Goal: Task Accomplishment & Management: Use online tool/utility

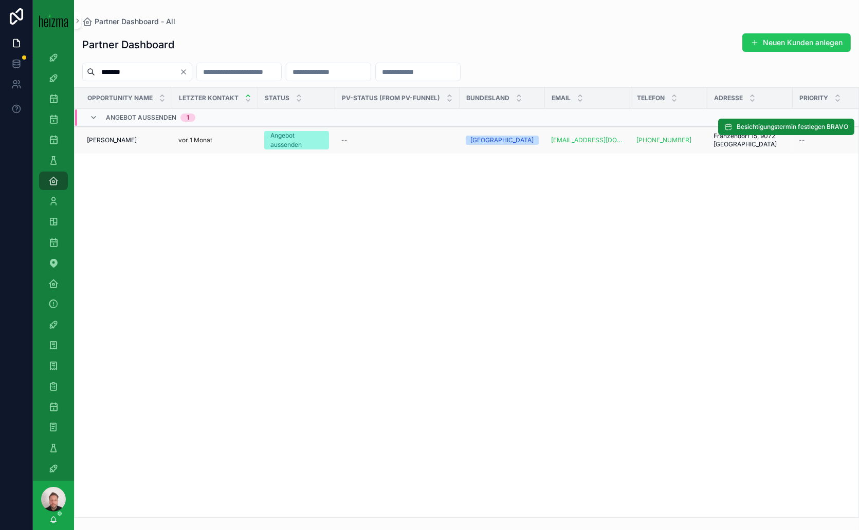
type input "*******"
click at [136, 138] on span "[PERSON_NAME]" at bounding box center [112, 140] width 50 height 8
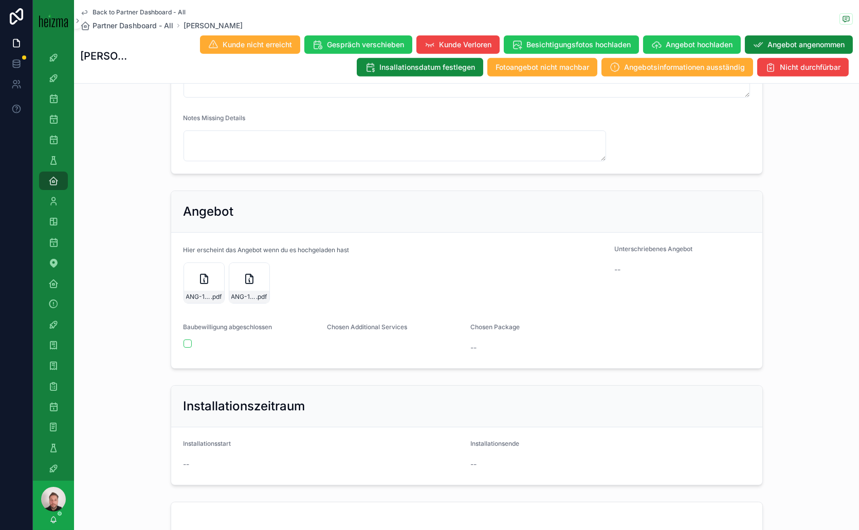
scroll to position [913, 0]
click at [236, 295] on div "ANG-11904-Debevec-2025-07-23 .pdf" at bounding box center [249, 281] width 41 height 41
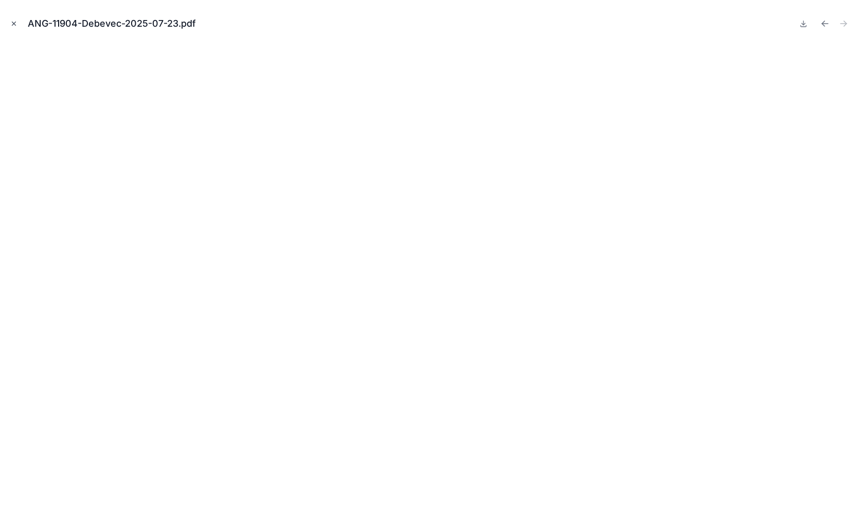
click at [13, 22] on icon "Close modal" at bounding box center [13, 23] width 7 height 7
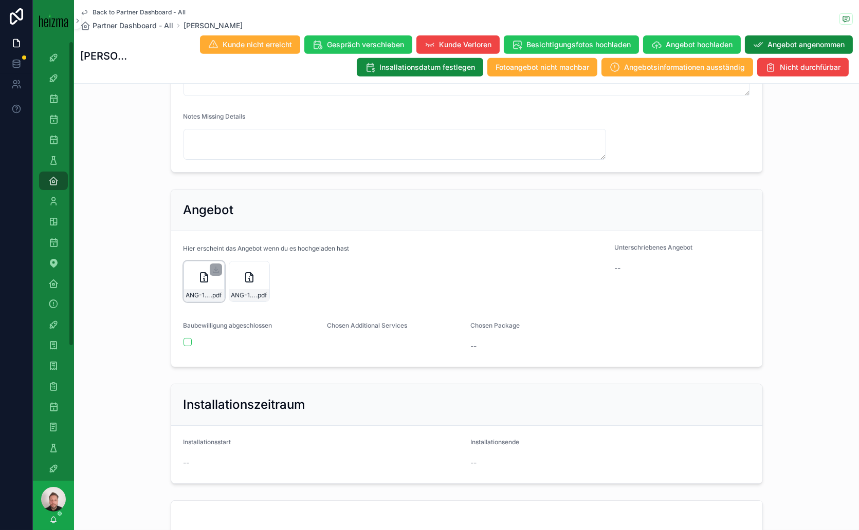
click at [198, 284] on icon "scrollable content" at bounding box center [204, 277] width 12 height 12
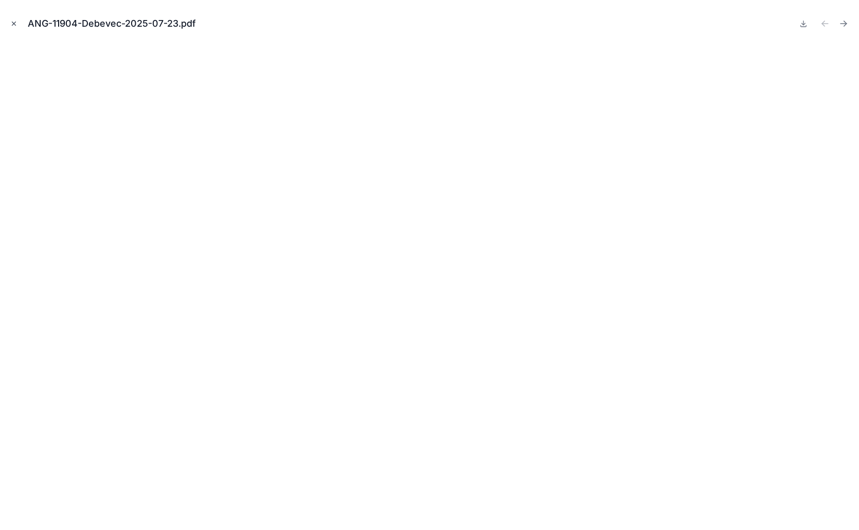
click at [12, 22] on icon "Close modal" at bounding box center [13, 23] width 7 height 7
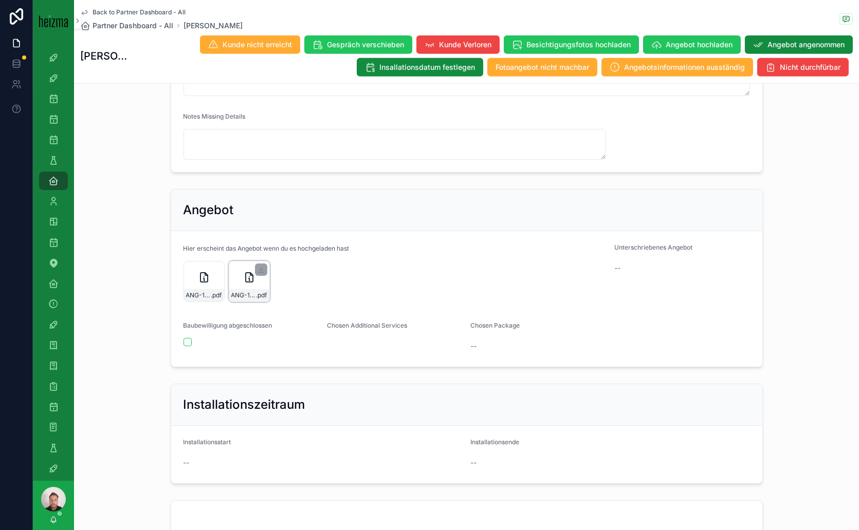
click at [246, 282] on icon "scrollable content" at bounding box center [249, 277] width 7 height 9
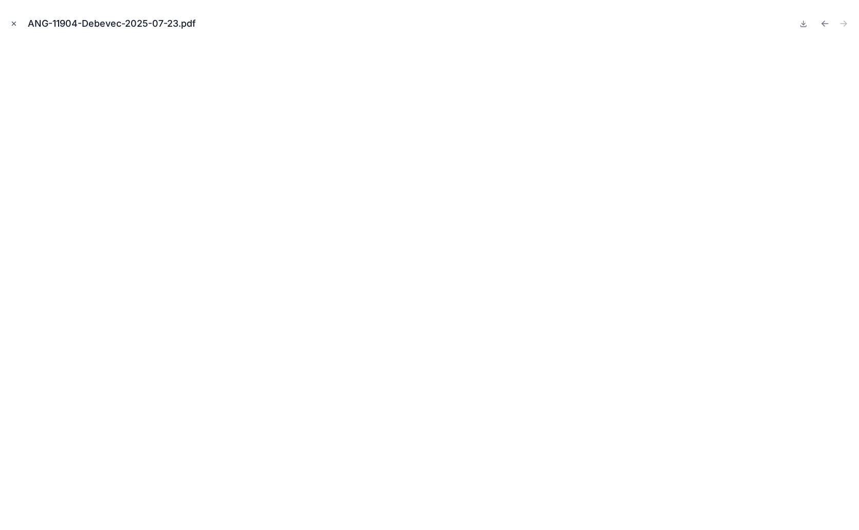
click at [15, 26] on icon "Close modal" at bounding box center [13, 23] width 7 height 7
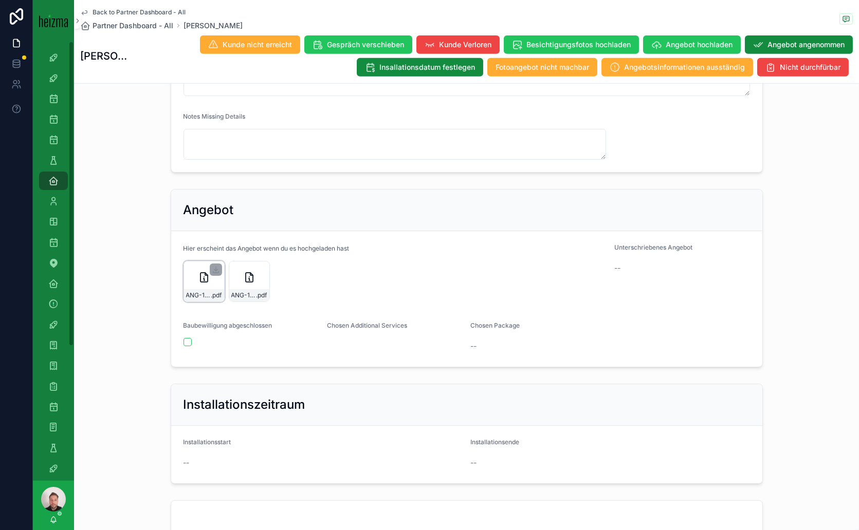
click at [204, 284] on icon "scrollable content" at bounding box center [204, 277] width 12 height 12
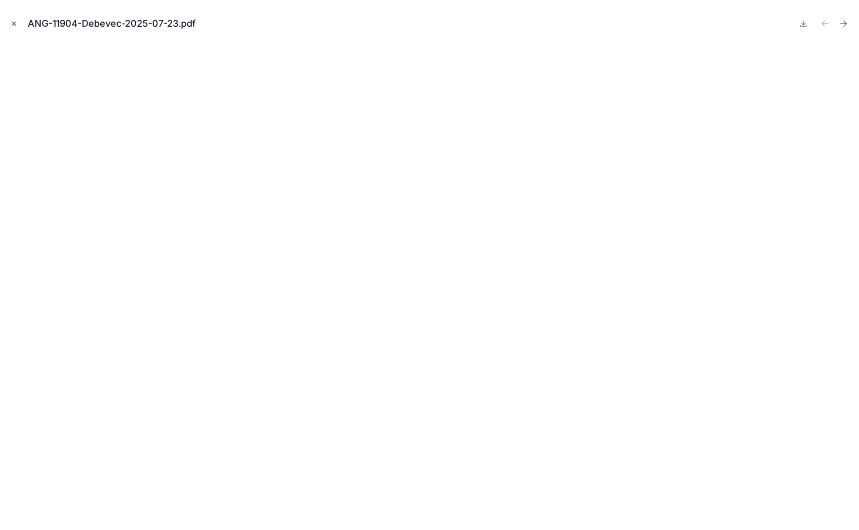
click at [17, 24] on button "Close modal" at bounding box center [13, 23] width 11 height 11
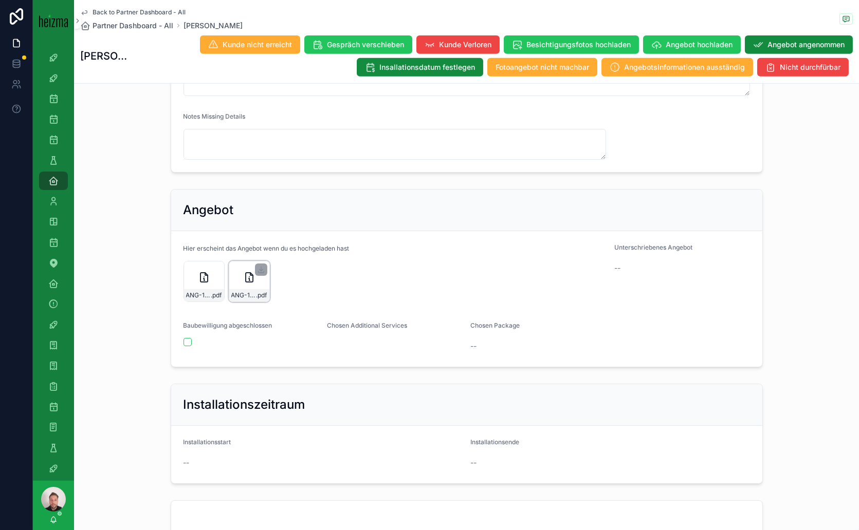
click at [243, 284] on icon "scrollable content" at bounding box center [249, 277] width 12 height 12
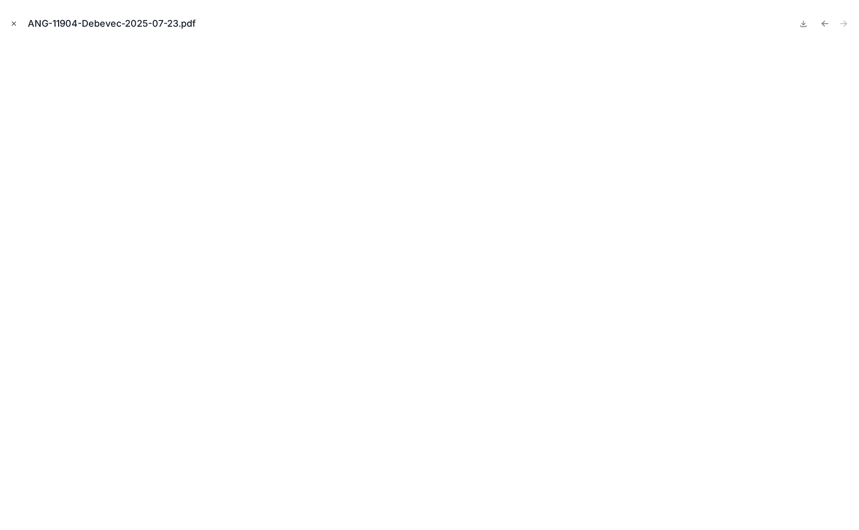
click at [14, 23] on icon "Close modal" at bounding box center [13, 23] width 7 height 7
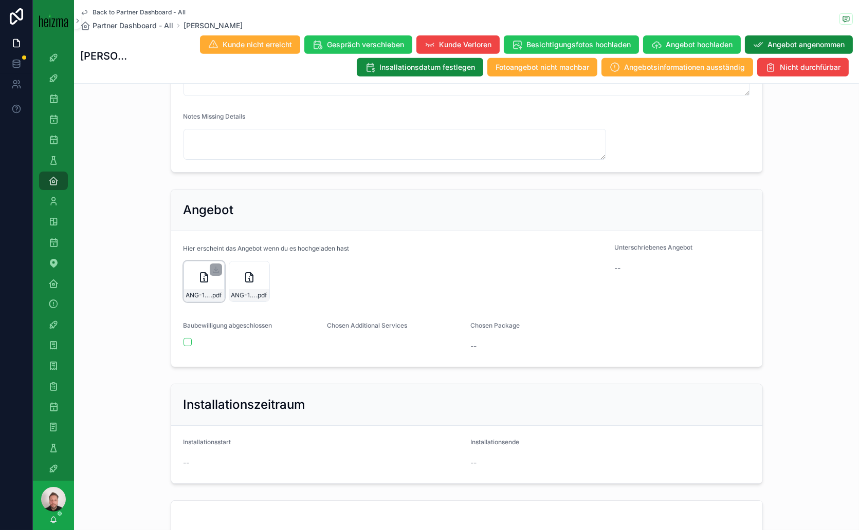
click at [189, 298] on div "ANG-11904-Debevec-2025-07-23 .pdf" at bounding box center [203, 281] width 41 height 41
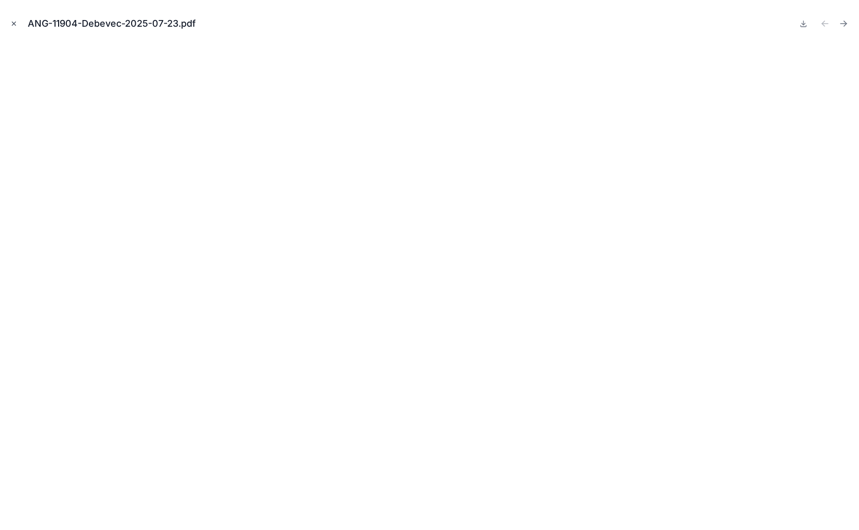
click at [12, 23] on icon "Close modal" at bounding box center [13, 23] width 7 height 7
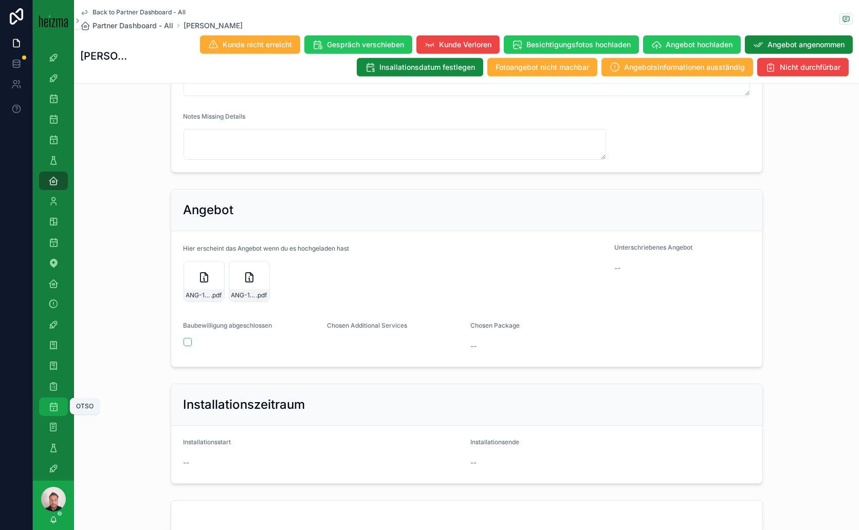
click at [57, 409] on icon "scrollable content" at bounding box center [53, 407] width 10 height 10
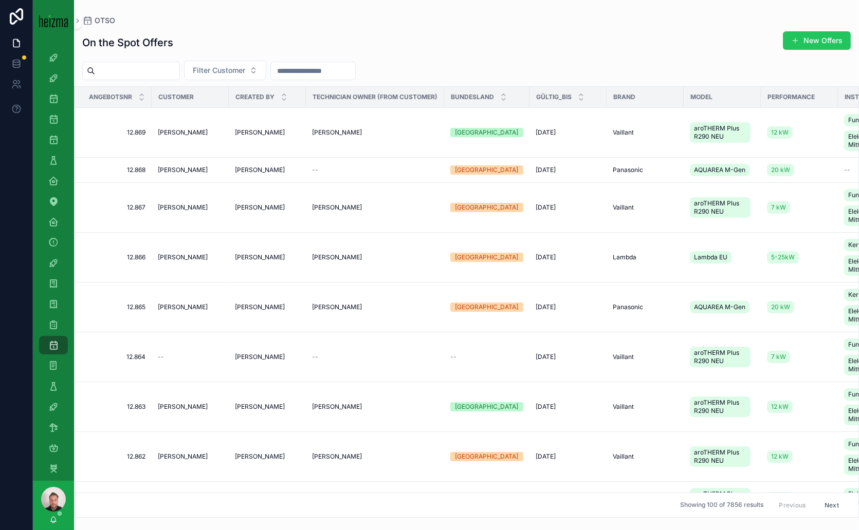
click at [167, 69] on input "scrollable content" at bounding box center [137, 71] width 84 height 14
type input "*****"
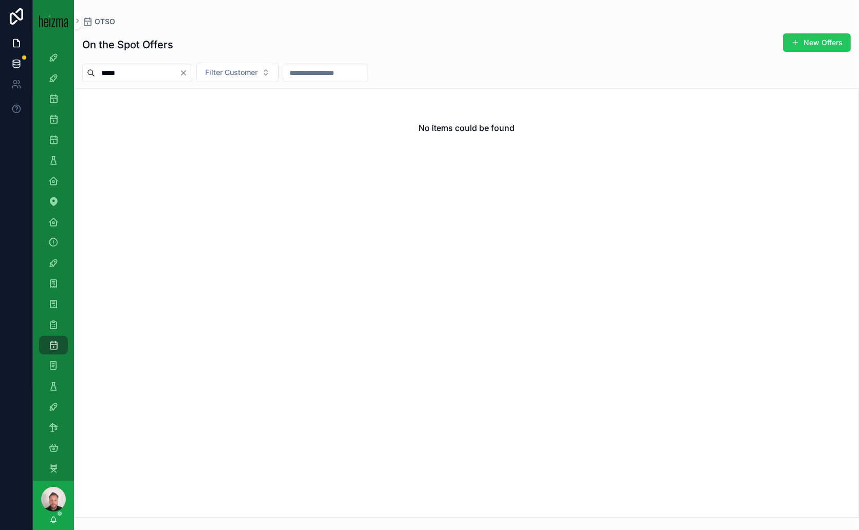
drag, startPoint x: 151, startPoint y: 70, endPoint x: 11, endPoint y: 73, distance: 139.8
click at [11, 73] on div "4k Attacke Old-Lost Attacke Opportunities SDR Opportunities (Admin Opportunitie…" at bounding box center [429, 265] width 859 height 530
click at [303, 73] on input "***" at bounding box center [313, 73] width 84 height 14
click at [319, 72] on input "**" at bounding box center [313, 73] width 84 height 14
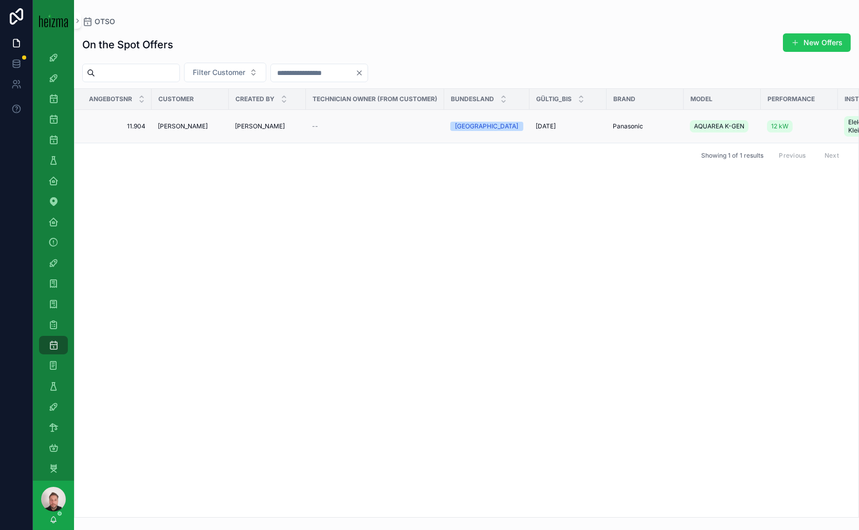
type input "*****"
click at [192, 126] on span "[PERSON_NAME]" at bounding box center [183, 126] width 50 height 8
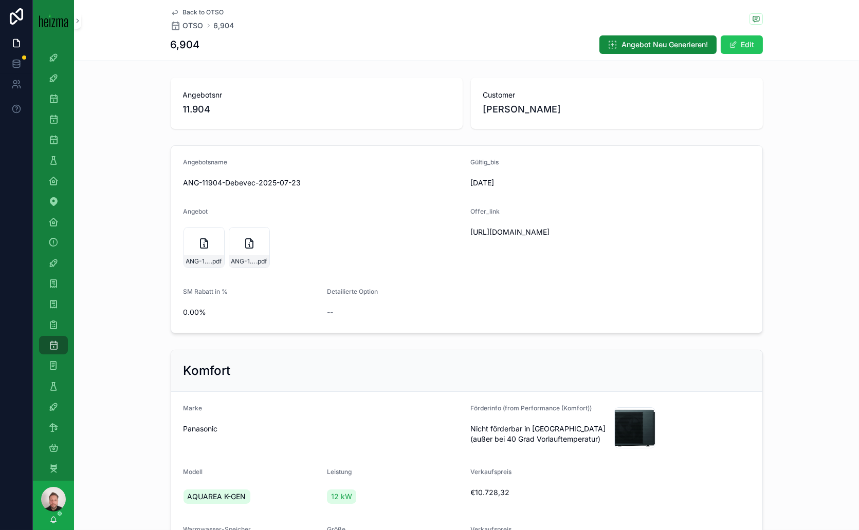
drag, startPoint x: 509, startPoint y: 251, endPoint x: 465, endPoint y: 234, distance: 48.0
click at [465, 234] on form "Angebotsname ANG-11904-Debevec-2025-07-23 Gültig_bis [DATE] Angebot ANG-11904-D…" at bounding box center [466, 239] width 591 height 187
copy span "[URL][DOMAIN_NAME]"
click at [208, 250] on div "ANG-11904-Debevec-2025-07-23 .pdf" at bounding box center [203, 247] width 41 height 41
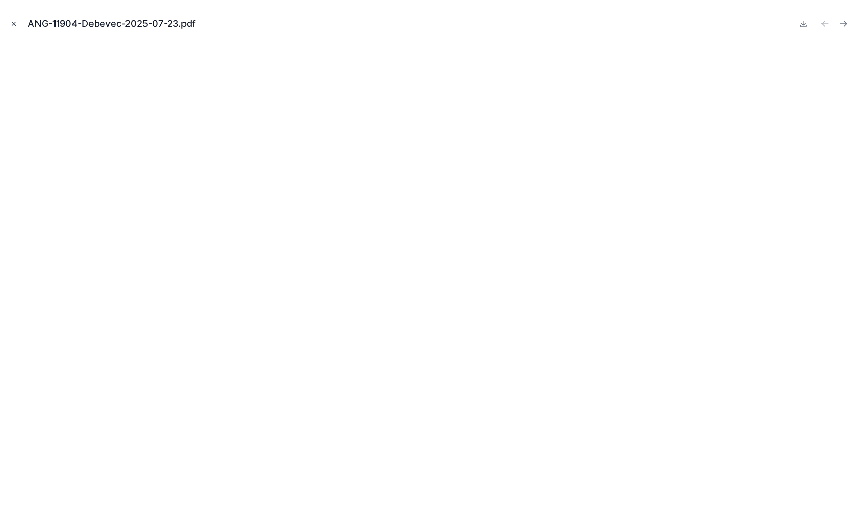
click at [13, 25] on icon "Close modal" at bounding box center [13, 23] width 7 height 7
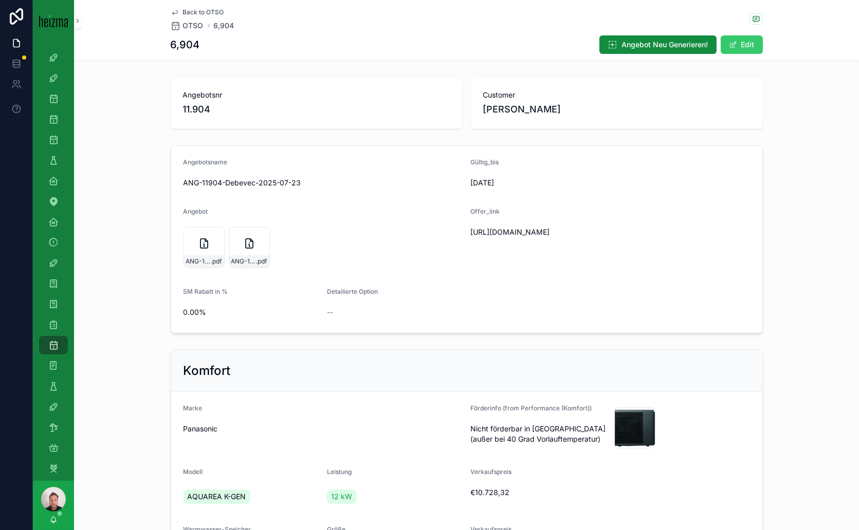
click at [730, 41] on span "scrollable content" at bounding box center [733, 45] width 8 height 8
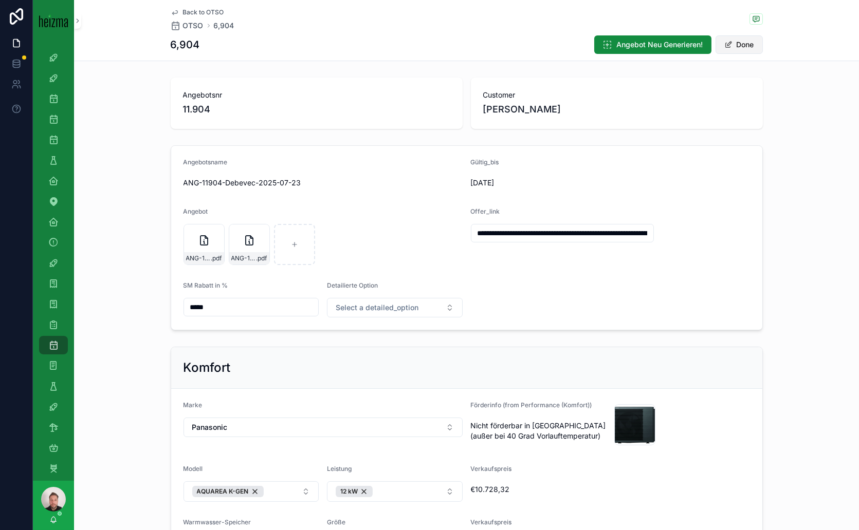
click at [737, 45] on button "Done" at bounding box center [738, 44] width 47 height 19
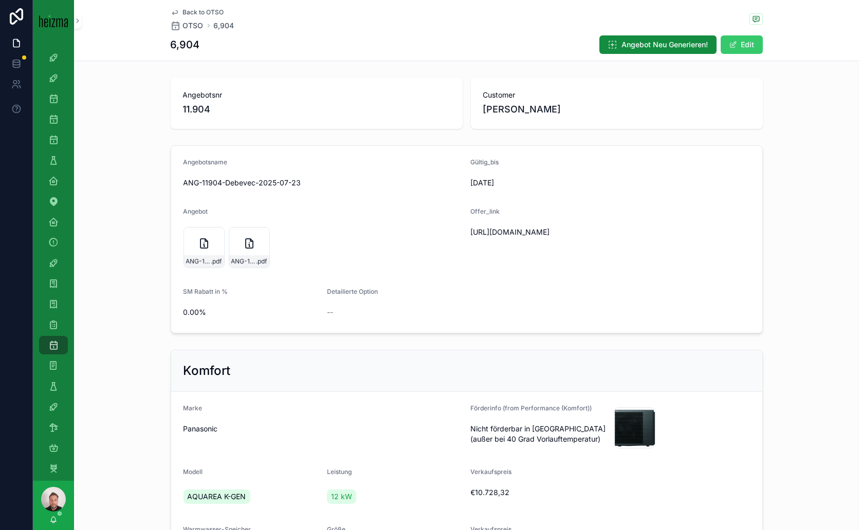
click at [732, 40] on button "Edit" at bounding box center [742, 44] width 42 height 19
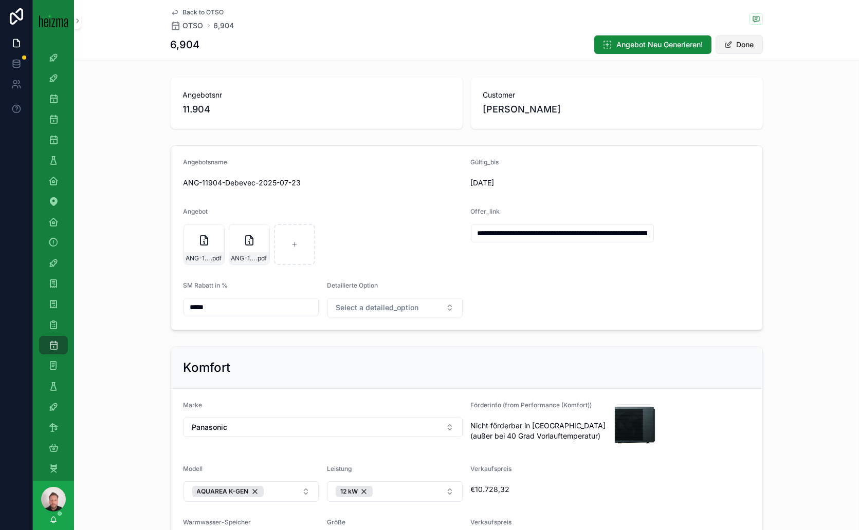
click at [751, 45] on button "Done" at bounding box center [738, 44] width 47 height 19
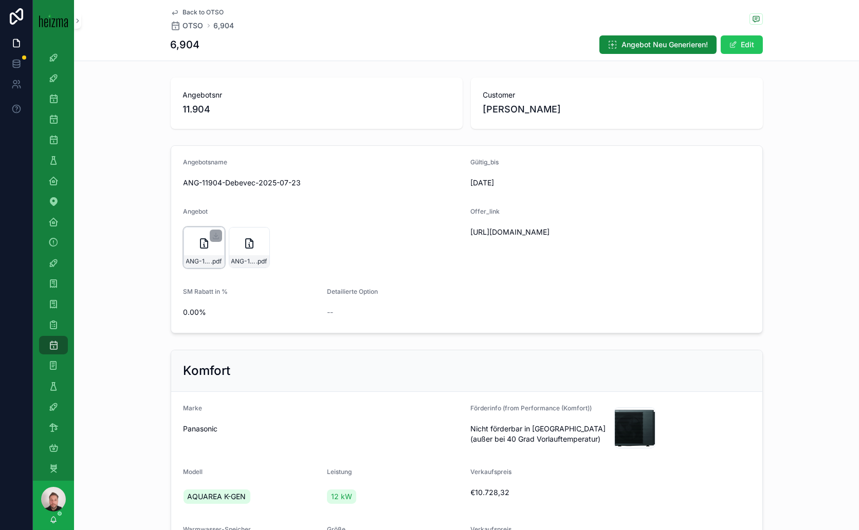
click at [198, 249] on icon "scrollable content" at bounding box center [204, 243] width 12 height 12
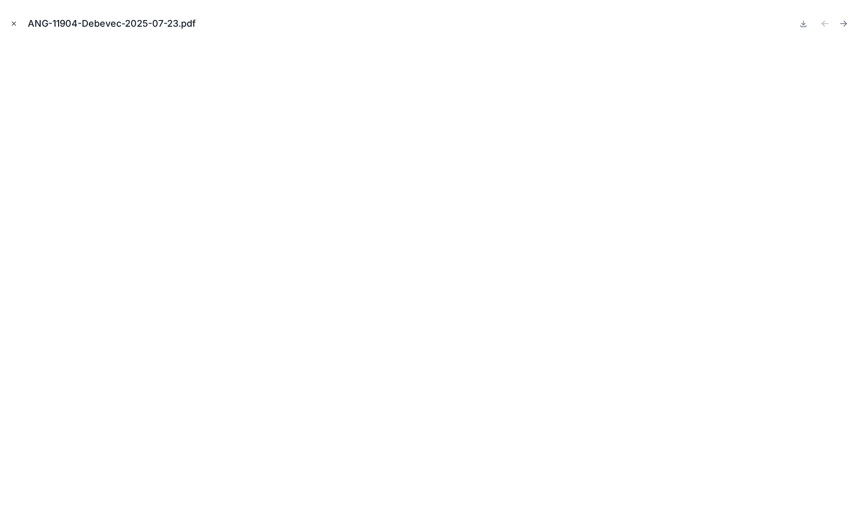
click at [14, 23] on icon "Close modal" at bounding box center [13, 23] width 7 height 7
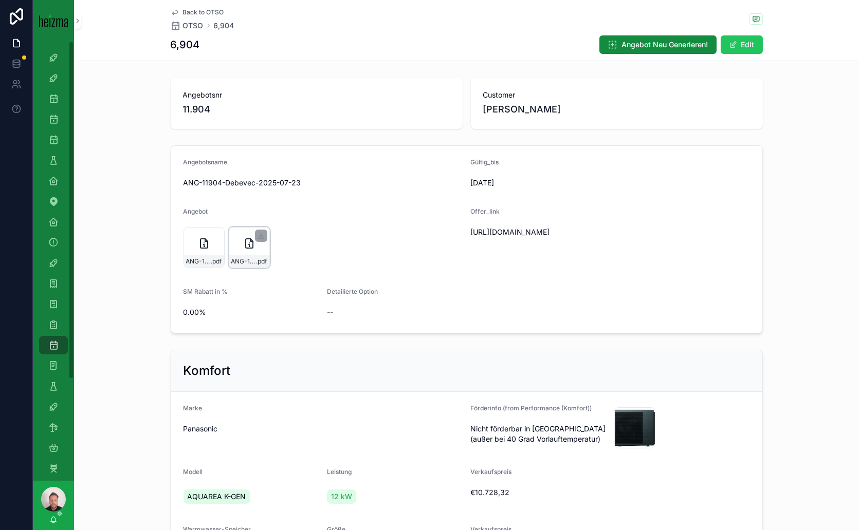
click at [246, 247] on icon "scrollable content" at bounding box center [249, 243] width 7 height 9
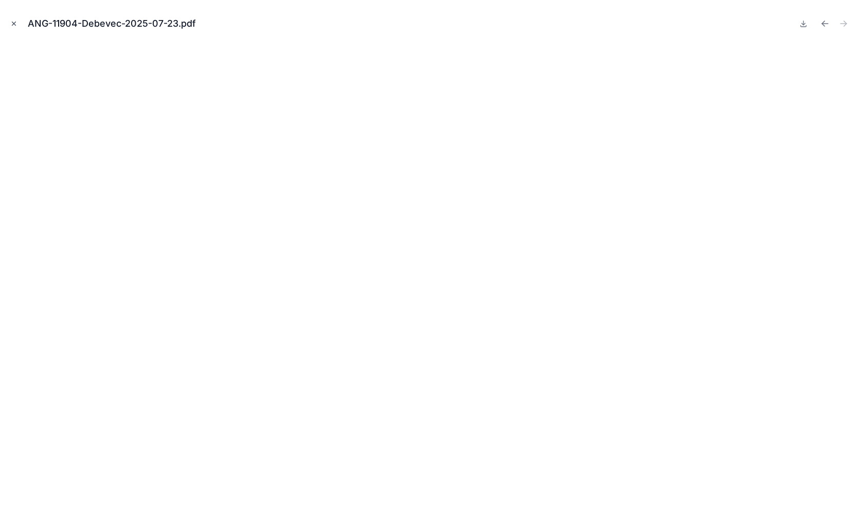
click at [14, 23] on icon "Close modal" at bounding box center [14, 24] width 4 height 4
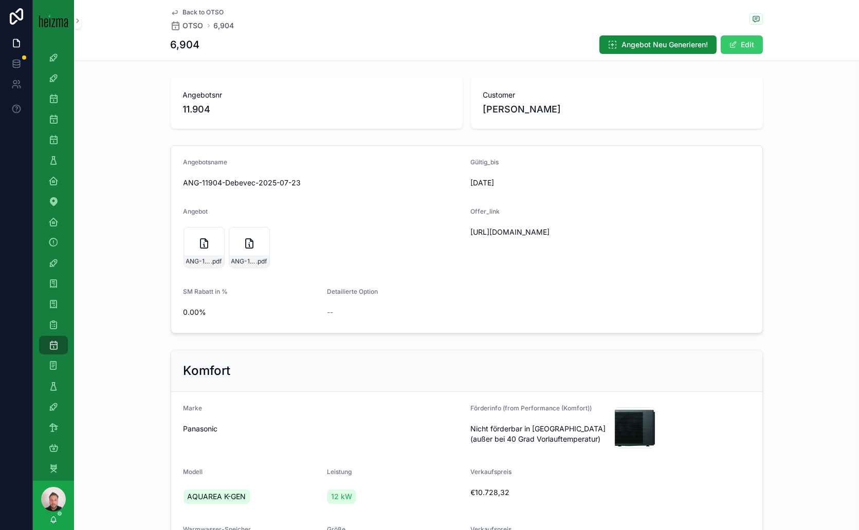
click at [734, 43] on button "Edit" at bounding box center [742, 44] width 42 height 19
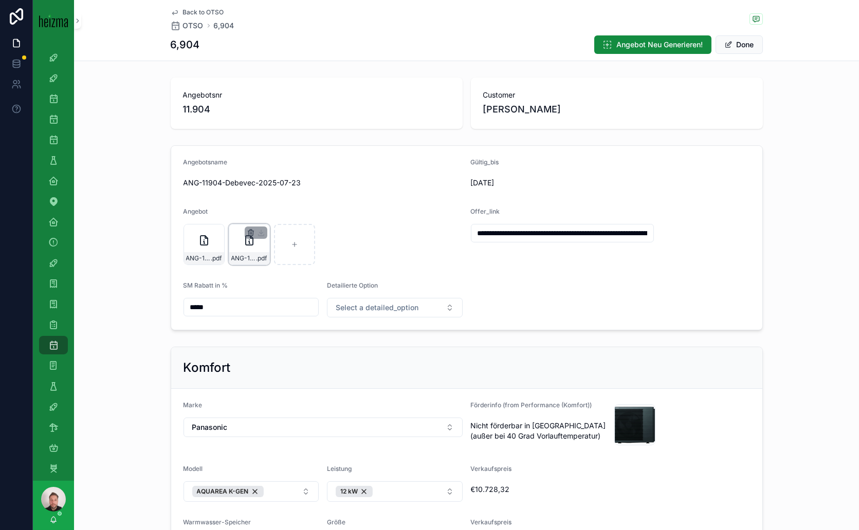
click at [250, 230] on icon "scrollable content" at bounding box center [251, 231] width 2 height 2
click at [266, 213] on icon "scrollable content" at bounding box center [268, 213] width 8 height 8
click at [724, 41] on span "scrollable content" at bounding box center [728, 45] width 8 height 8
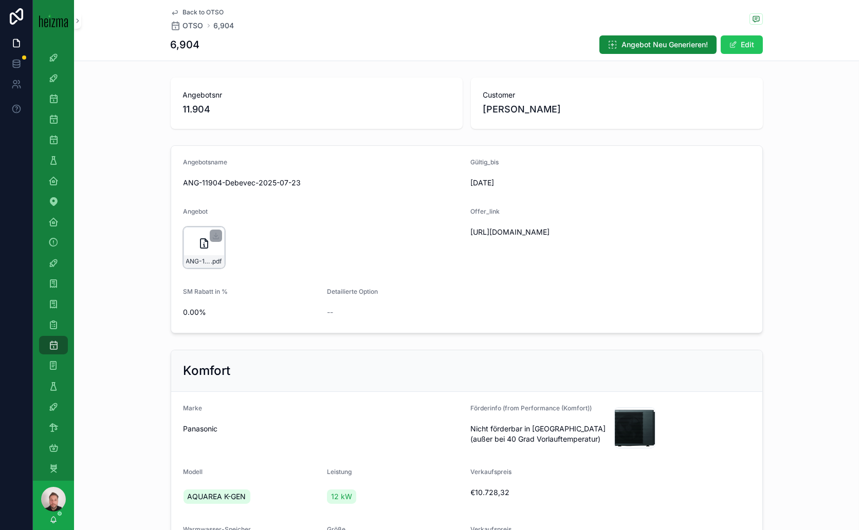
click at [200, 239] on icon "scrollable content" at bounding box center [203, 243] width 7 height 9
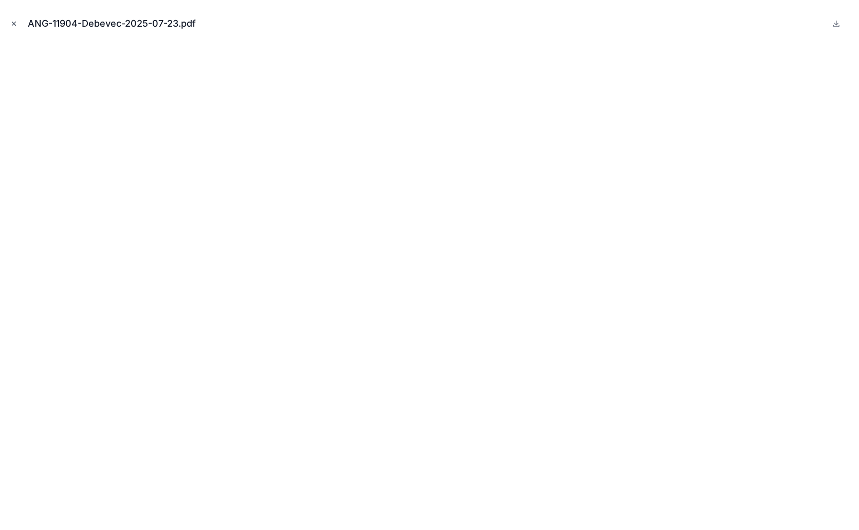
click at [14, 25] on icon "Close modal" at bounding box center [13, 23] width 7 height 7
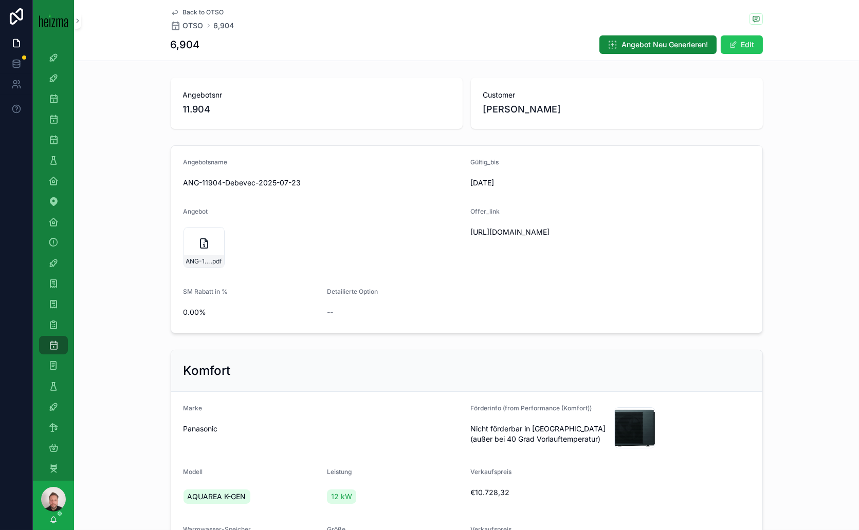
drag, startPoint x: 518, startPoint y: 255, endPoint x: 464, endPoint y: 233, distance: 58.3
click at [464, 233] on form "Angebotsname ANG-11904-Debevec-2025-07-23 Gültig_bis [DATE] Angebot ANG-11904-D…" at bounding box center [466, 239] width 591 height 187
copy span "[URL][DOMAIN_NAME]"
click at [693, 39] on button "Angebot Neu Generieren!" at bounding box center [657, 44] width 117 height 19
click at [246, 253] on div "ANG-11904-Debevec-2025-07-23 .pdf" at bounding box center [249, 247] width 41 height 41
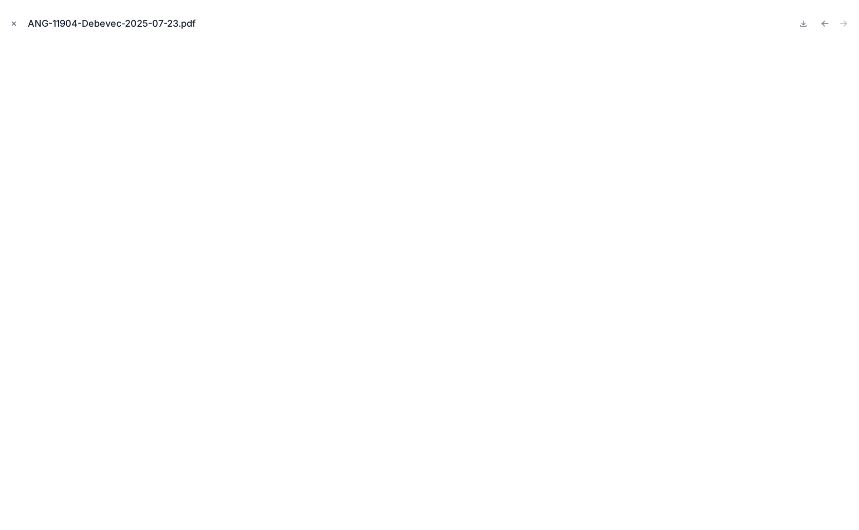
click at [17, 25] on icon "Close modal" at bounding box center [13, 23] width 7 height 7
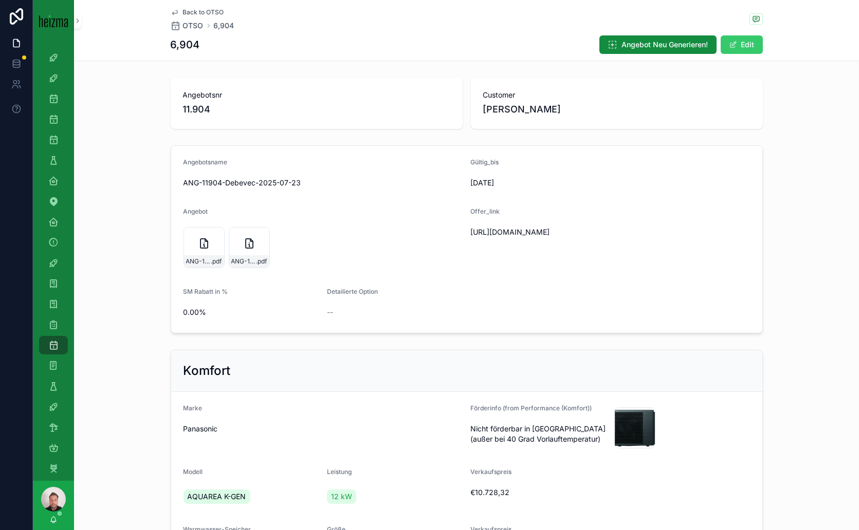
click at [743, 41] on button "Edit" at bounding box center [742, 44] width 42 height 19
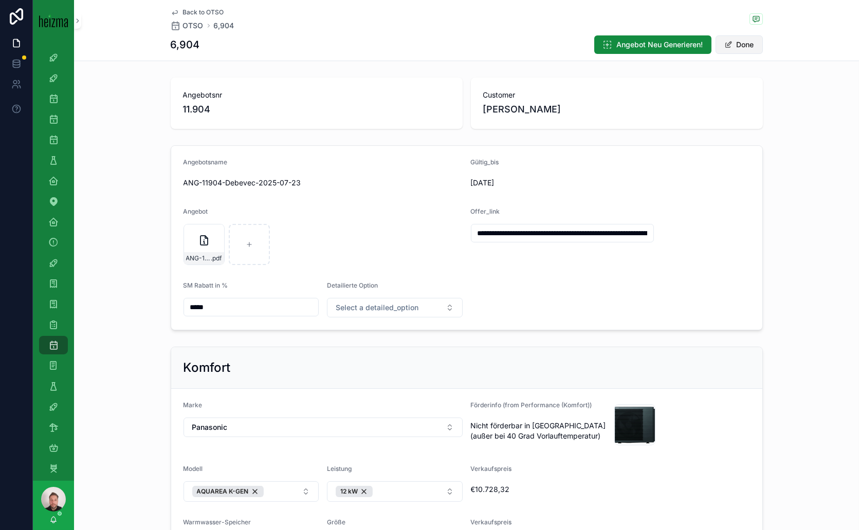
click at [735, 44] on button "Done" at bounding box center [738, 44] width 47 height 19
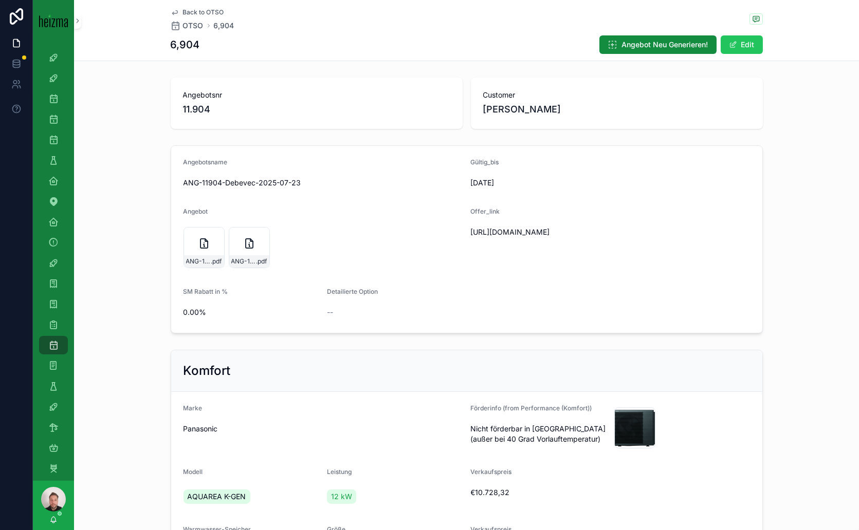
click at [203, 13] on span "Back to OTSO" at bounding box center [203, 12] width 41 height 8
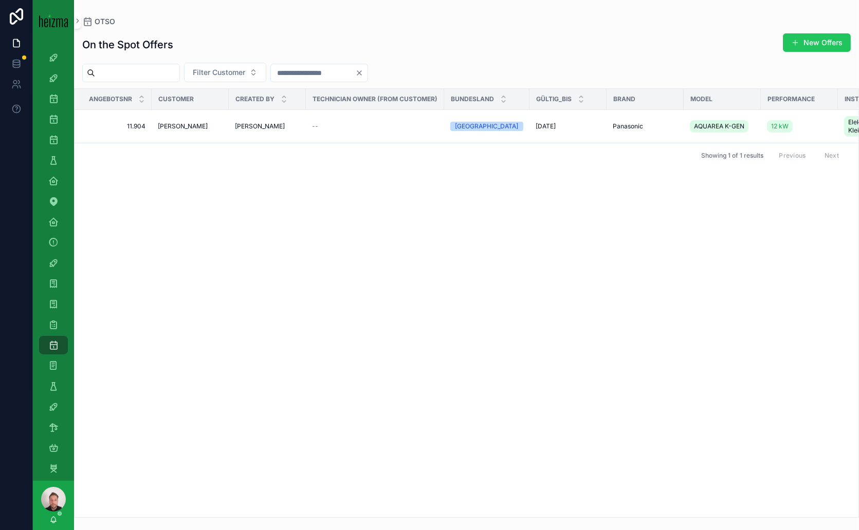
click at [363, 73] on icon "Clear" at bounding box center [359, 73] width 8 height 8
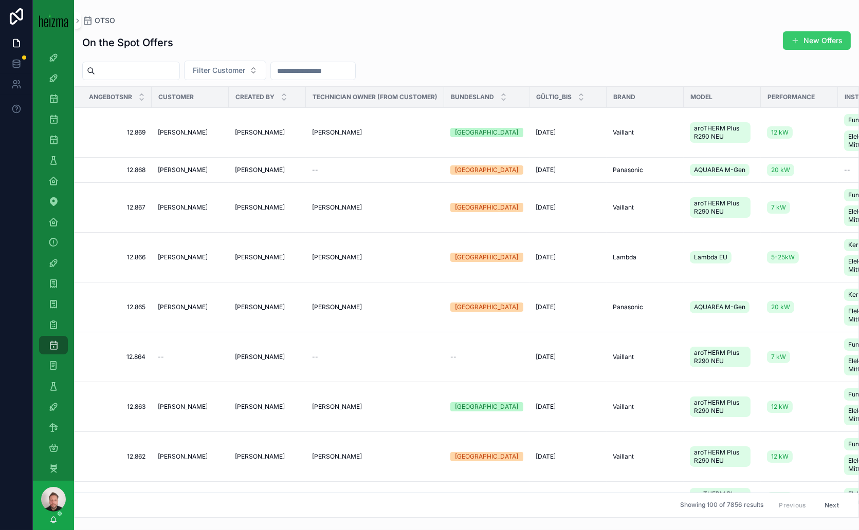
click at [822, 41] on button "New Offers" at bounding box center [817, 40] width 68 height 19
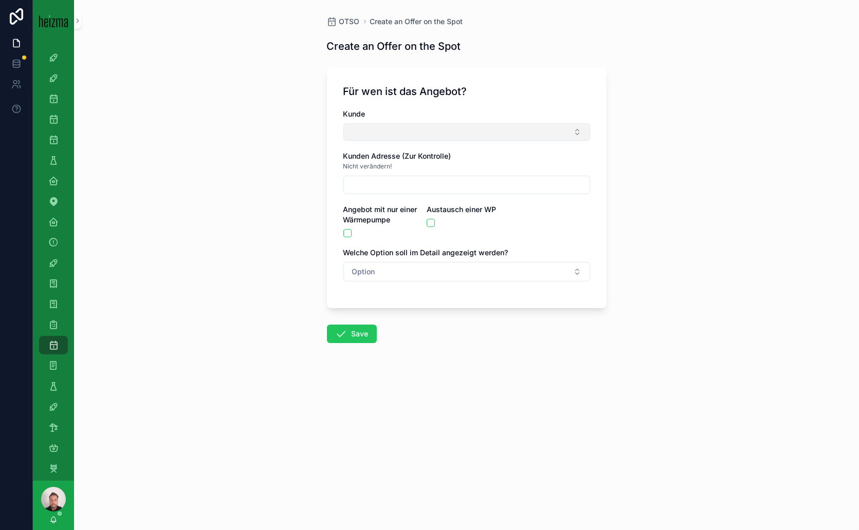
click at [374, 133] on button "Select Button" at bounding box center [466, 131] width 247 height 17
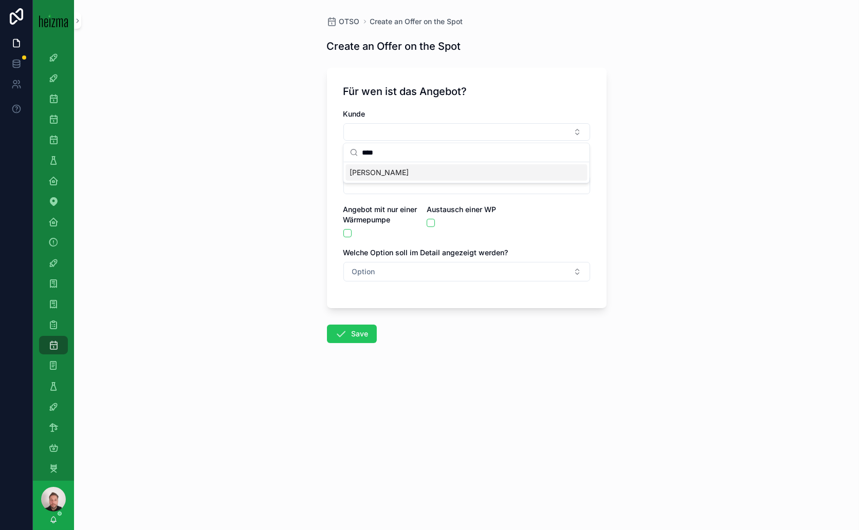
type input "****"
click at [381, 170] on span "[PERSON_NAME]" at bounding box center [378, 173] width 59 height 10
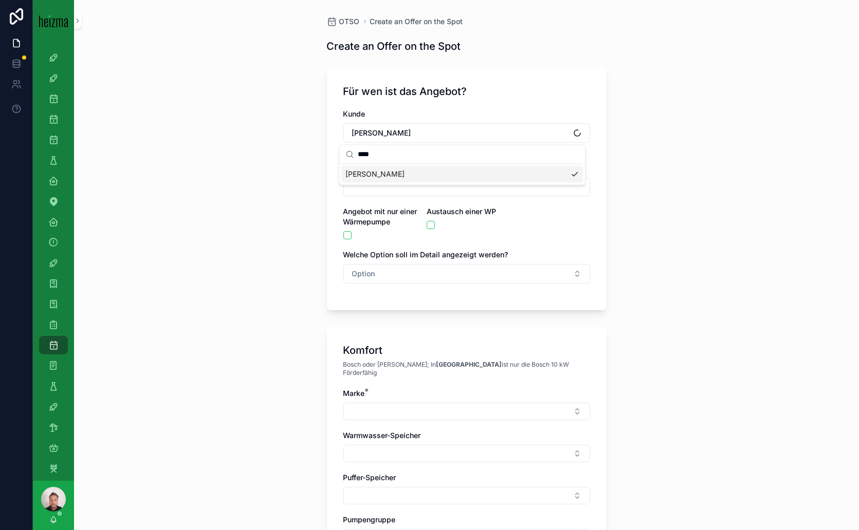
type input "**********"
click at [427, 225] on button "scrollable content" at bounding box center [431, 225] width 8 height 8
click at [345, 235] on button "scrollable content" at bounding box center [347, 235] width 8 height 8
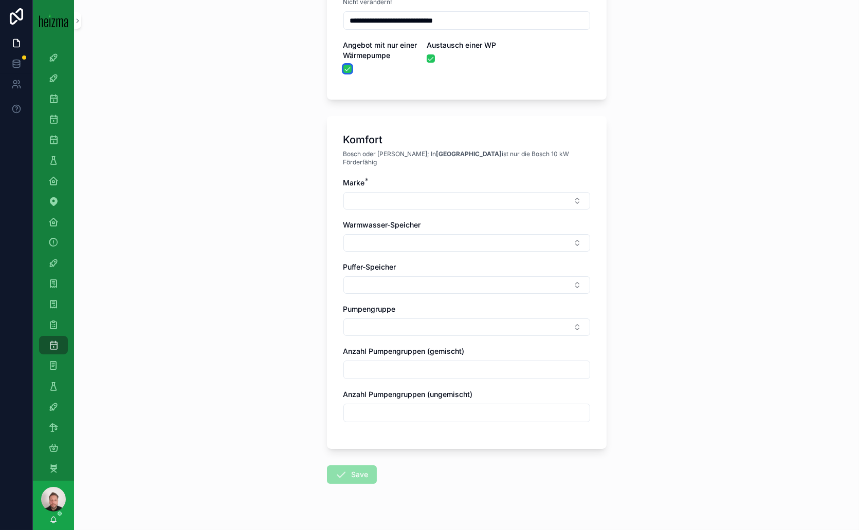
scroll to position [171, 0]
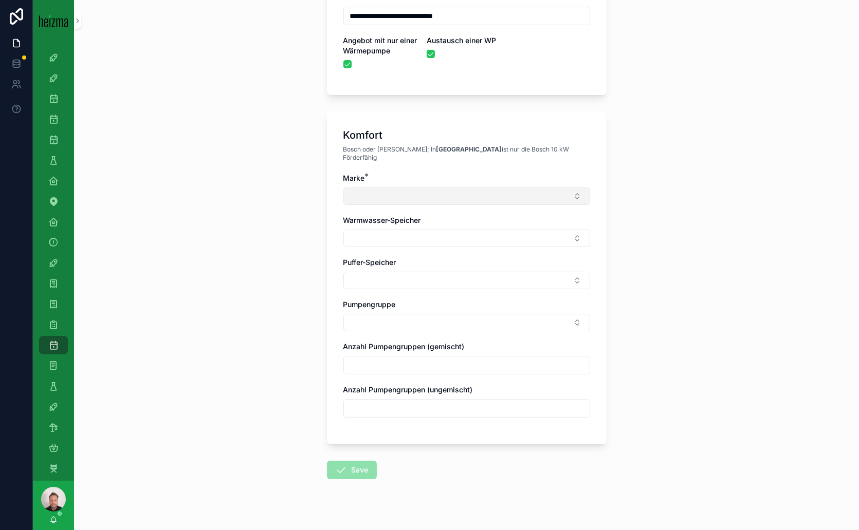
click at [520, 188] on button "Select Button" at bounding box center [466, 196] width 247 height 17
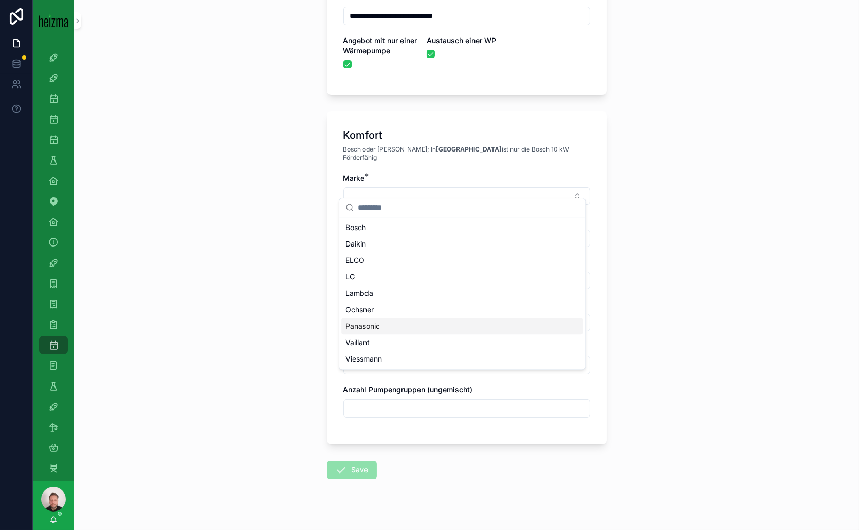
click at [360, 326] on span "Panasonic" at bounding box center [362, 326] width 34 height 10
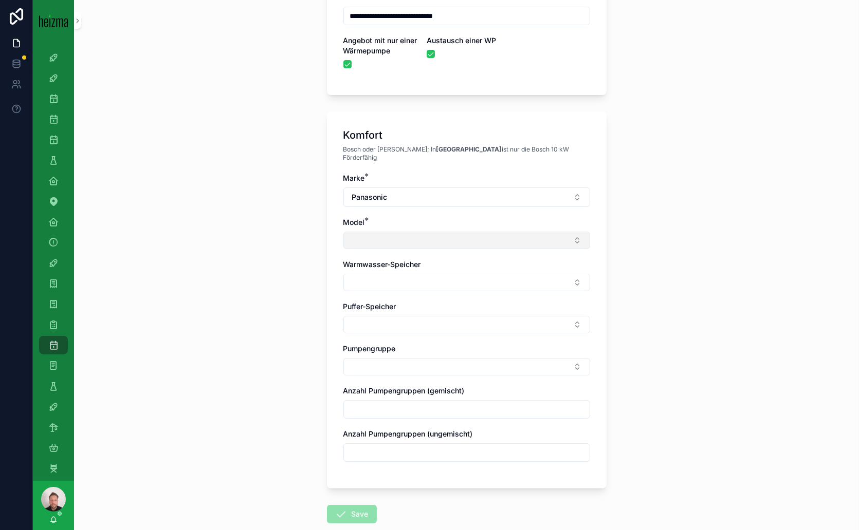
drag, startPoint x: 531, startPoint y: 233, endPoint x: 535, endPoint y: 237, distance: 5.5
click at [533, 234] on button "Select Button" at bounding box center [466, 240] width 247 height 17
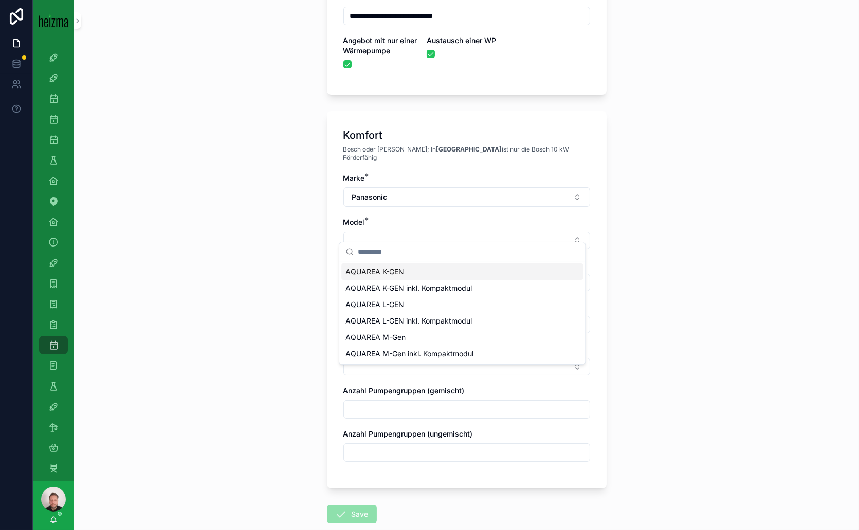
click at [427, 273] on div "AQUAREA K-GEN" at bounding box center [462, 272] width 242 height 16
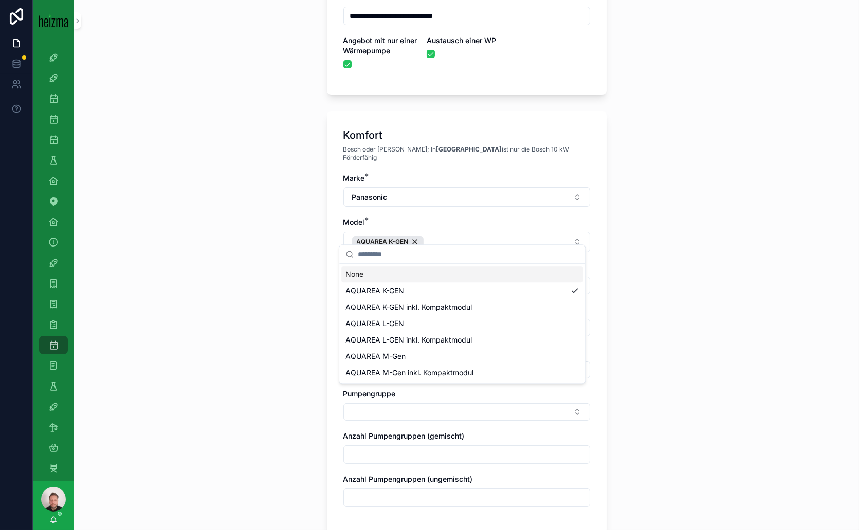
click at [639, 277] on div "**********" at bounding box center [466, 94] width 785 height 530
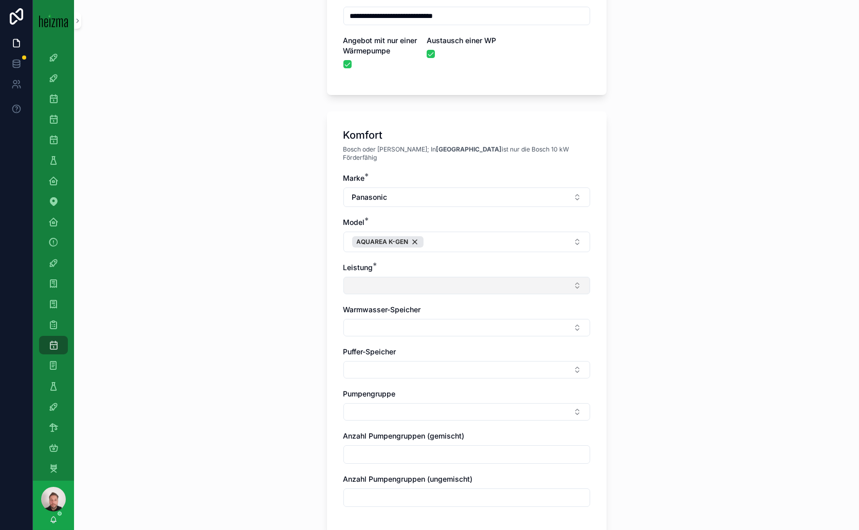
click at [522, 277] on button "Select Button" at bounding box center [466, 285] width 247 height 17
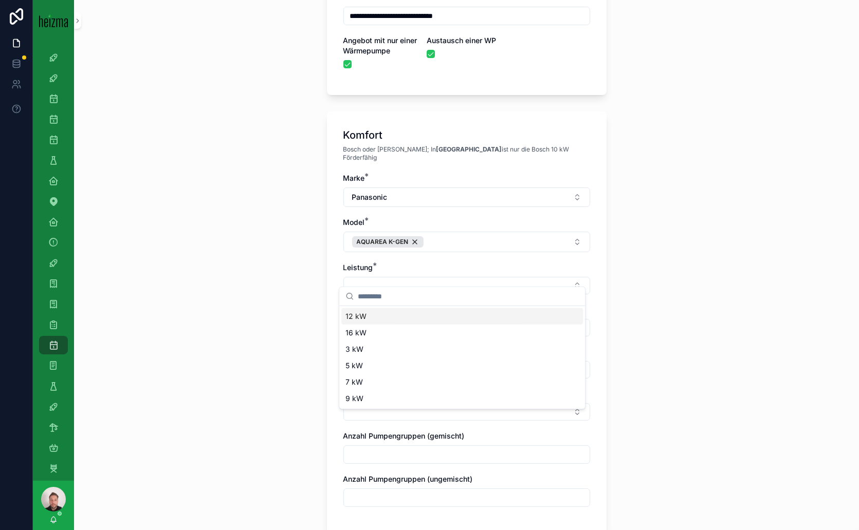
click at [351, 319] on span "12 kW" at bounding box center [355, 316] width 21 height 10
click at [695, 319] on div "**********" at bounding box center [466, 94] width 785 height 530
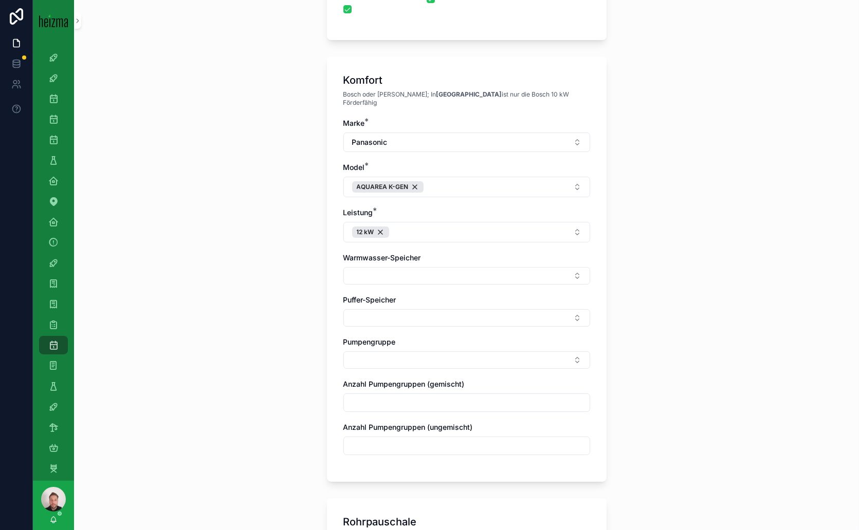
scroll to position [285, 0]
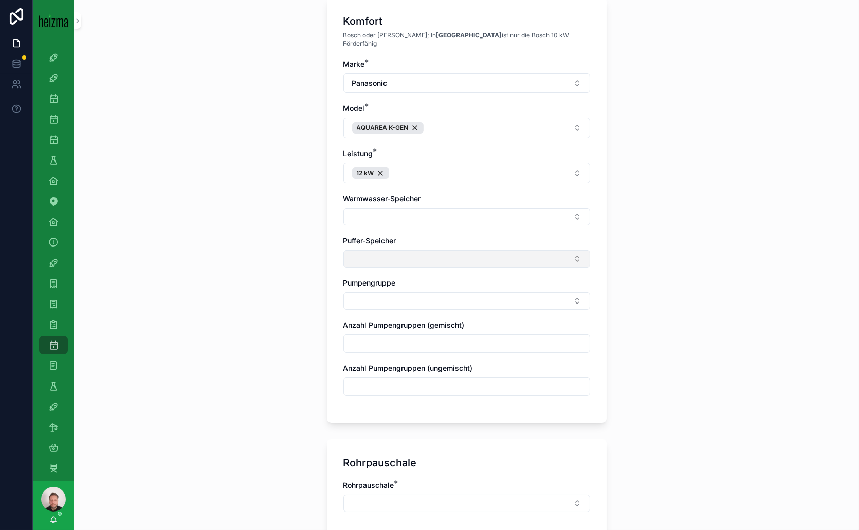
click at [570, 250] on button "Select Button" at bounding box center [466, 258] width 247 height 17
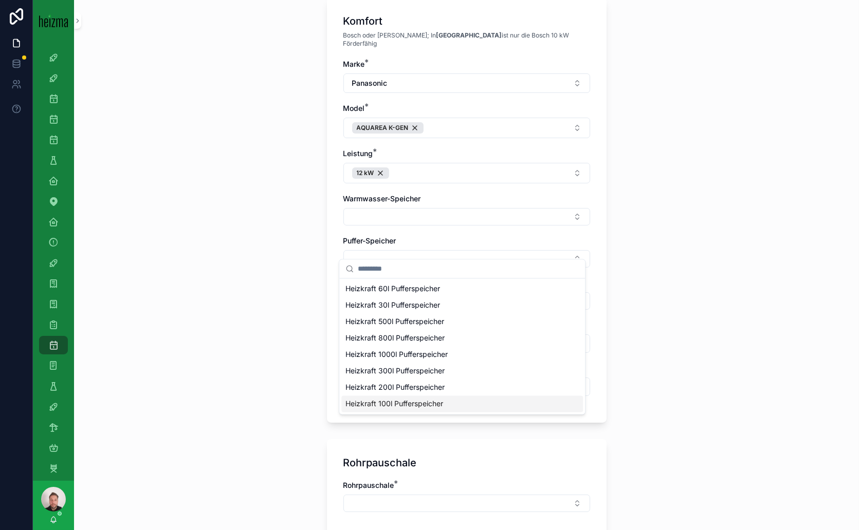
click at [402, 402] on span "Heizkraft 100l Pufferspeicher" at bounding box center [394, 404] width 98 height 10
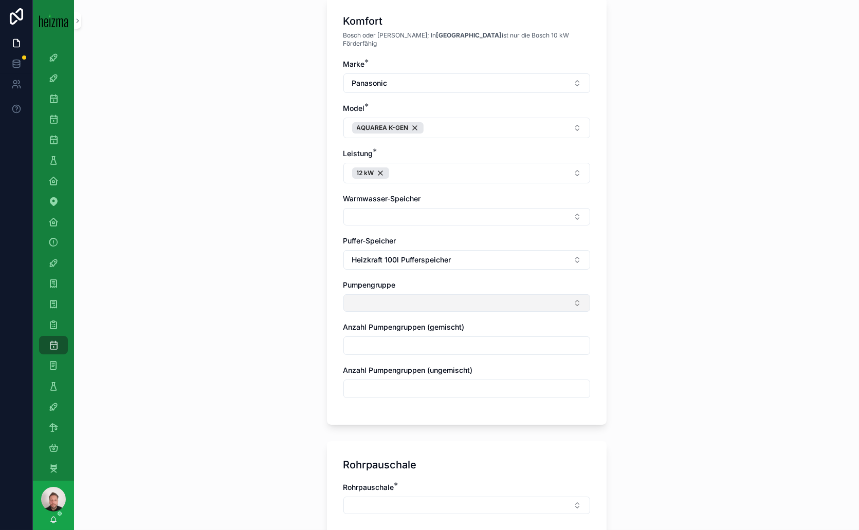
click at [545, 295] on button "Select Button" at bounding box center [466, 302] width 247 height 17
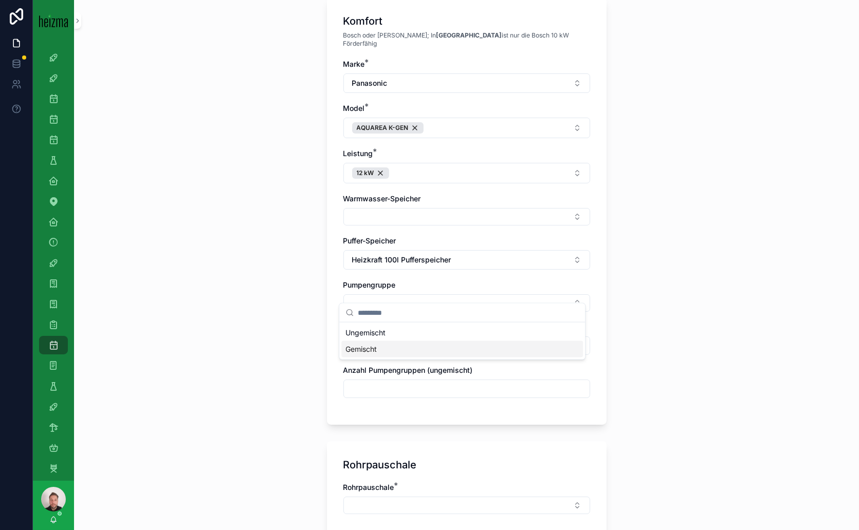
click at [372, 348] on span "Gemischt" at bounding box center [360, 349] width 31 height 10
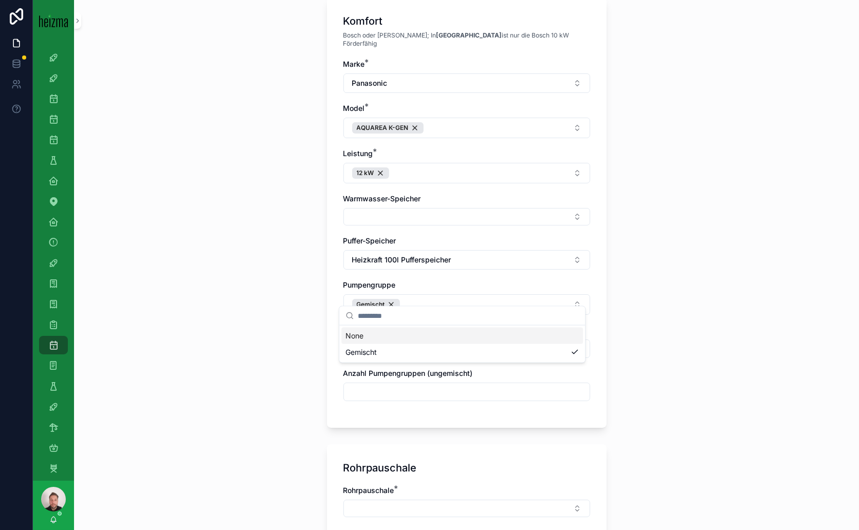
click at [651, 303] on div "**********" at bounding box center [466, 265] width 785 height 530
click at [438, 342] on input "scrollable content" at bounding box center [467, 349] width 246 height 14
type input "*"
click at [679, 340] on div "**********" at bounding box center [466, 265] width 785 height 530
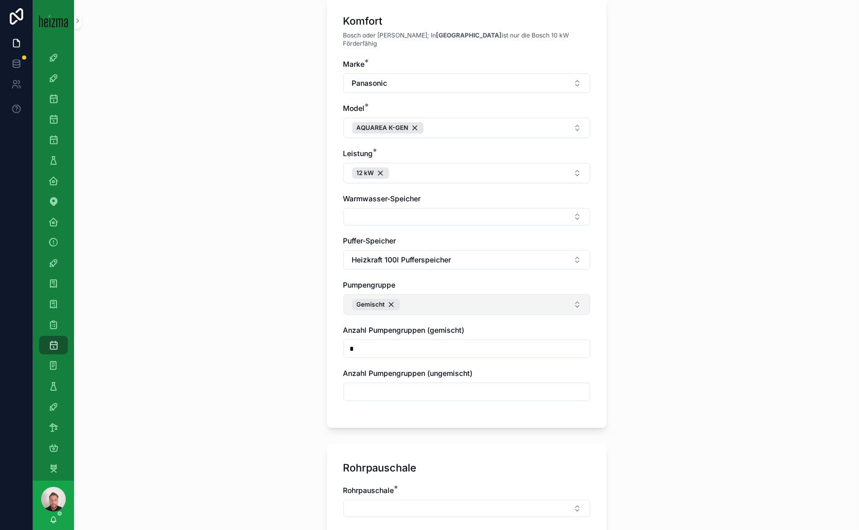
click at [567, 294] on button "Gemischt" at bounding box center [466, 304] width 247 height 21
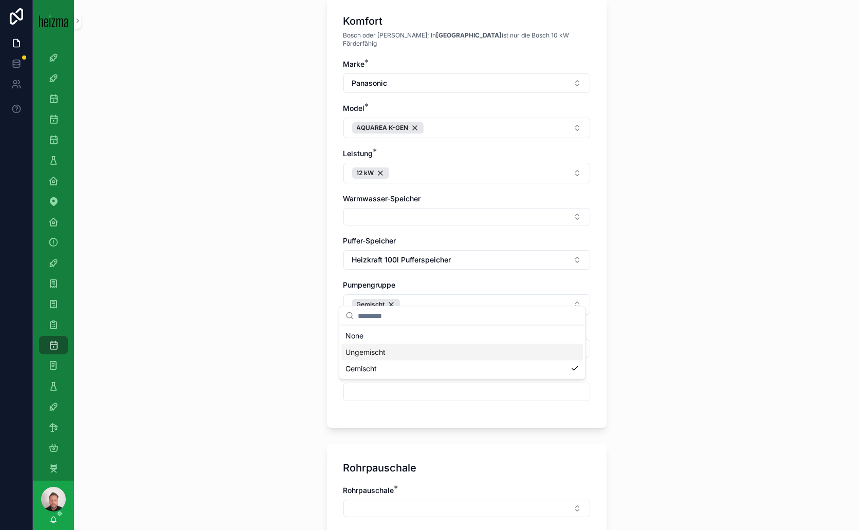
click at [384, 351] on span "Ungemischt" at bounding box center [365, 352] width 40 height 10
click at [678, 304] on div "**********" at bounding box center [466, 265] width 785 height 530
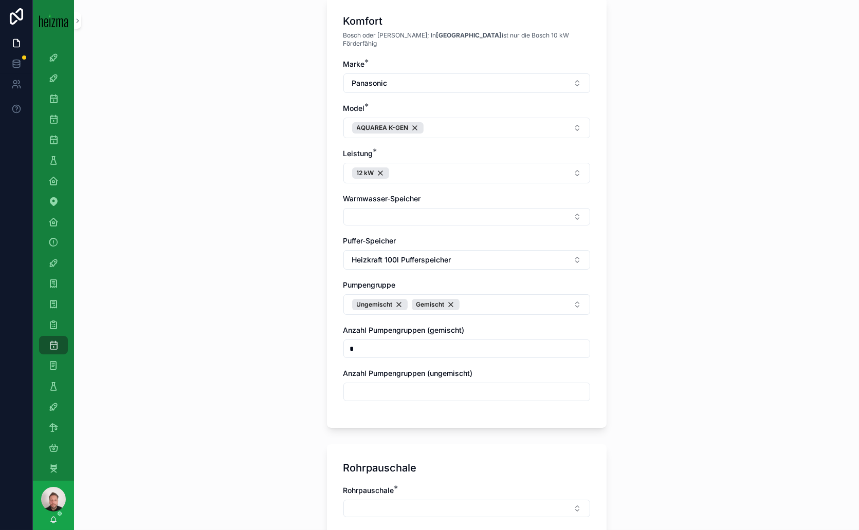
click at [411, 385] on input "scrollable content" at bounding box center [467, 392] width 246 height 14
type input "*"
click at [726, 319] on div "**********" at bounding box center [466, 265] width 785 height 530
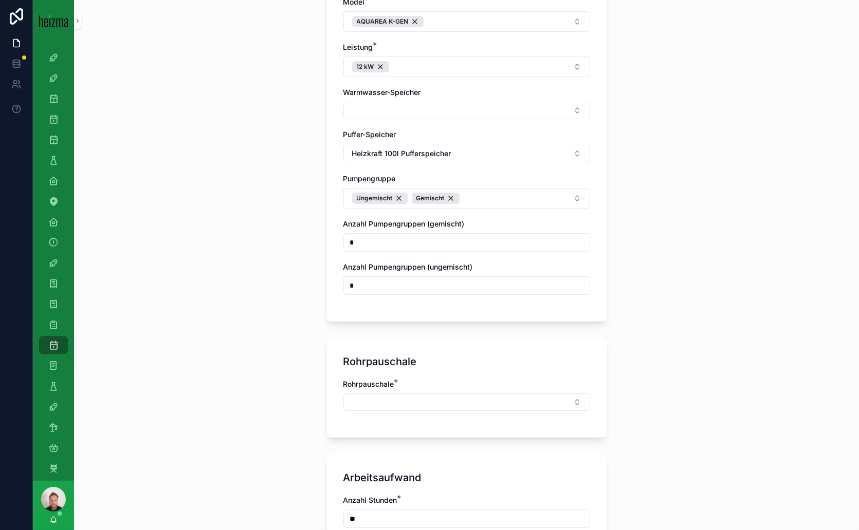
scroll to position [514, 0]
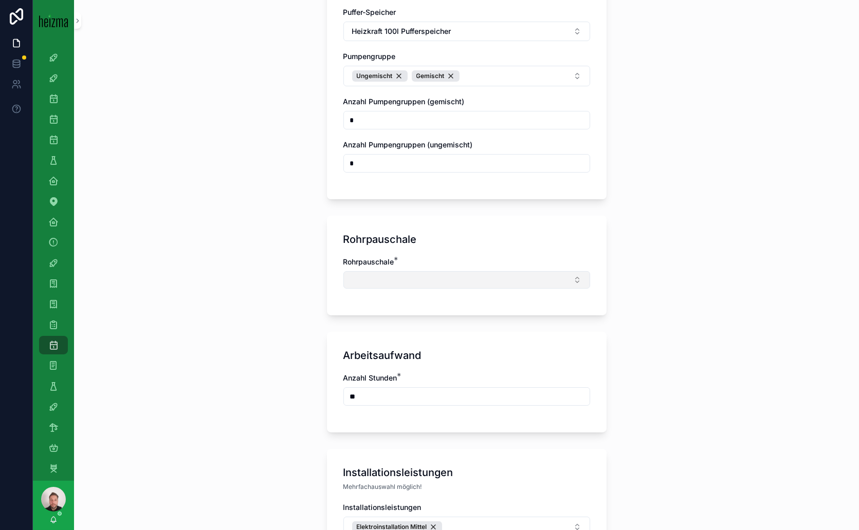
click at [528, 271] on button "Select Button" at bounding box center [466, 279] width 247 height 17
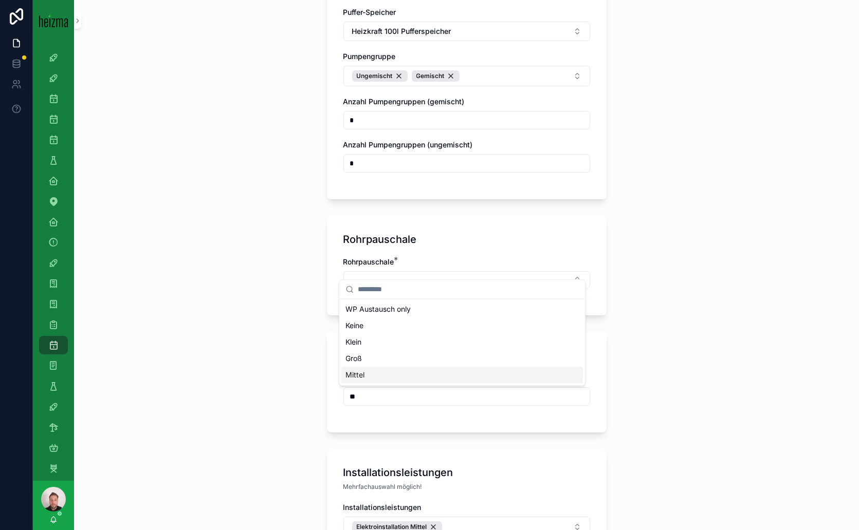
click at [359, 376] on span "Mittel" at bounding box center [354, 375] width 19 height 10
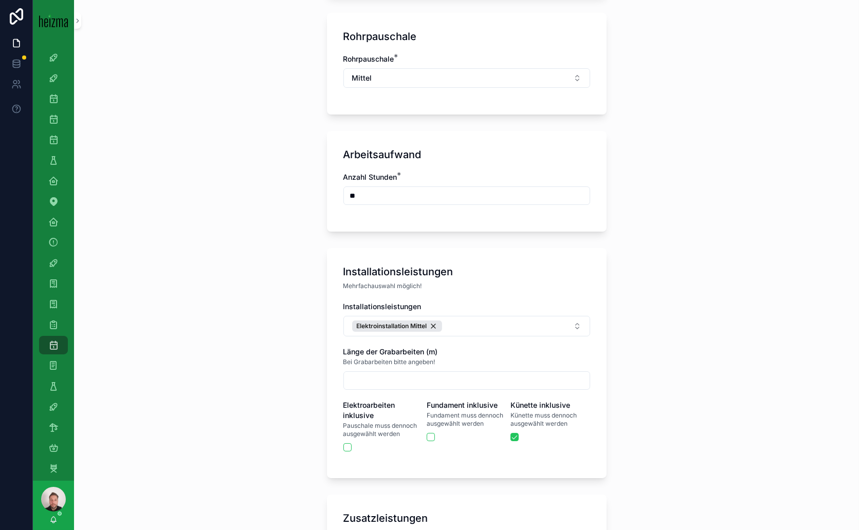
scroll to position [742, 0]
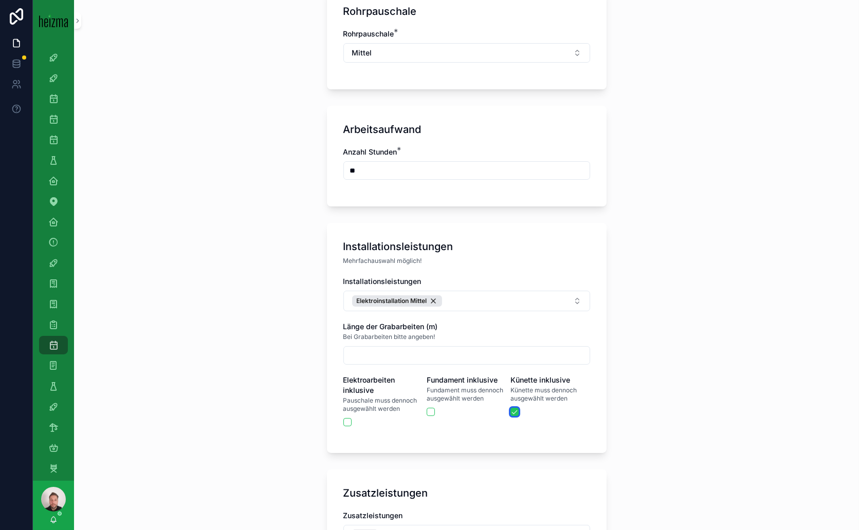
click at [510, 408] on button "scrollable content" at bounding box center [514, 412] width 8 height 8
click at [428, 296] on div "Elektroinstallation Mittel" at bounding box center [397, 301] width 90 height 11
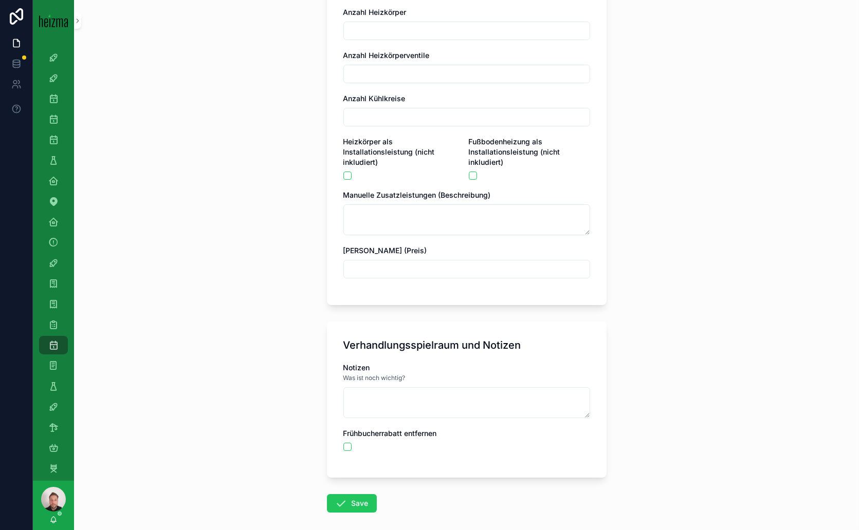
scroll to position [1313, 0]
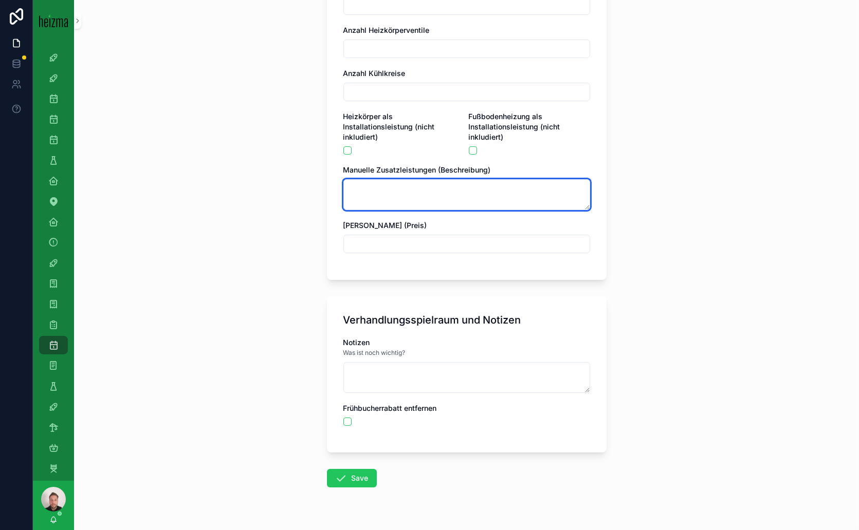
click at [417, 182] on textarea "scrollable content" at bounding box center [466, 194] width 247 height 31
paste textarea "**********"
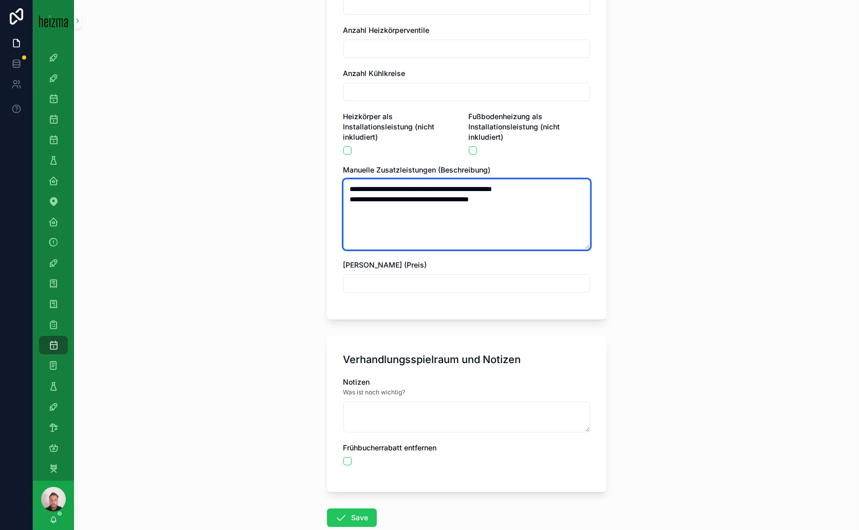
drag, startPoint x: 512, startPoint y: 186, endPoint x: 358, endPoint y: 185, distance: 153.7
click at [358, 185] on textarea "**********" at bounding box center [466, 214] width 247 height 70
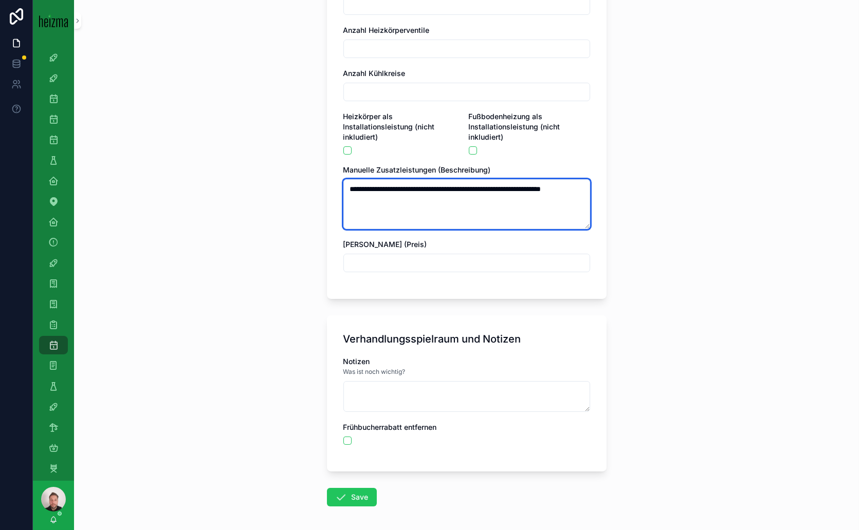
click at [500, 179] on textarea "**********" at bounding box center [466, 204] width 247 height 50
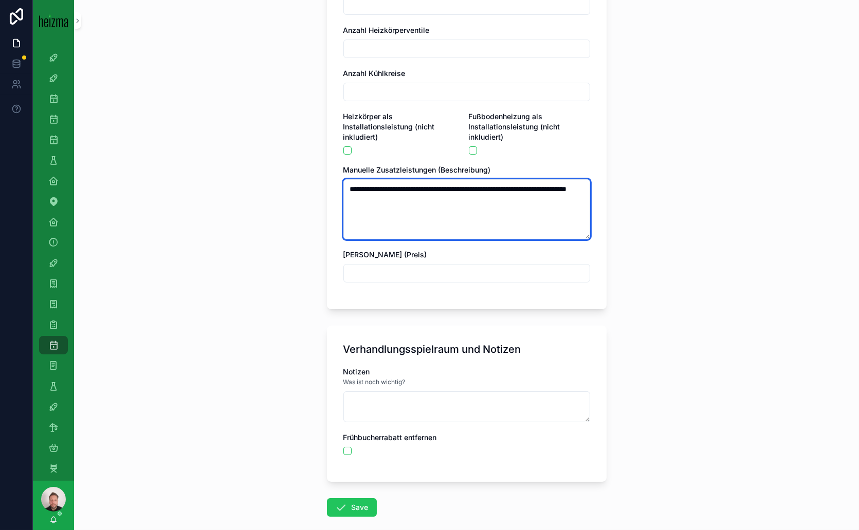
type textarea "**********"
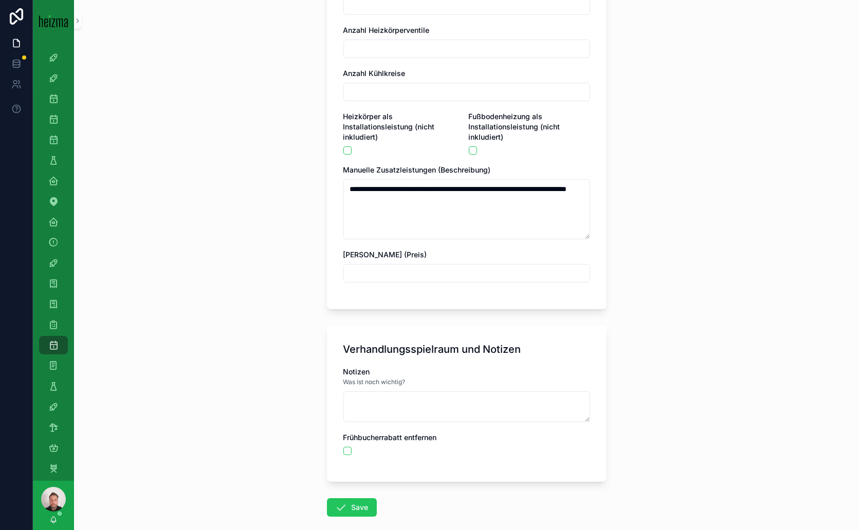
click at [398, 266] on input "scrollable content" at bounding box center [467, 273] width 246 height 14
click at [451, 266] on input "scrollable content" at bounding box center [467, 273] width 246 height 14
click at [363, 266] on input "*********" at bounding box center [467, 273] width 246 height 14
type input "*********"
click at [648, 307] on div "**********" at bounding box center [466, 265] width 785 height 530
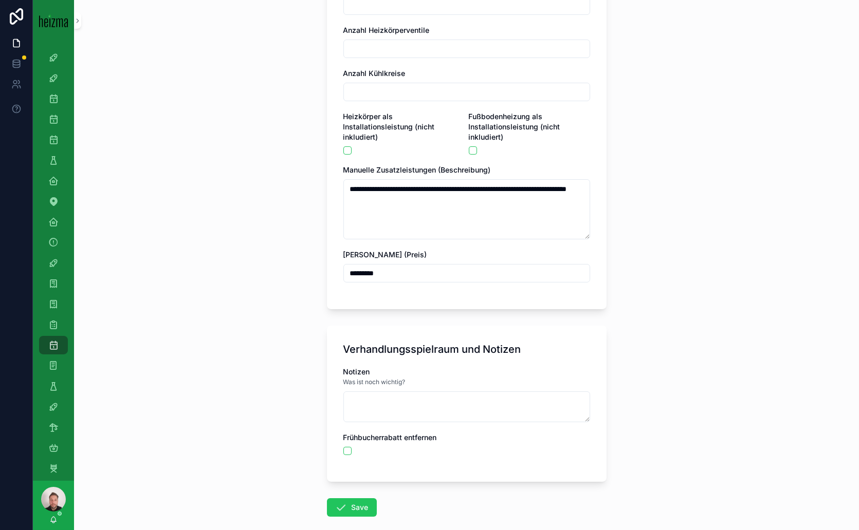
scroll to position [1353, 0]
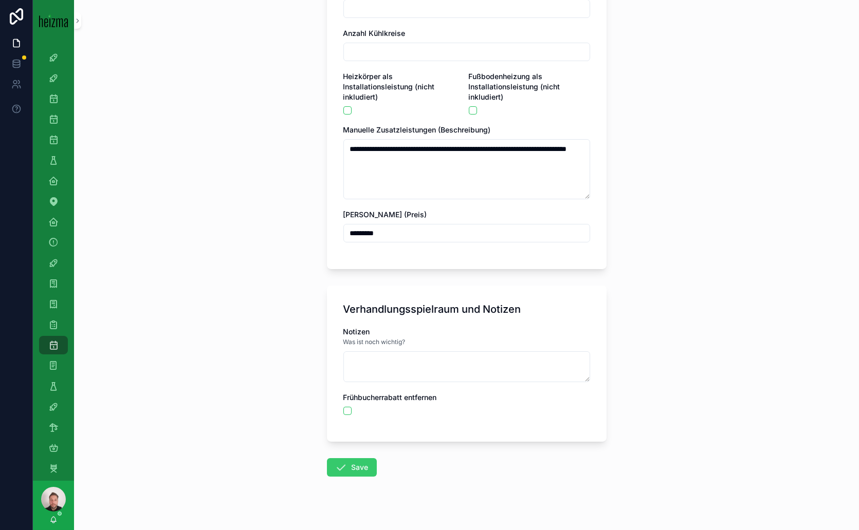
click at [340, 462] on icon "scrollable content" at bounding box center [341, 468] width 12 height 12
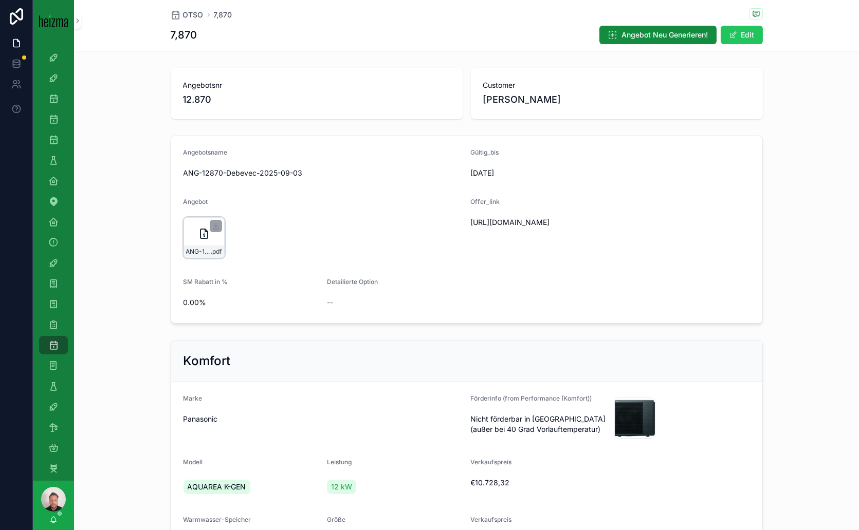
click at [199, 232] on icon "scrollable content" at bounding box center [204, 234] width 12 height 12
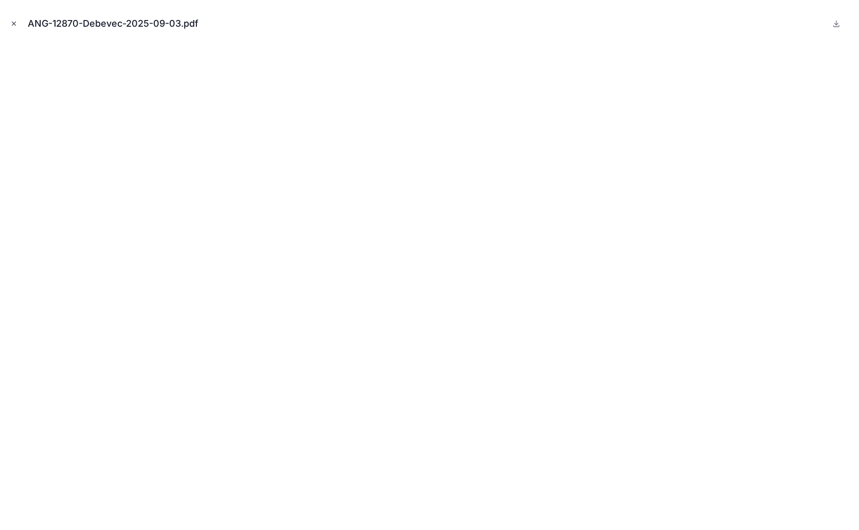
click at [16, 23] on icon "Close modal" at bounding box center [13, 23] width 7 height 7
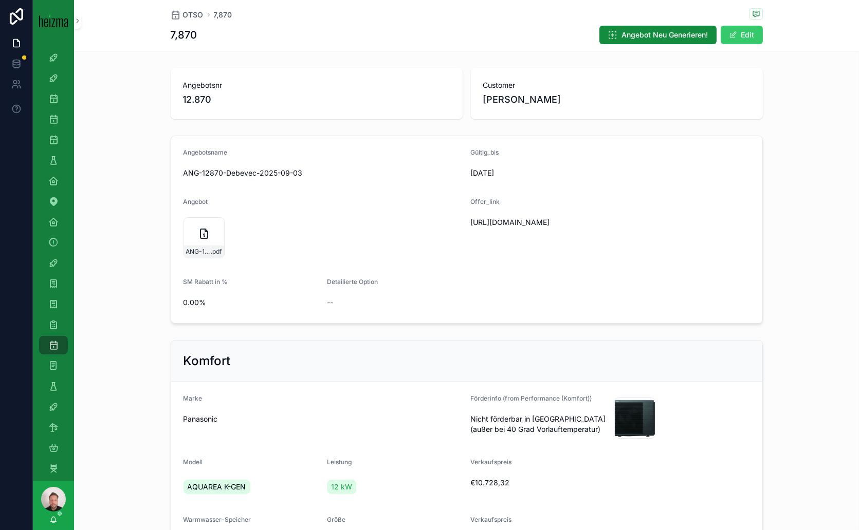
click at [732, 29] on button "Edit" at bounding box center [742, 35] width 42 height 19
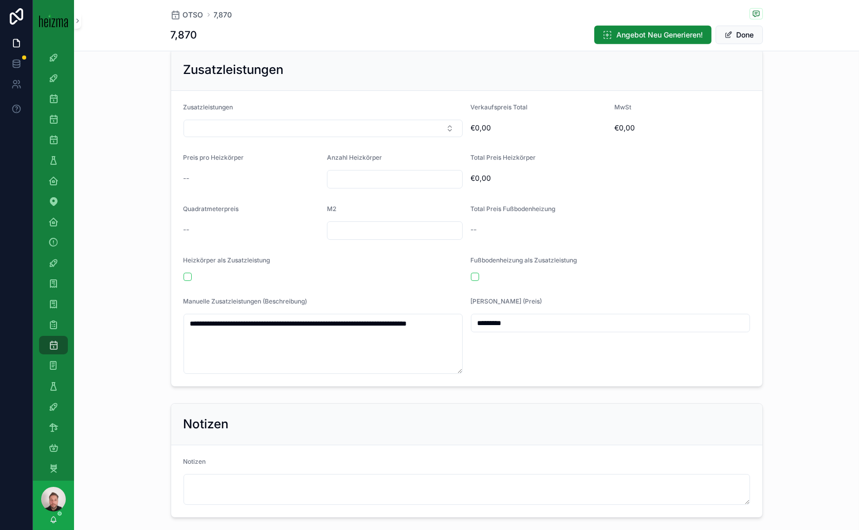
scroll to position [1770, 0]
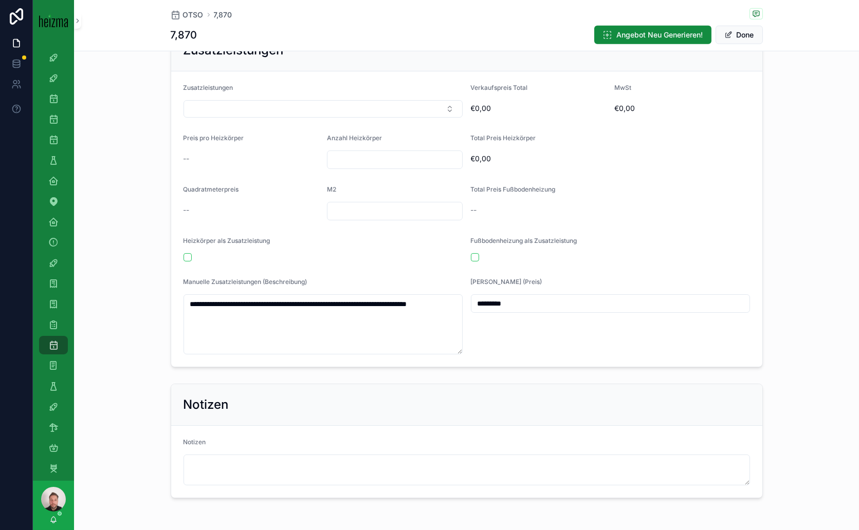
click at [487, 297] on input "*********" at bounding box center [610, 304] width 278 height 14
type input "*********"
click at [737, 36] on button "Done" at bounding box center [738, 35] width 47 height 19
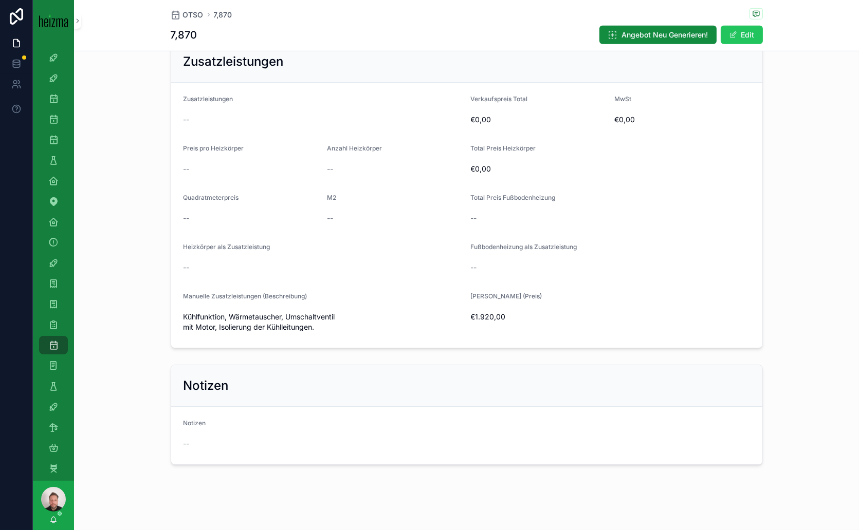
scroll to position [1377, 0]
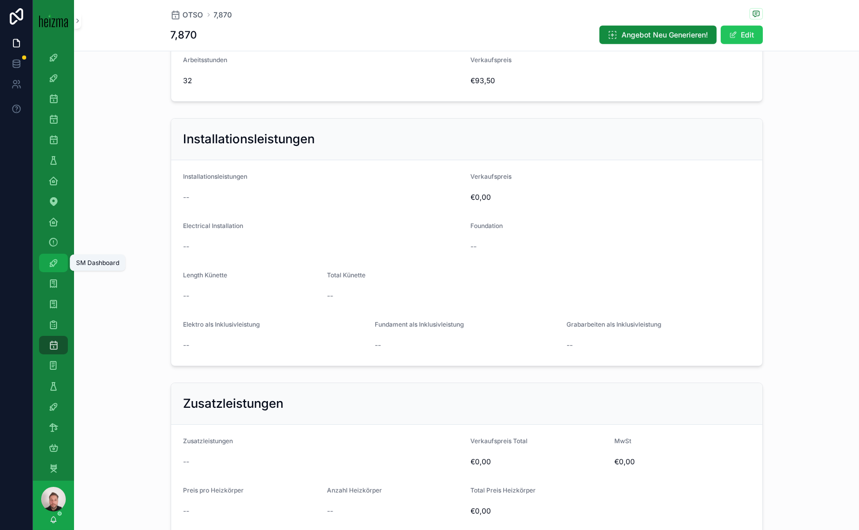
click at [53, 259] on icon "scrollable content" at bounding box center [53, 263] width 10 height 10
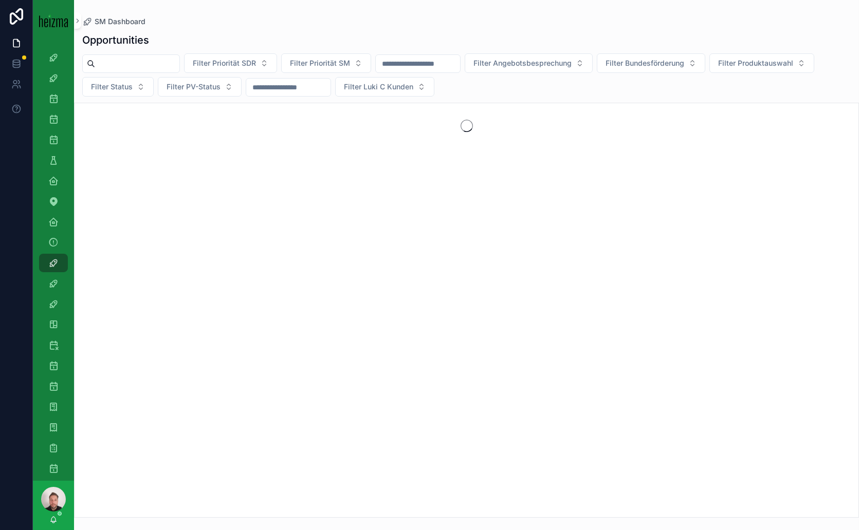
click at [119, 63] on input "scrollable content" at bounding box center [137, 64] width 84 height 14
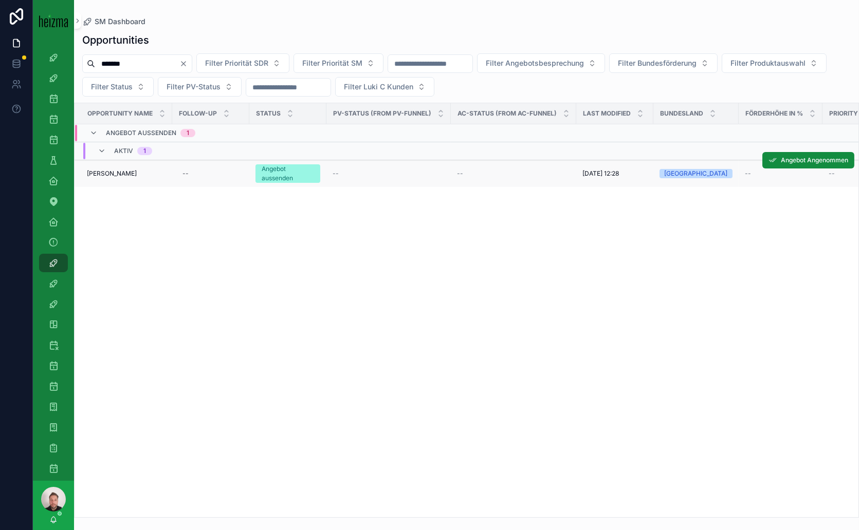
type input "*******"
click at [132, 173] on span "[PERSON_NAME]" at bounding box center [112, 174] width 50 height 8
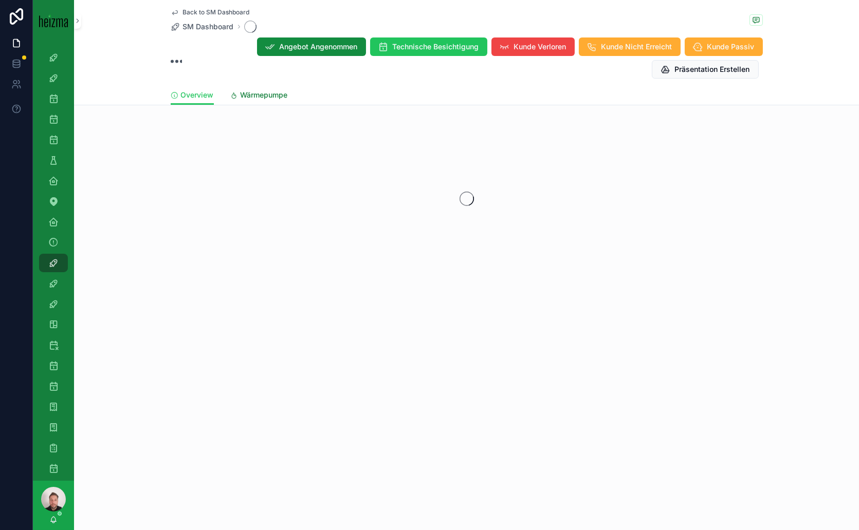
click at [275, 95] on span "Wärmepumpe" at bounding box center [264, 95] width 47 height 10
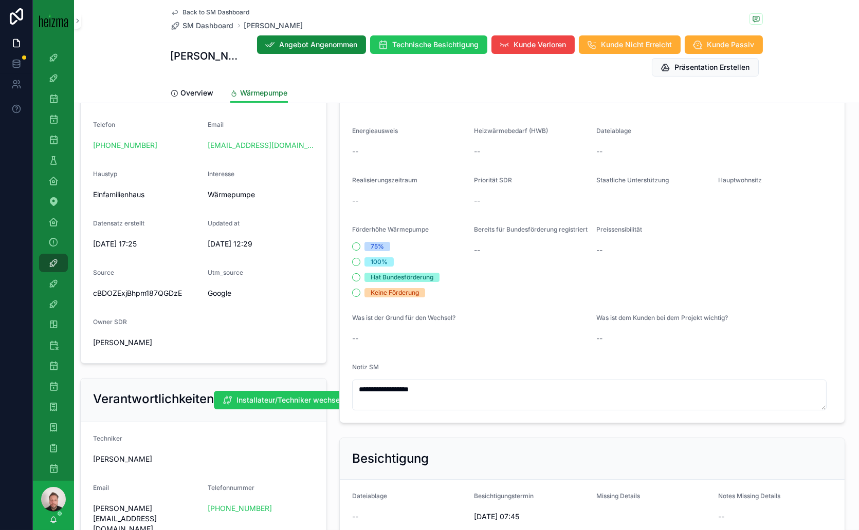
scroll to position [285, 0]
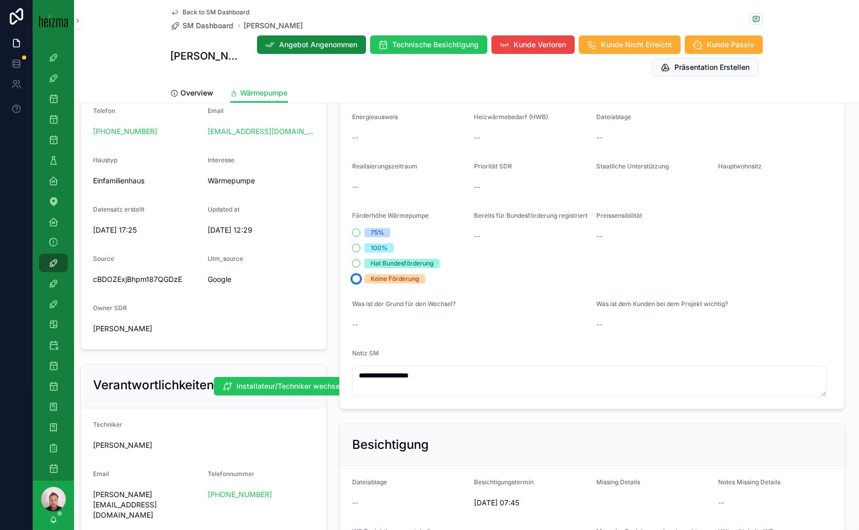
click at [352, 278] on button "Keine Förderung" at bounding box center [356, 279] width 8 height 8
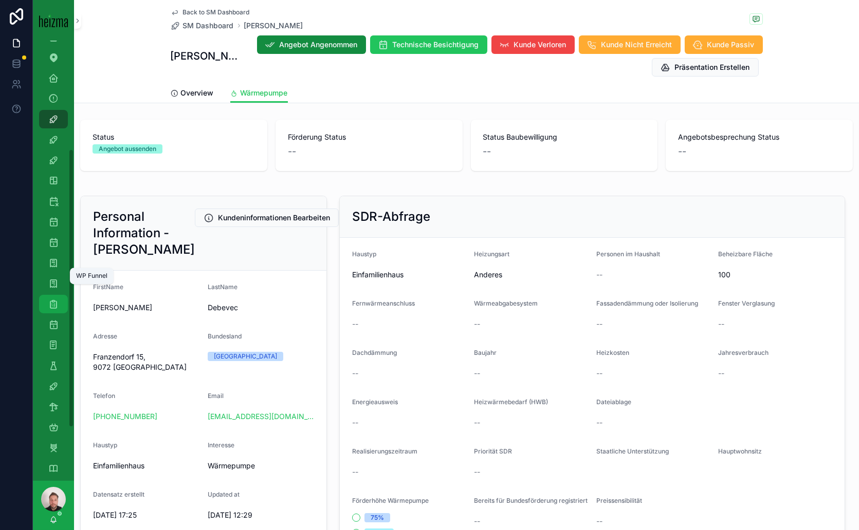
scroll to position [171, 0]
click at [50, 300] on icon "scrollable content" at bounding box center [53, 297] width 10 height 10
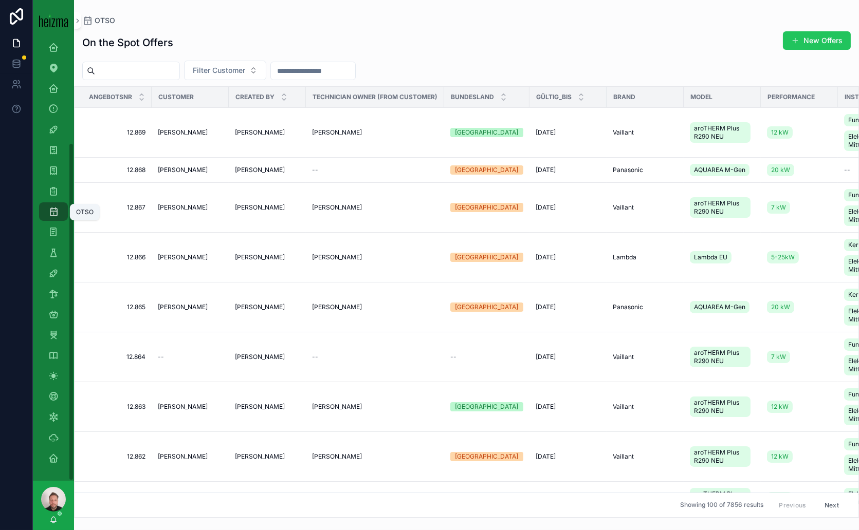
scroll to position [133, 0]
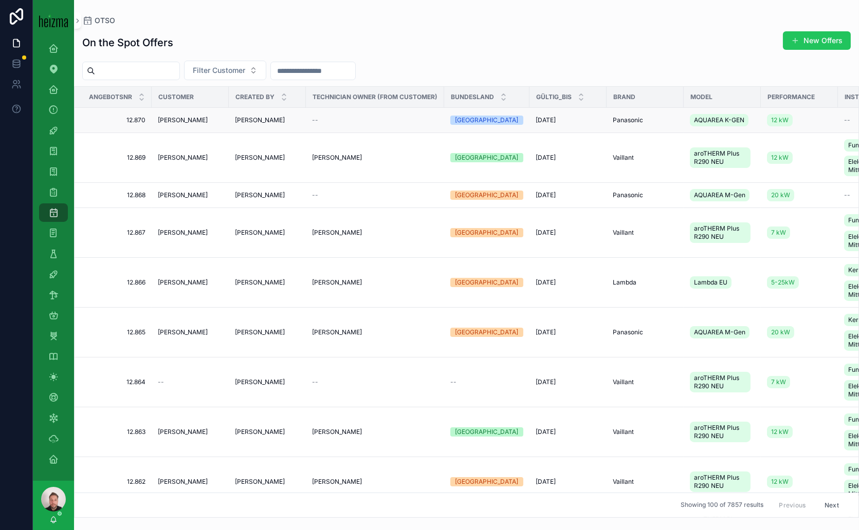
click at [195, 121] on span "[PERSON_NAME]" at bounding box center [183, 120] width 50 height 8
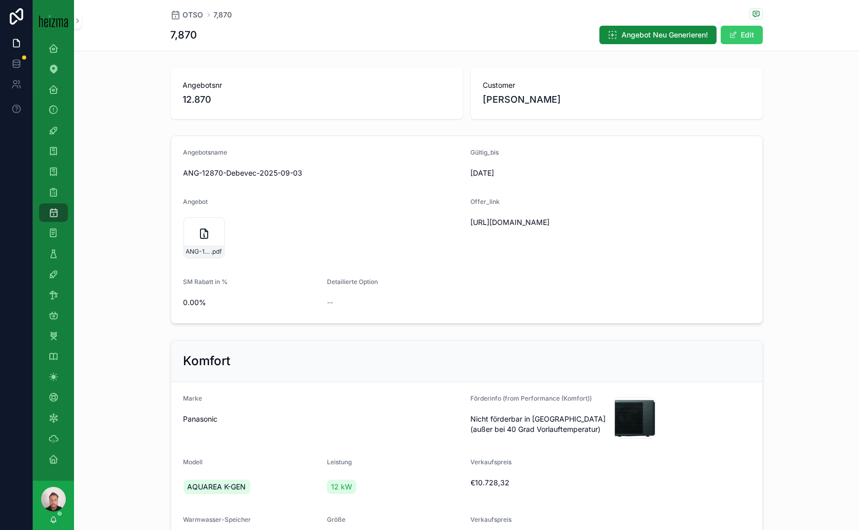
click at [729, 35] on span "scrollable content" at bounding box center [733, 35] width 8 height 8
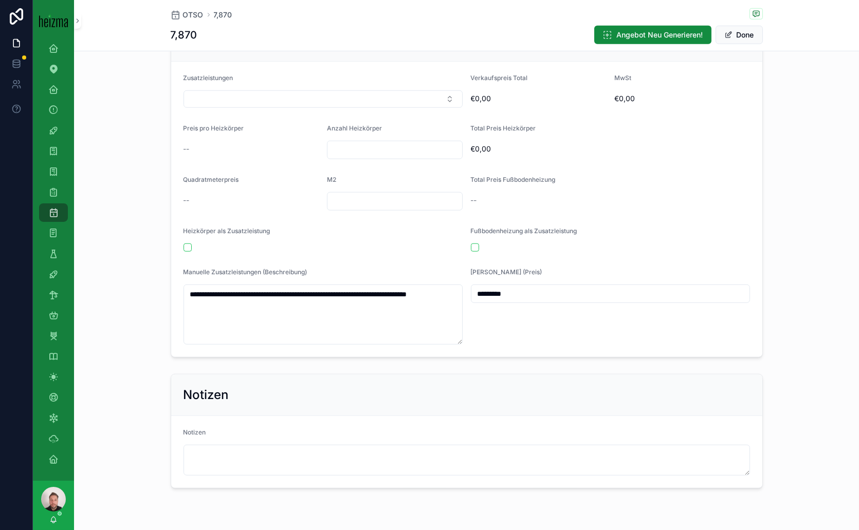
scroll to position [1798, 0]
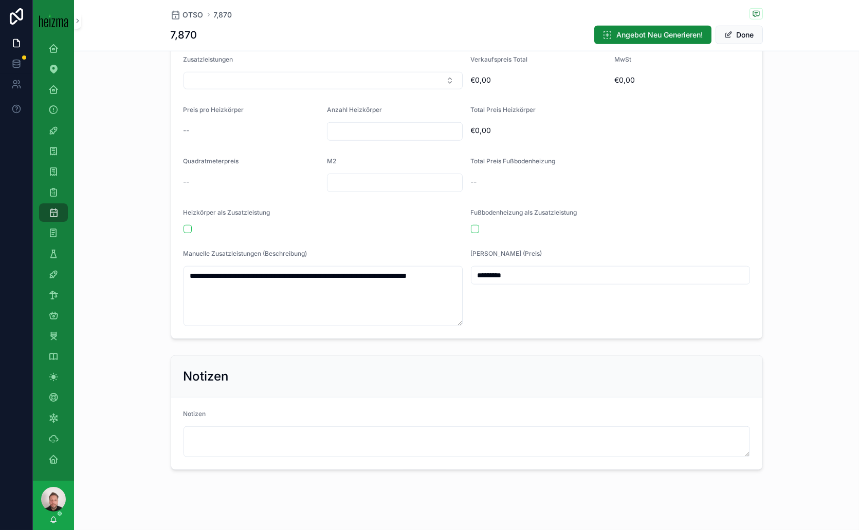
click at [486, 268] on input "*********" at bounding box center [610, 275] width 278 height 14
type input "*********"
click at [627, 211] on div "Fußbodenheizung als Zusatzleistung" at bounding box center [610, 215] width 279 height 12
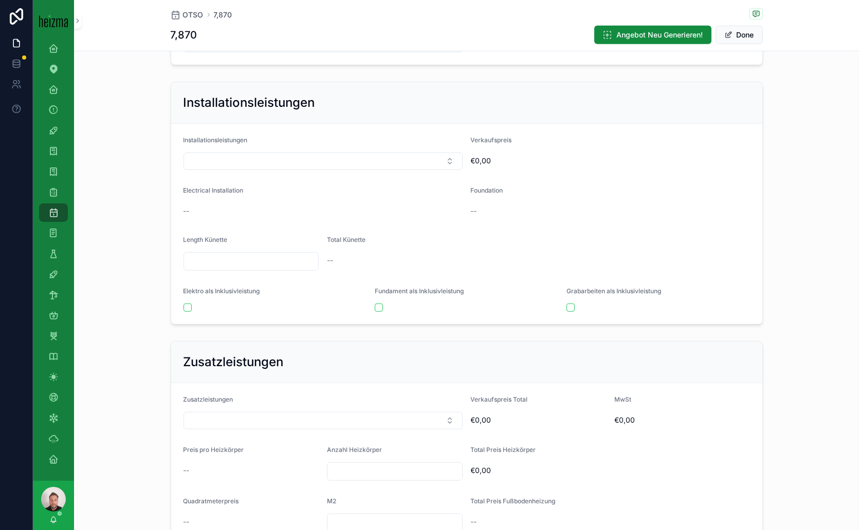
scroll to position [1341, 0]
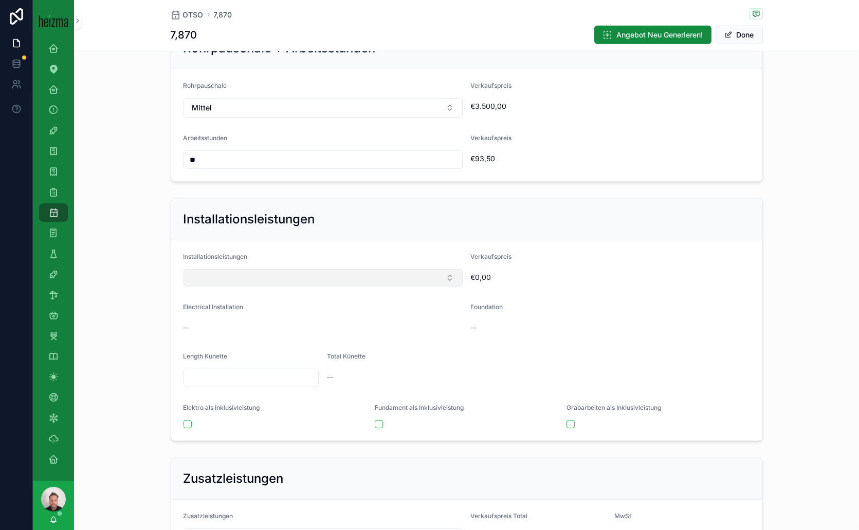
click at [444, 269] on button "Select Button" at bounding box center [322, 277] width 279 height 17
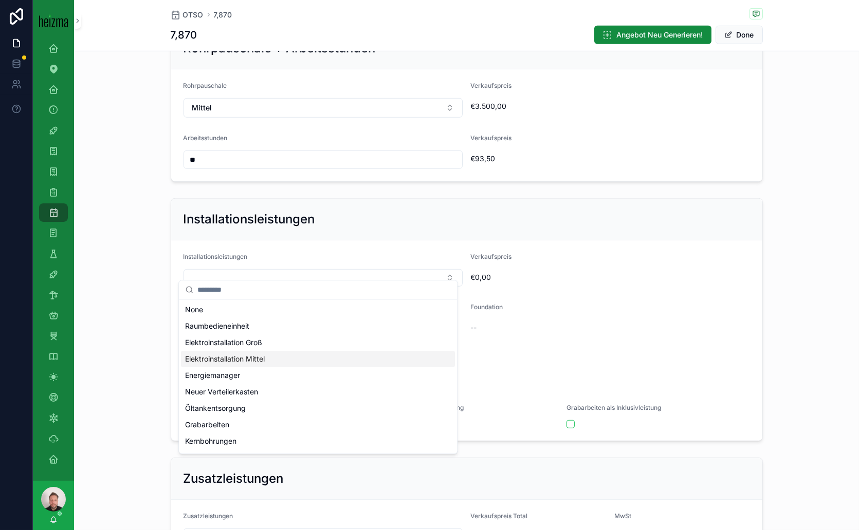
click at [254, 361] on span "Elektroinstallation Mittel" at bounding box center [225, 359] width 80 height 10
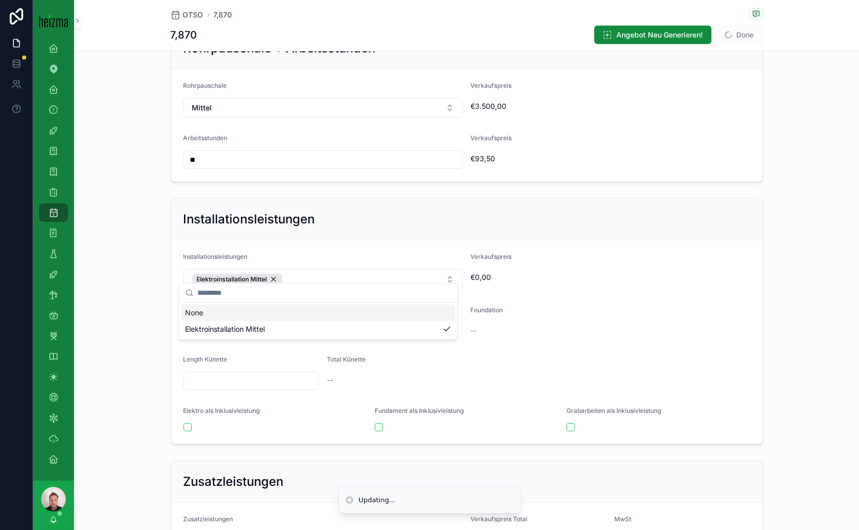
click at [636, 286] on form "Installationsleistungen Elektroinstallation Mittel Verkaufspreis €0,00 Electric…" at bounding box center [466, 343] width 591 height 204
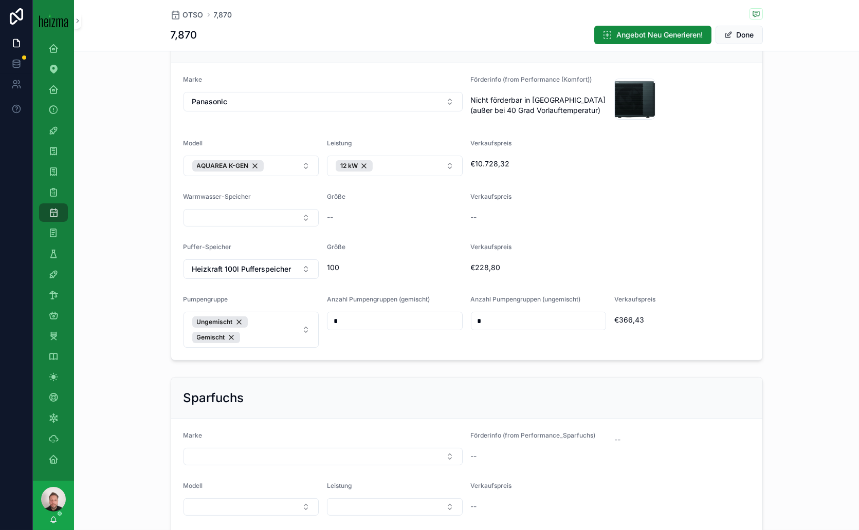
scroll to position [0, 0]
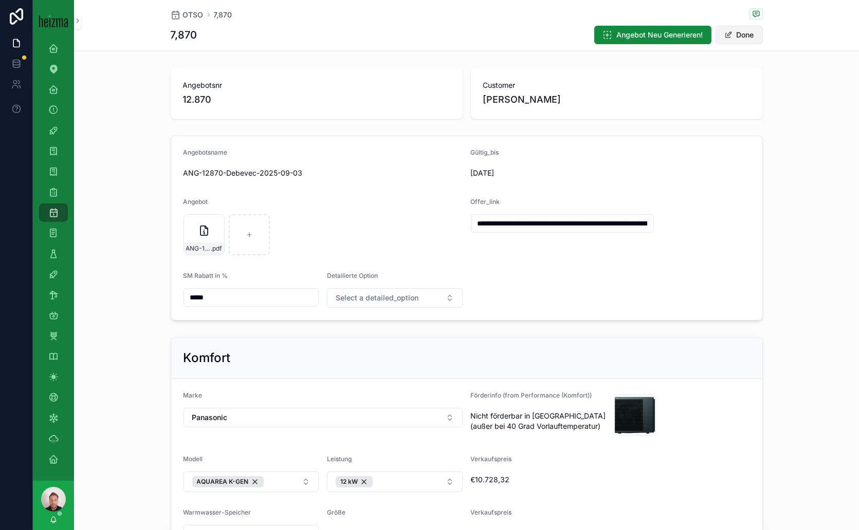
click at [743, 34] on button "Done" at bounding box center [738, 35] width 47 height 19
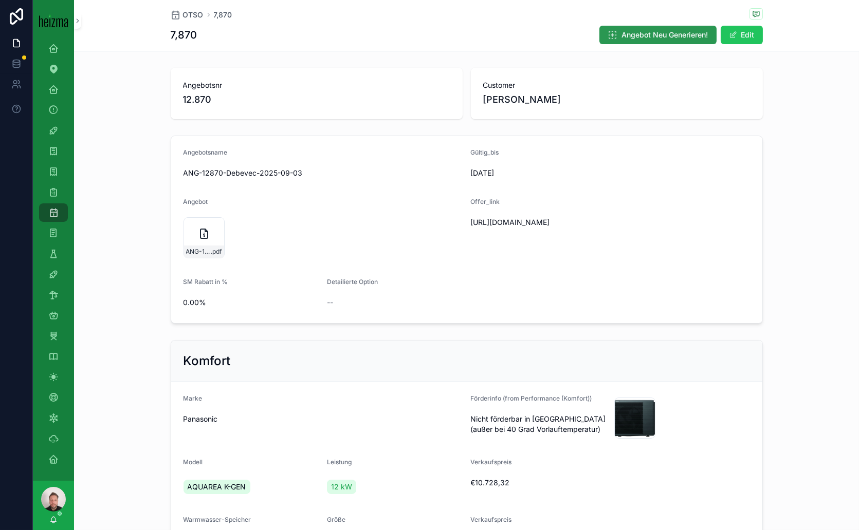
click at [656, 34] on span "Angebot Neu Generieren!" at bounding box center [665, 35] width 86 height 10
click at [237, 237] on div "ANG-12870-Debevec-2025-09-03 .pdf" at bounding box center [249, 237] width 41 height 41
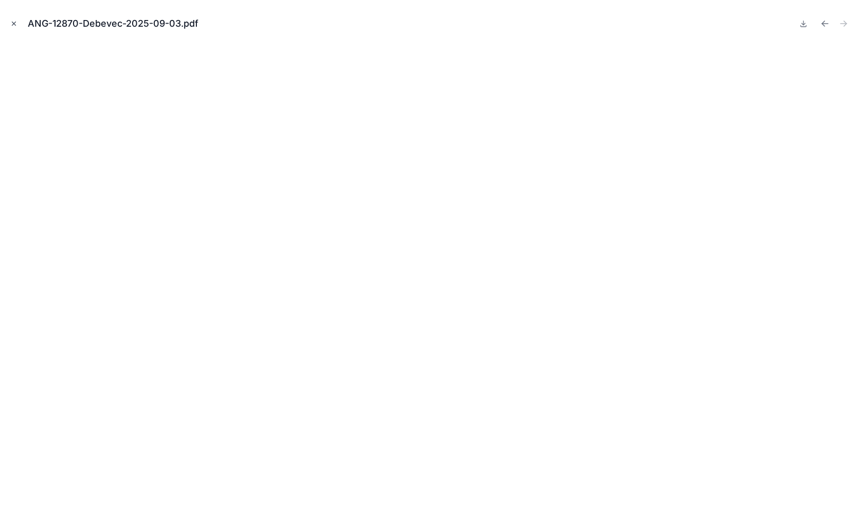
click at [14, 23] on icon "Close modal" at bounding box center [14, 24] width 4 height 4
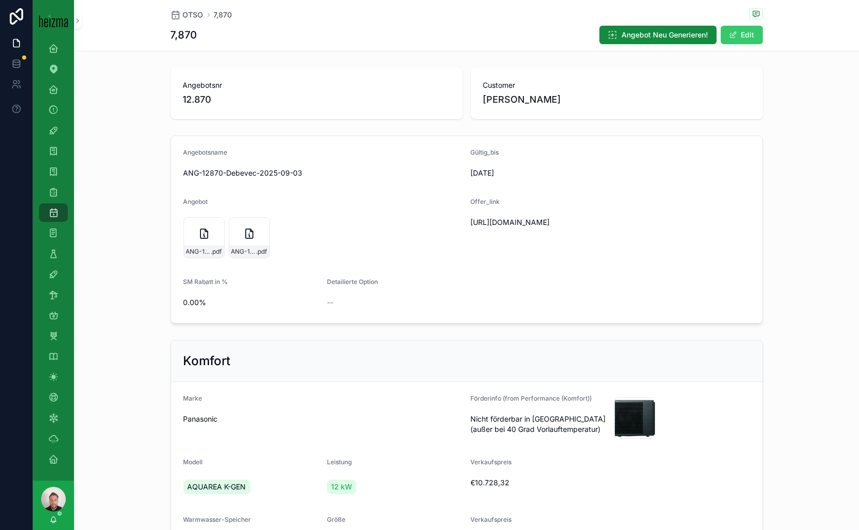
click at [745, 33] on button "Edit" at bounding box center [742, 35] width 42 height 19
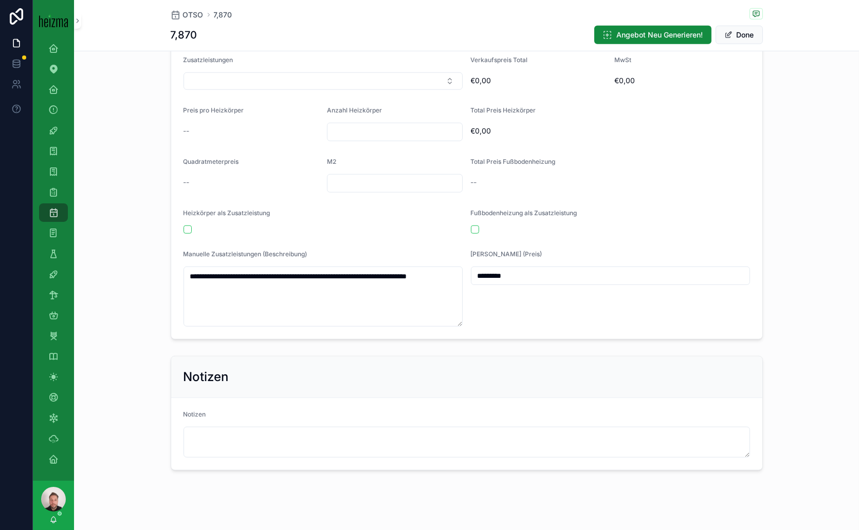
scroll to position [1687, 0]
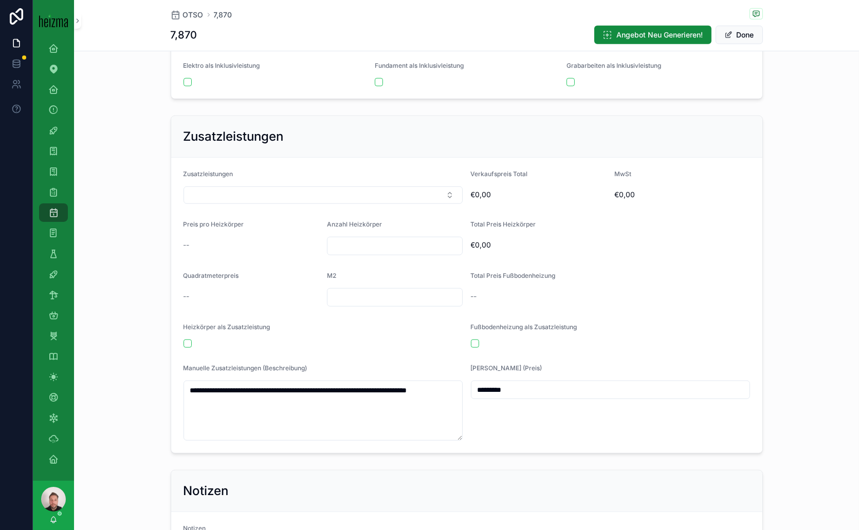
click at [482, 383] on input "*********" at bounding box center [610, 390] width 278 height 14
type input "*********"
click at [641, 416] on div "[PERSON_NAME] (Preis) *********" at bounding box center [610, 402] width 279 height 77
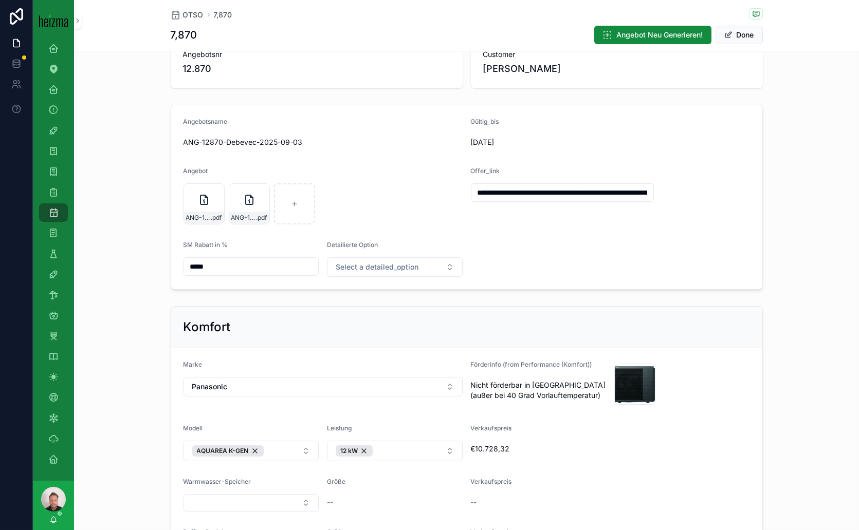
scroll to position [0, 0]
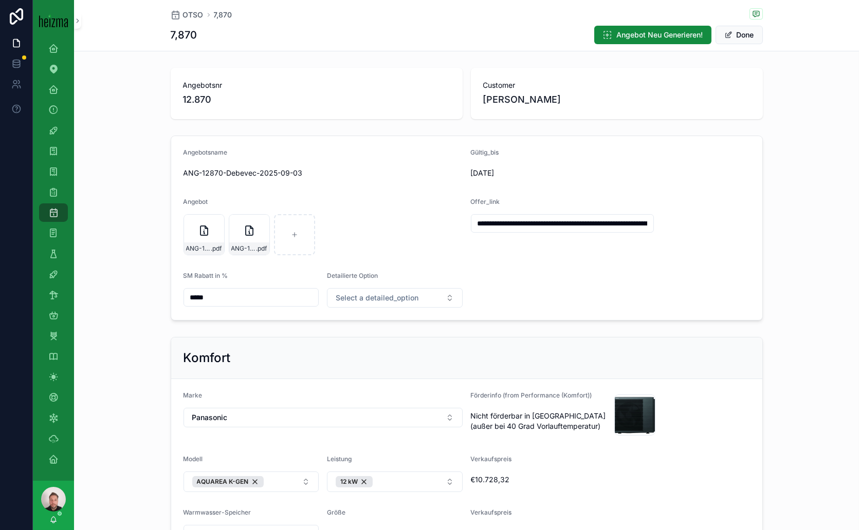
click at [186, 297] on input "*****" at bounding box center [251, 297] width 135 height 14
type input "*****"
click at [546, 307] on form "**********" at bounding box center [466, 228] width 591 height 184
click at [734, 33] on button "Done" at bounding box center [738, 35] width 47 height 19
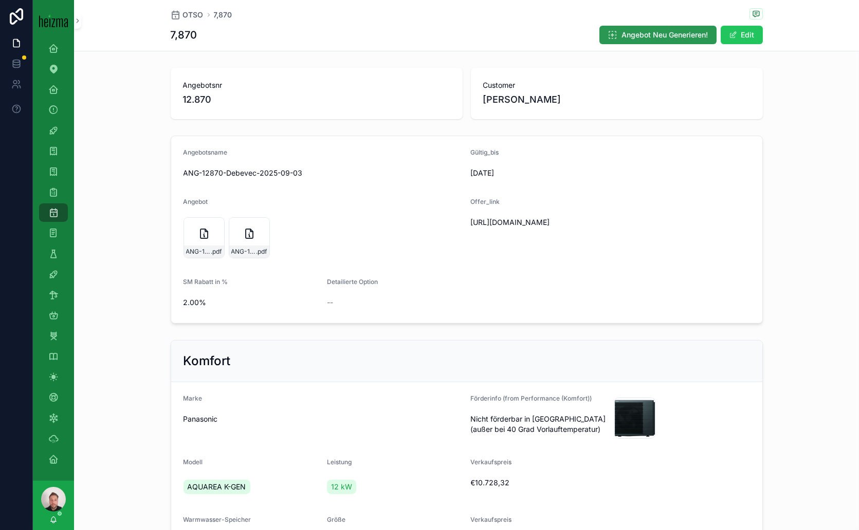
click at [671, 33] on span "Angebot Neu Generieren!" at bounding box center [665, 35] width 86 height 10
click at [279, 228] on div "ANG-12870-Debevec-2025-09-03 .pdf" at bounding box center [294, 237] width 41 height 41
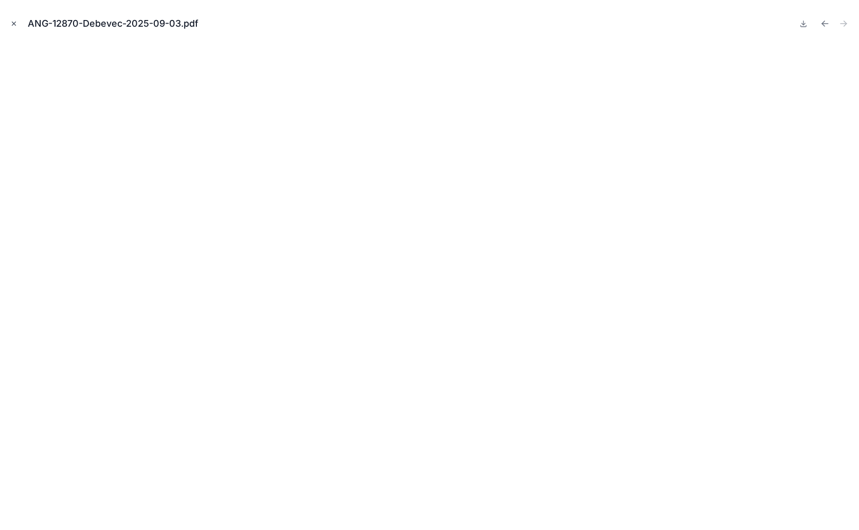
click at [13, 23] on icon "Close modal" at bounding box center [14, 24] width 4 height 4
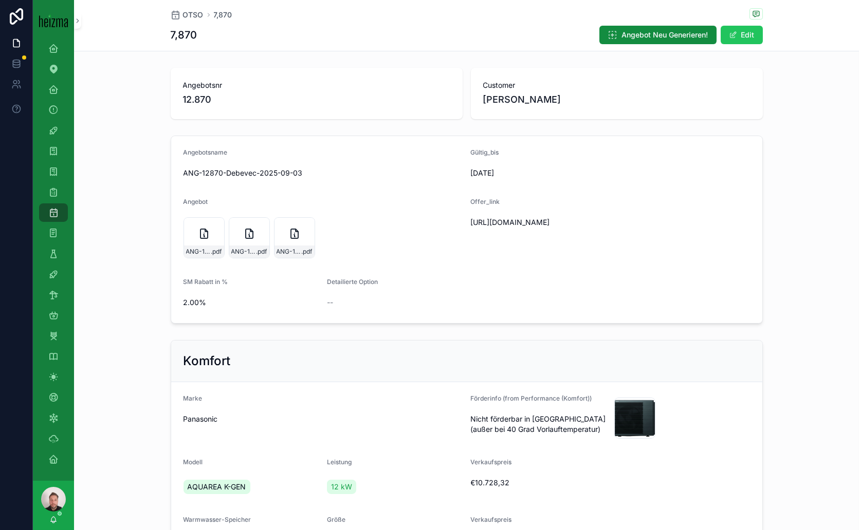
click at [188, 303] on span "2.00%" at bounding box center [251, 303] width 136 height 10
click at [183, 302] on span "2.00%" at bounding box center [251, 303] width 136 height 10
click at [721, 32] on button "Edit" at bounding box center [742, 35] width 42 height 19
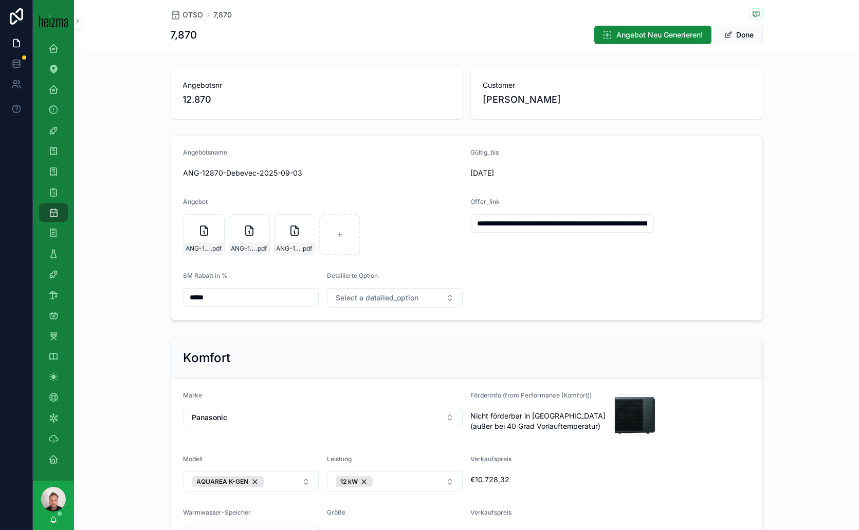
click at [189, 297] on input "*****" at bounding box center [251, 297] width 135 height 14
click at [193, 295] on input "******" at bounding box center [251, 297] width 135 height 14
type input "*****"
click at [579, 272] on form "**********" at bounding box center [466, 228] width 591 height 184
click at [724, 31] on span "scrollable content" at bounding box center [728, 35] width 8 height 8
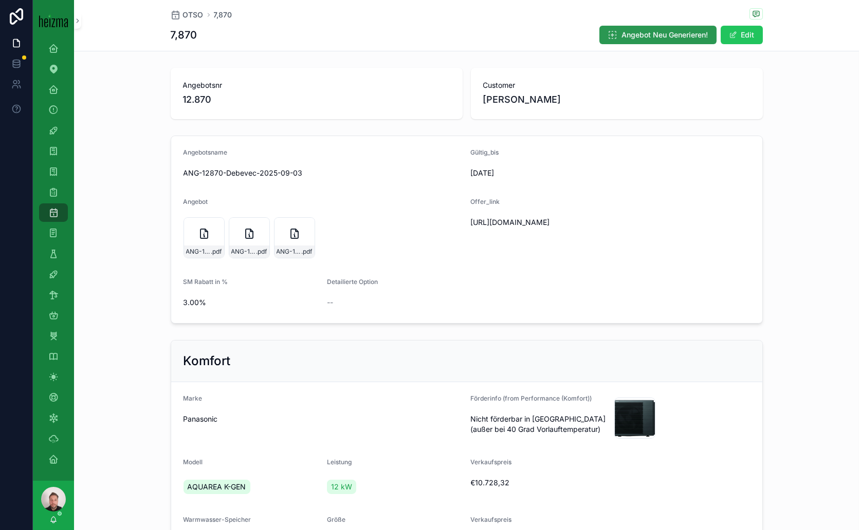
click at [665, 32] on span "Angebot Neu Generieren!" at bounding box center [665, 35] width 86 height 10
click at [342, 232] on div "ANG-12870-Debevec-2025-09-03 .pdf" at bounding box center [339, 237] width 41 height 41
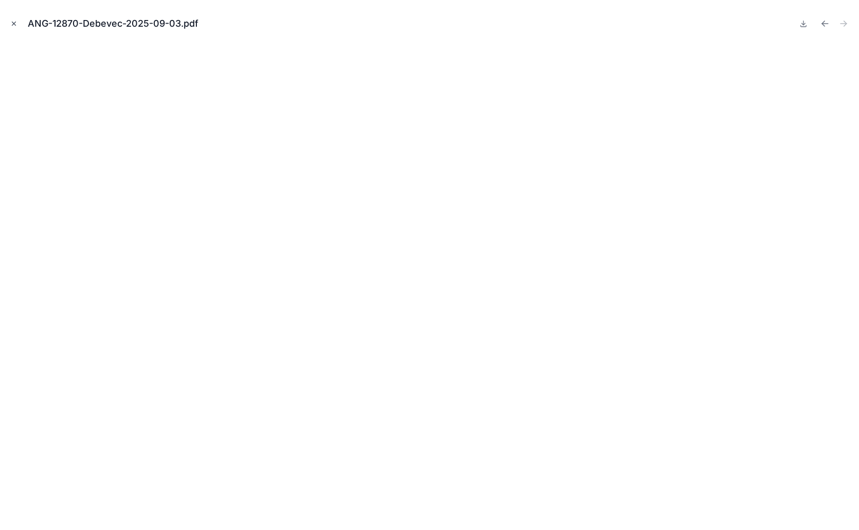
click at [15, 23] on icon "Close modal" at bounding box center [13, 23] width 7 height 7
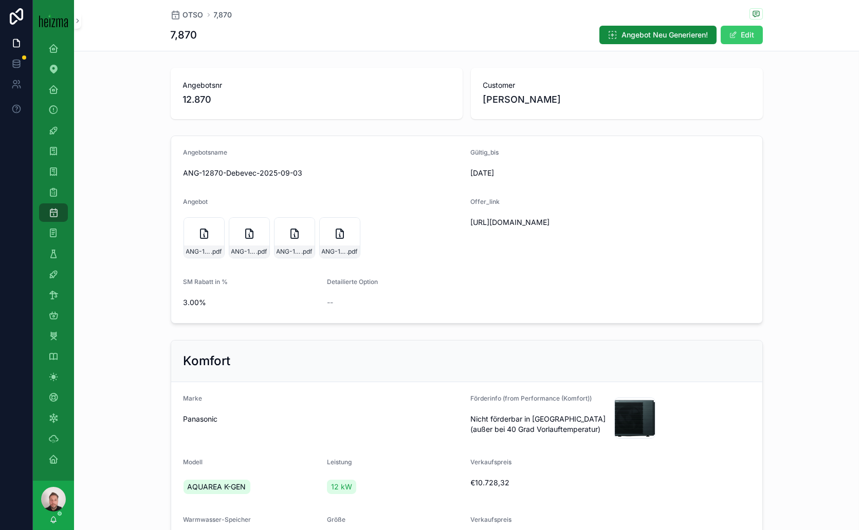
click at [746, 33] on button "Edit" at bounding box center [742, 35] width 42 height 19
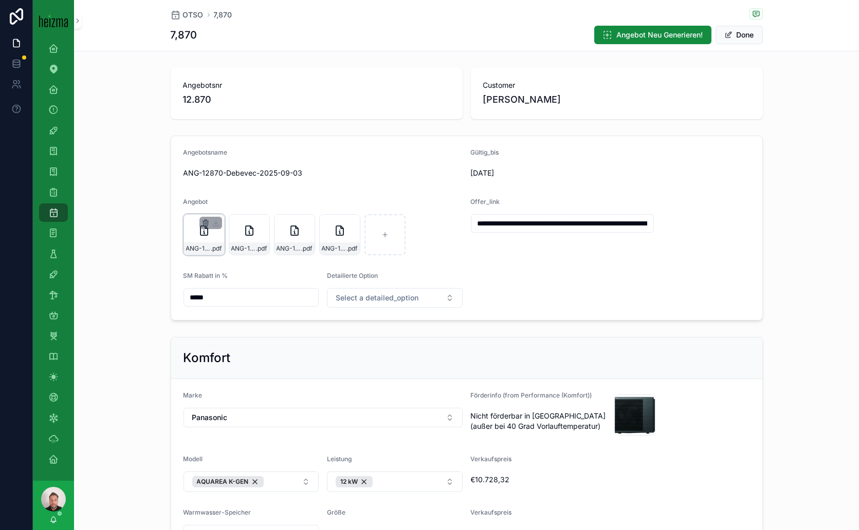
click at [203, 224] on icon "scrollable content" at bounding box center [205, 224] width 5 height 5
click at [220, 203] on icon "scrollable content" at bounding box center [222, 203] width 8 height 8
click at [201, 222] on icon "scrollable content" at bounding box center [205, 223] width 8 height 8
click at [222, 205] on icon "scrollable content" at bounding box center [222, 203] width 8 height 8
click at [201, 221] on icon "scrollable content" at bounding box center [205, 223] width 8 height 8
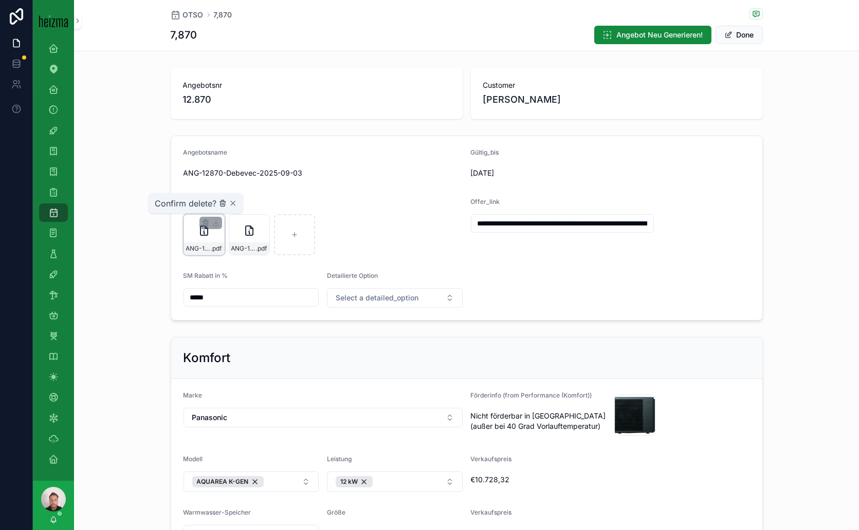
click at [224, 203] on icon "scrollable content" at bounding box center [222, 203] width 8 height 8
click at [744, 33] on button "Done" at bounding box center [738, 35] width 47 height 19
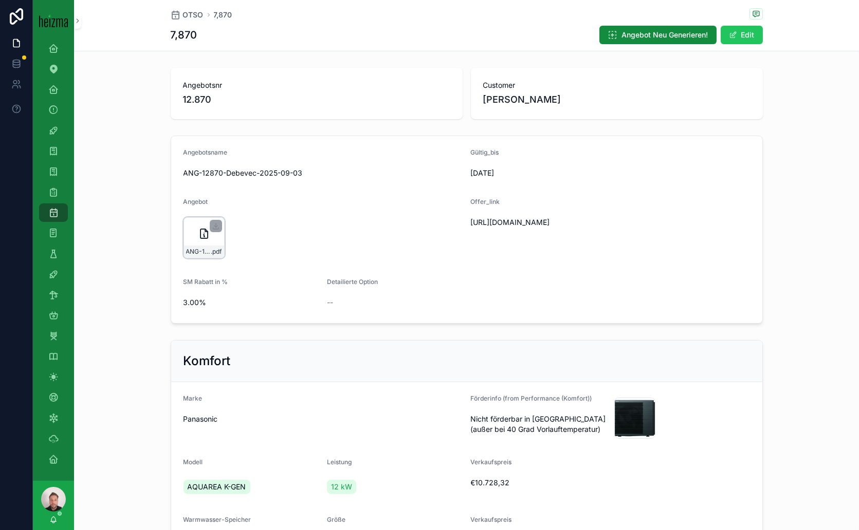
click at [192, 234] on div "ANG-12870-Debevec-2025-09-03 .pdf" at bounding box center [203, 237] width 41 height 41
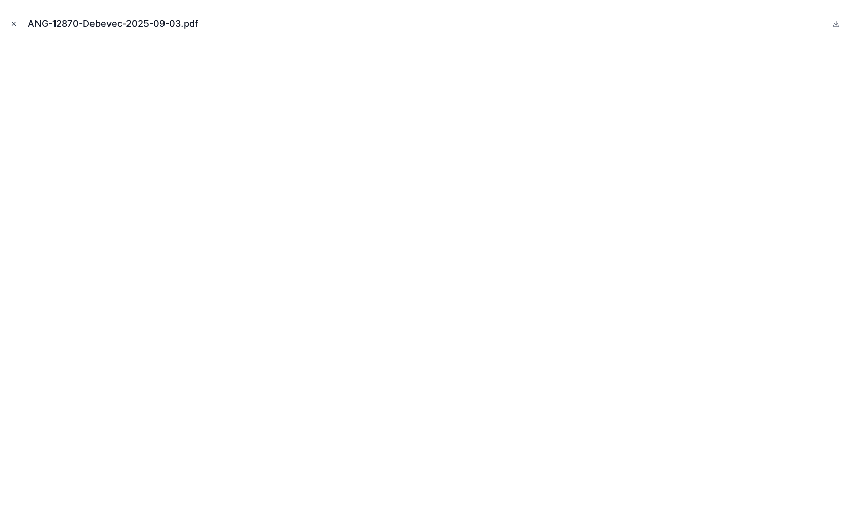
click at [14, 23] on icon "Close modal" at bounding box center [14, 24] width 4 height 4
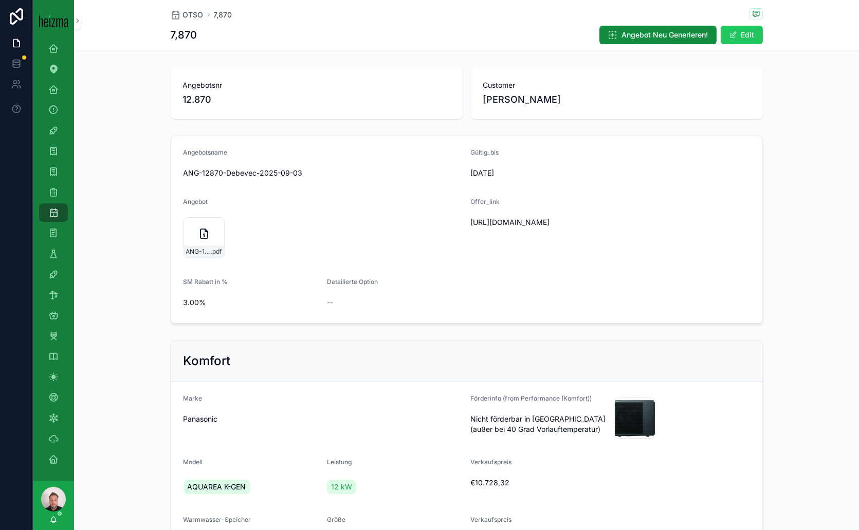
drag, startPoint x: 593, startPoint y: 228, endPoint x: 466, endPoint y: 216, distance: 127.5
click at [471, 216] on div "[URL][DOMAIN_NAME]" at bounding box center [562, 222] width 183 height 16
copy span "[URL][DOMAIN_NAME]"
click at [62, 47] on link "Partner Dashboard - All" at bounding box center [53, 48] width 29 height 19
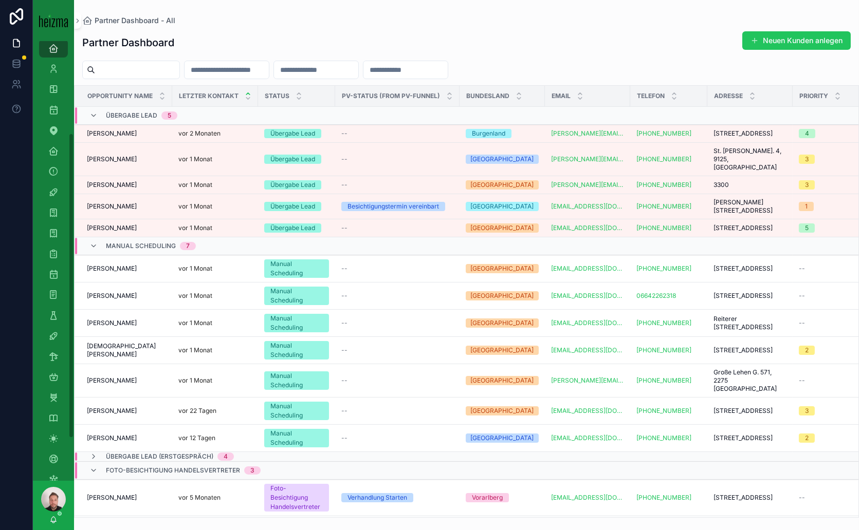
click at [139, 70] on input "scrollable content" at bounding box center [137, 70] width 84 height 14
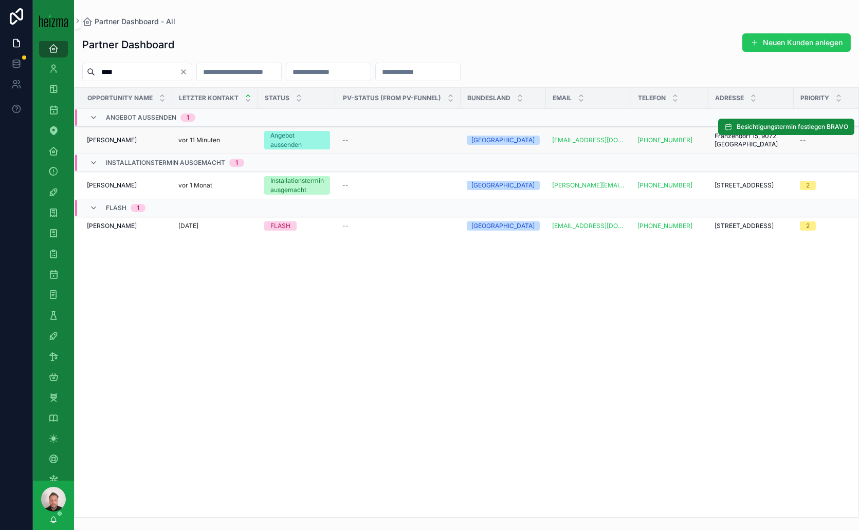
type input "****"
click at [129, 142] on span "[PERSON_NAME]" at bounding box center [112, 140] width 50 height 8
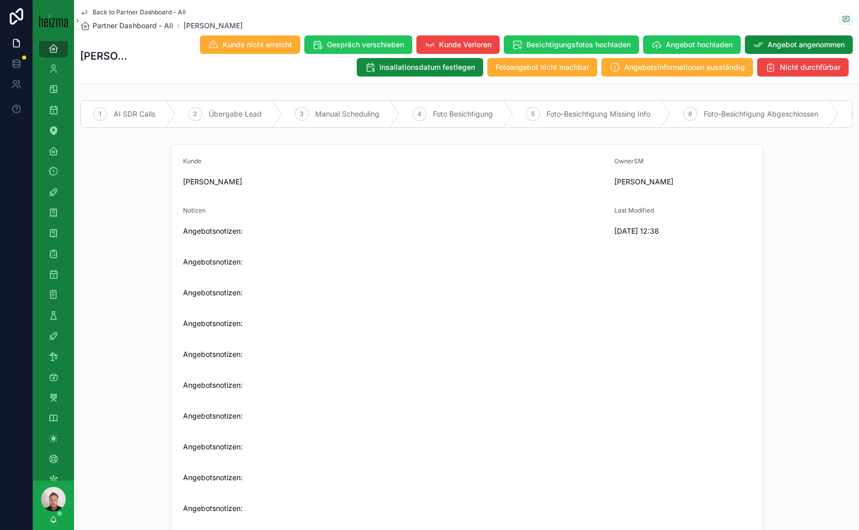
drag, startPoint x: 243, startPoint y: 190, endPoint x: 195, endPoint y: 190, distance: 47.8
click at [183, 187] on span "[PERSON_NAME]" at bounding box center [394, 182] width 423 height 10
copy span "[PERSON_NAME]"
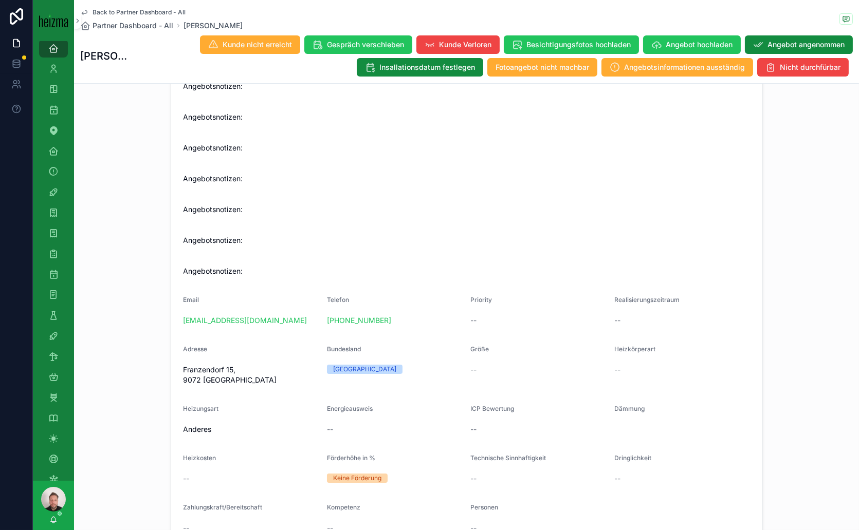
scroll to position [399, 0]
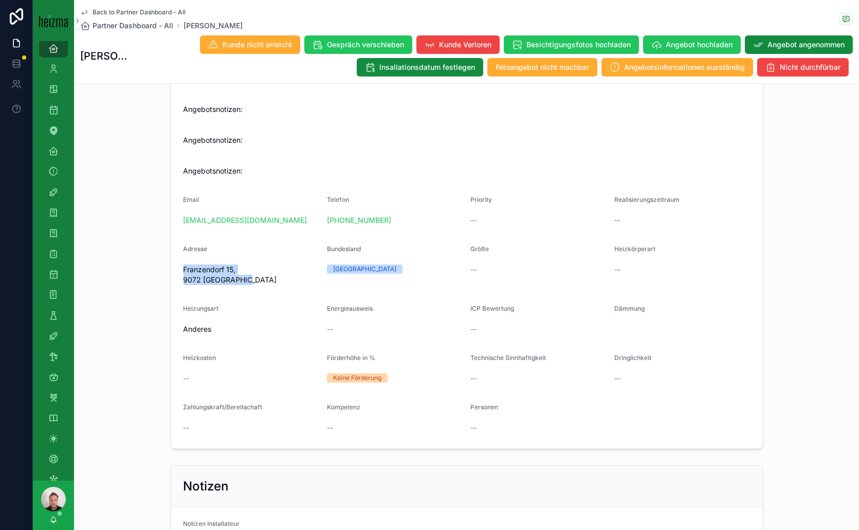
drag, startPoint x: 300, startPoint y: 297, endPoint x: 176, endPoint y: 299, distance: 123.9
click at [176, 299] on form "Kunde [PERSON_NAME] OwnerSM [PERSON_NAME] Notizen Angebotsnotizen: Angebotsnoti…" at bounding box center [466, 97] width 591 height 703
copy span "Franzendorf 15, 9072 [GEOGRAPHIC_DATA]"
click at [141, 10] on span "Back to Partner Dashboard - All" at bounding box center [139, 12] width 93 height 8
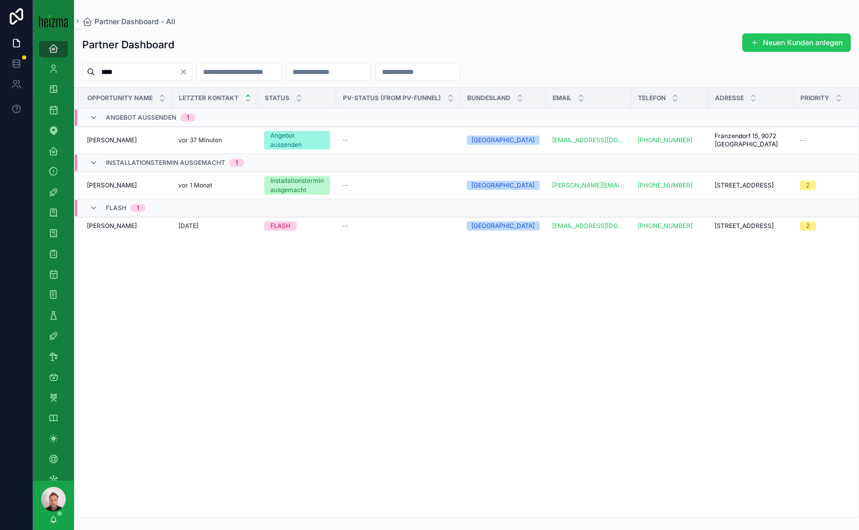
drag, startPoint x: 131, startPoint y: 70, endPoint x: 76, endPoint y: 70, distance: 55.0
click at [76, 70] on div "****" at bounding box center [466, 72] width 785 height 19
paste input "***"
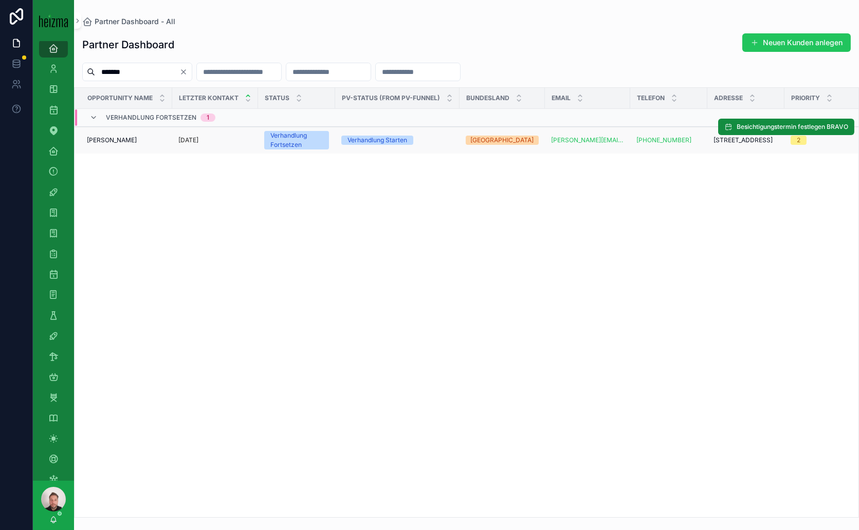
type input "*******"
click at [118, 138] on span "[PERSON_NAME]" at bounding box center [112, 140] width 50 height 8
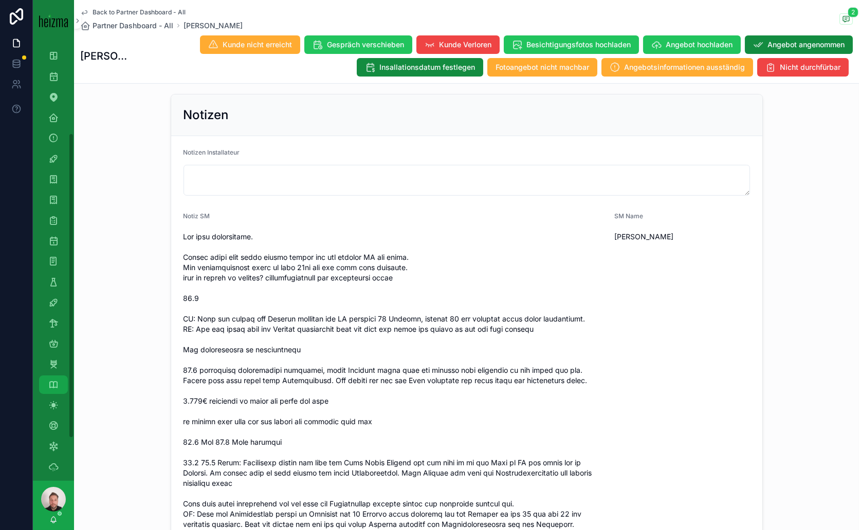
scroll to position [194, 0]
click at [53, 271] on icon "scrollable content" at bounding box center [53, 274] width 10 height 10
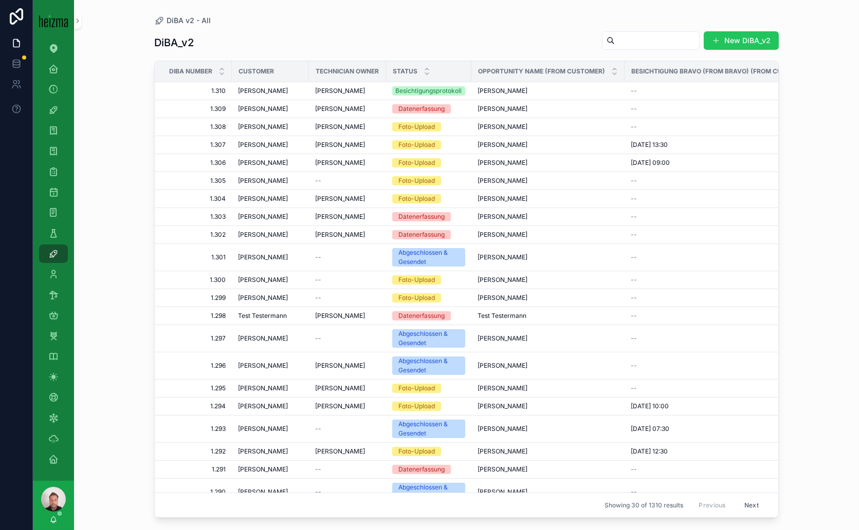
click at [642, 35] on input "scrollable content" at bounding box center [657, 40] width 84 height 14
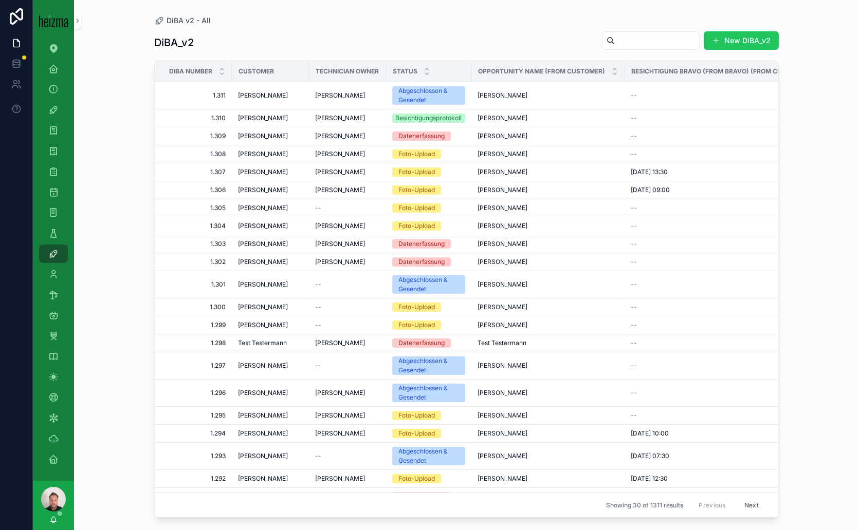
paste input "*******"
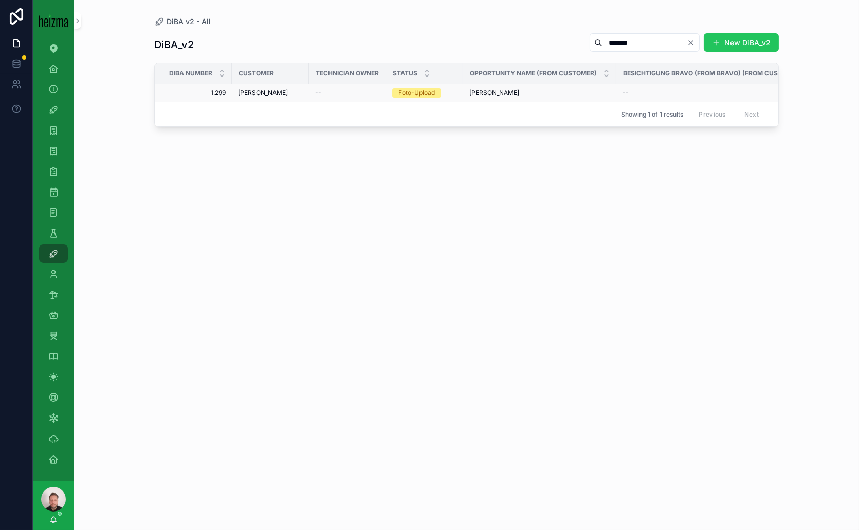
type input "*******"
click at [266, 89] on span "[PERSON_NAME]" at bounding box center [263, 93] width 50 height 8
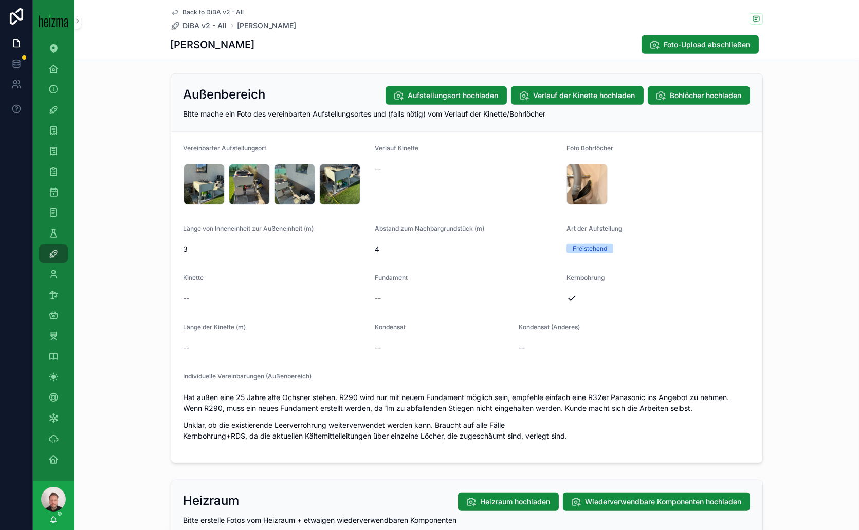
scroll to position [1028, 0]
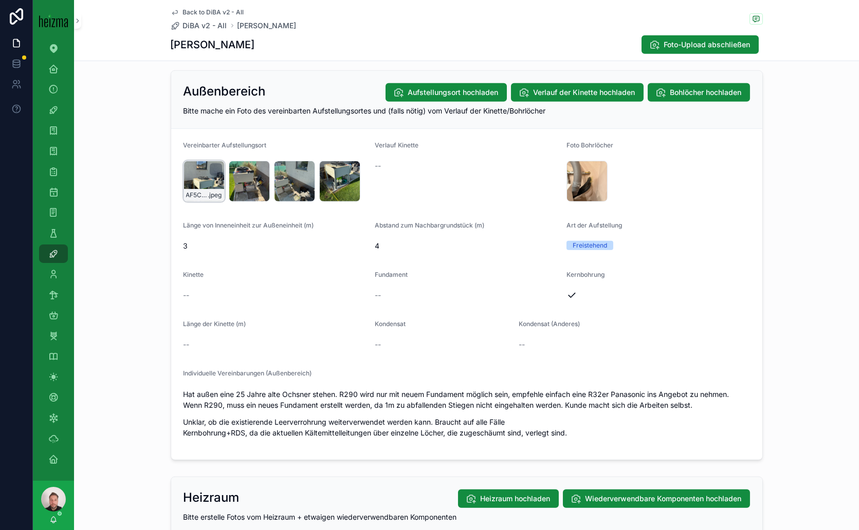
click at [198, 176] on div "AF5CB8BE-7B4A-4A50-B8BC-28F25A6EDB37_4_5005_c .jpeg" at bounding box center [203, 181] width 41 height 41
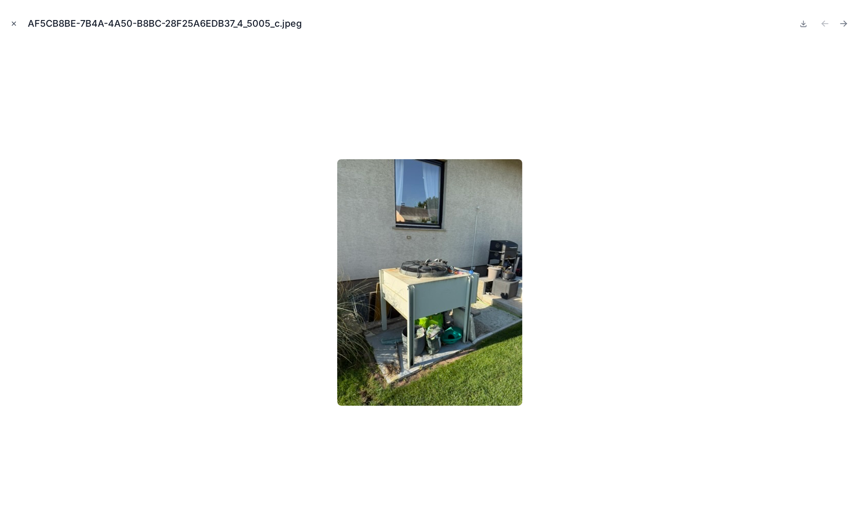
click at [12, 23] on icon "Close modal" at bounding box center [13, 23] width 7 height 7
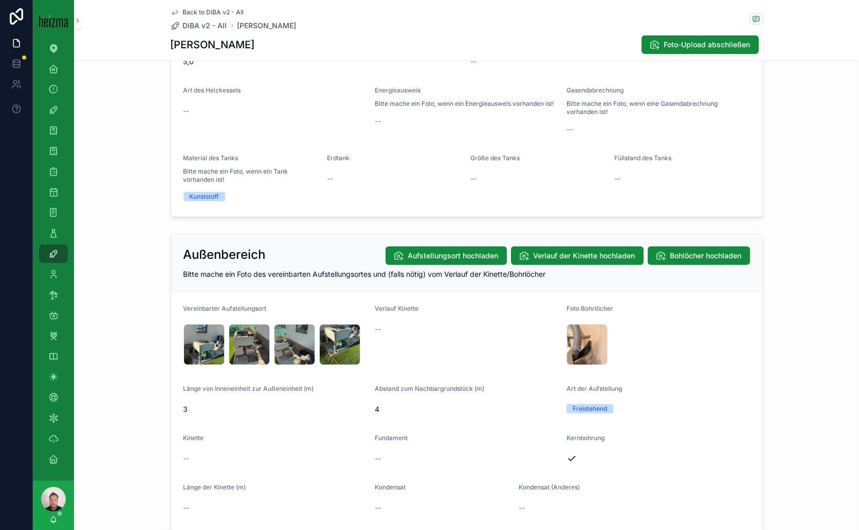
scroll to position [913, 0]
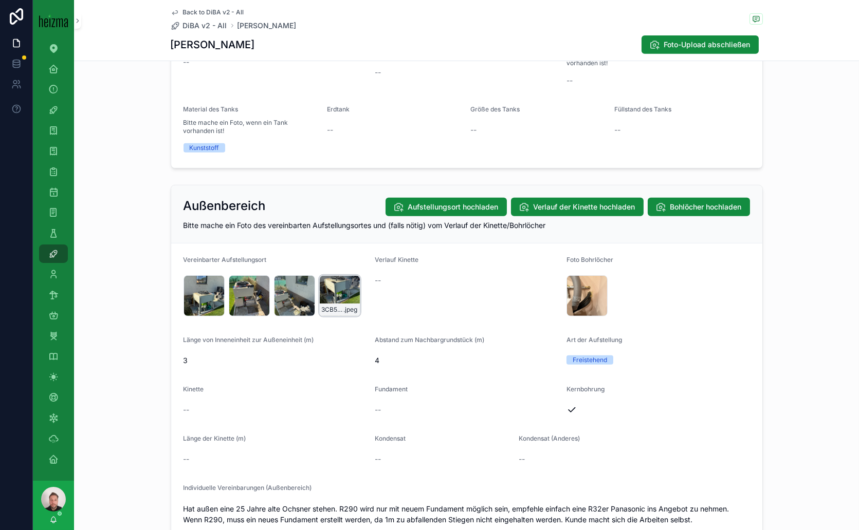
click at [330, 288] on div "3CB51582-750B-4A00-811A-720E0F333D23_4_5005_c .jpeg" at bounding box center [339, 295] width 41 height 41
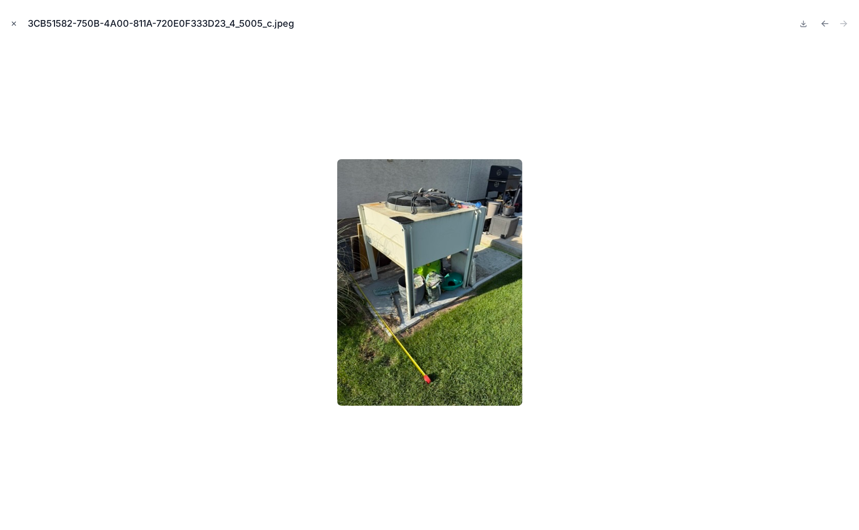
click at [17, 22] on icon "Close modal" at bounding box center [13, 23] width 7 height 7
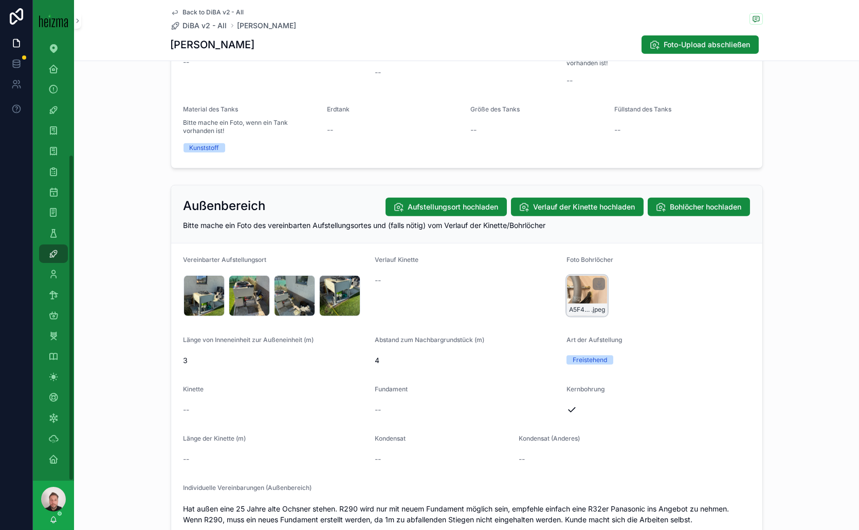
click at [581, 286] on div "A5F4D371-D9E0-454D-9A3F-2ECC38C06AAB_1_105_c .jpeg" at bounding box center [586, 295] width 41 height 41
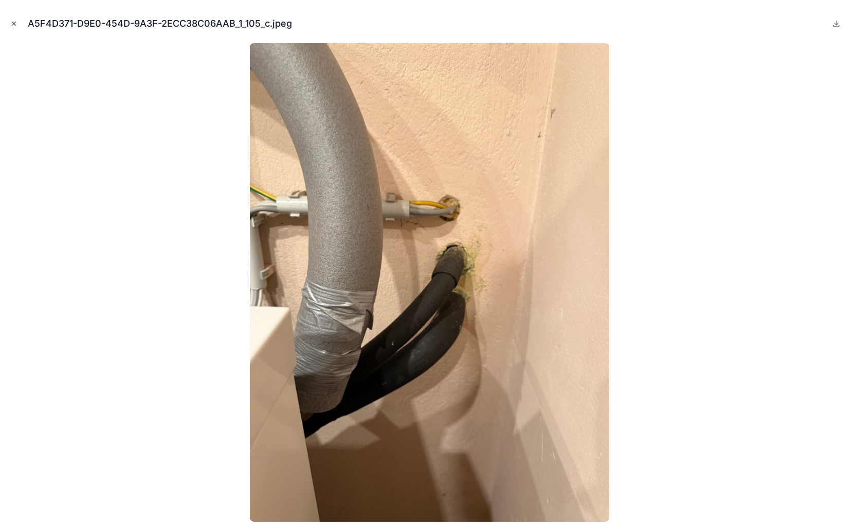
click at [14, 25] on icon "Close modal" at bounding box center [14, 24] width 4 height 4
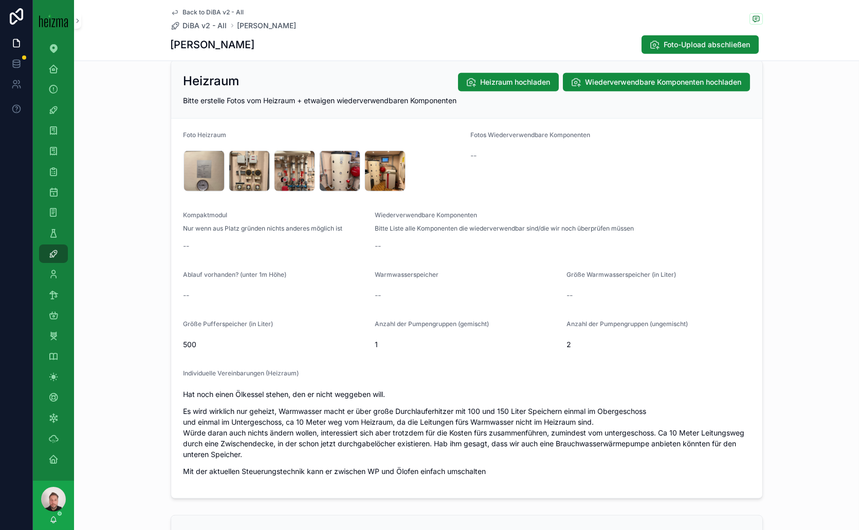
scroll to position [1427, 0]
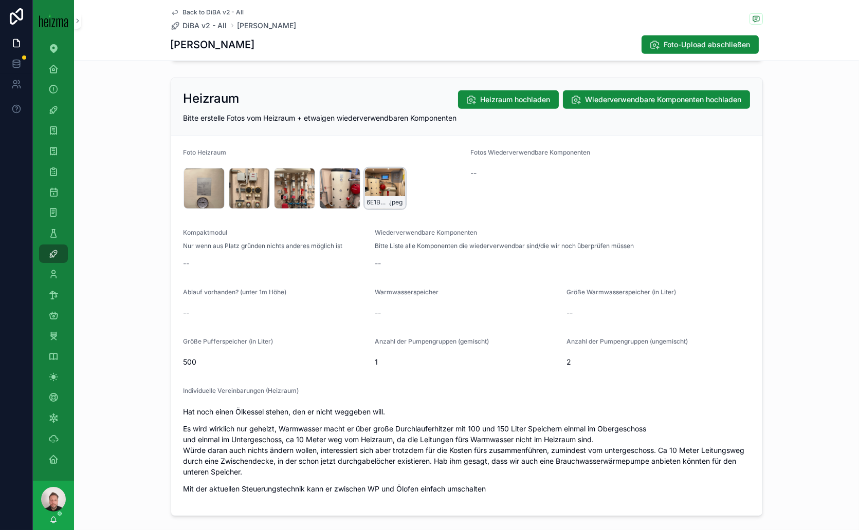
click at [377, 183] on div "6E1BDFFD-CA83-455A-B57A-F1330921E027_1_105_c .jpeg" at bounding box center [384, 188] width 41 height 41
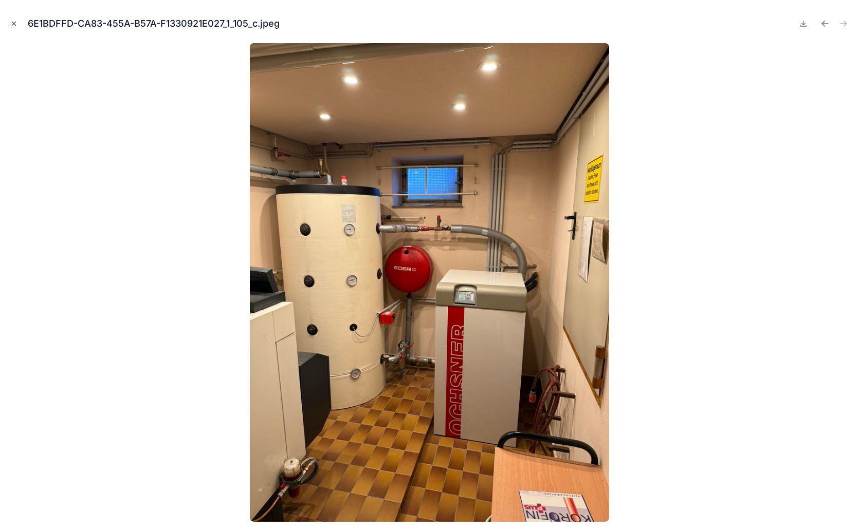
click at [14, 23] on icon "Close modal" at bounding box center [13, 23] width 7 height 7
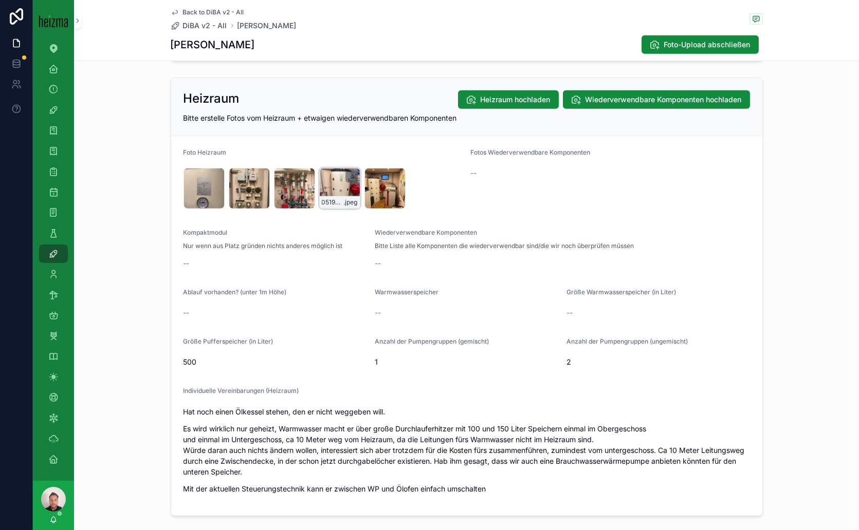
click at [327, 185] on div "0519FB13-F108-426B-B922-61046E0F66BB_1_105_c .jpeg" at bounding box center [339, 188] width 41 height 41
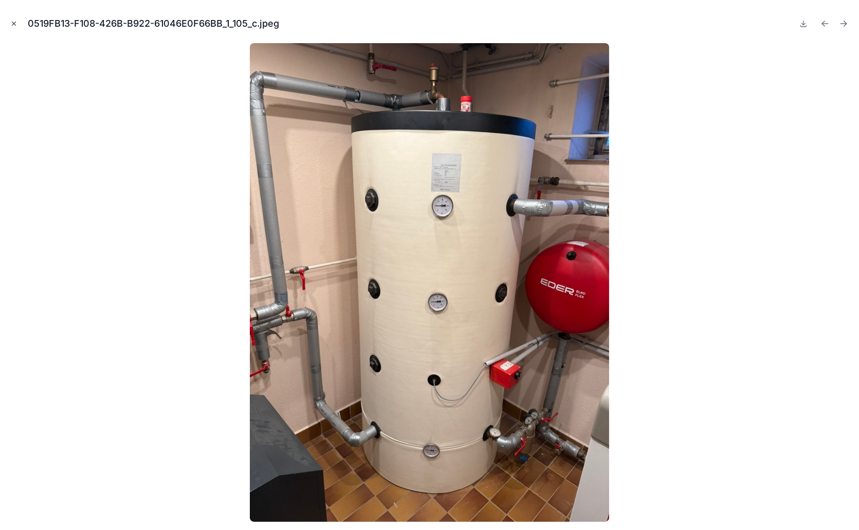
click at [16, 25] on icon "Close modal" at bounding box center [13, 23] width 7 height 7
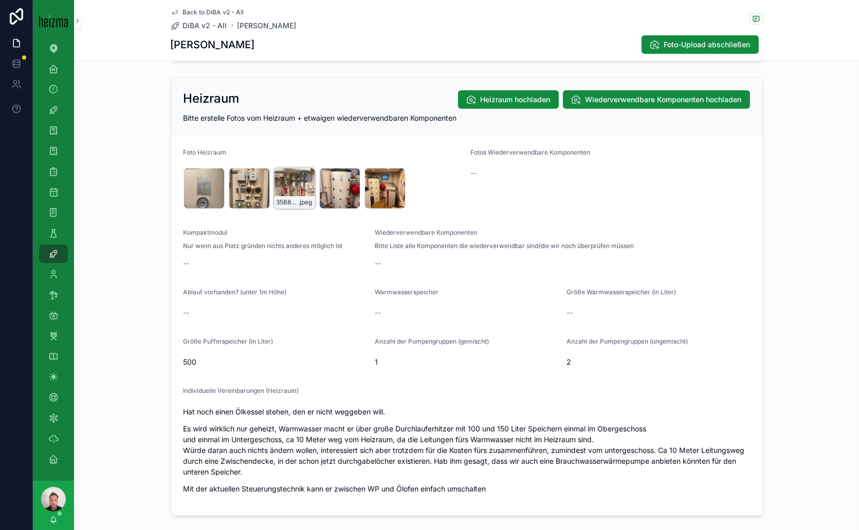
click at [289, 183] on div "35B8AA77-6AE5-4FC6-A79D-CADBBB0E543A_1_105_c .jpeg" at bounding box center [294, 188] width 41 height 41
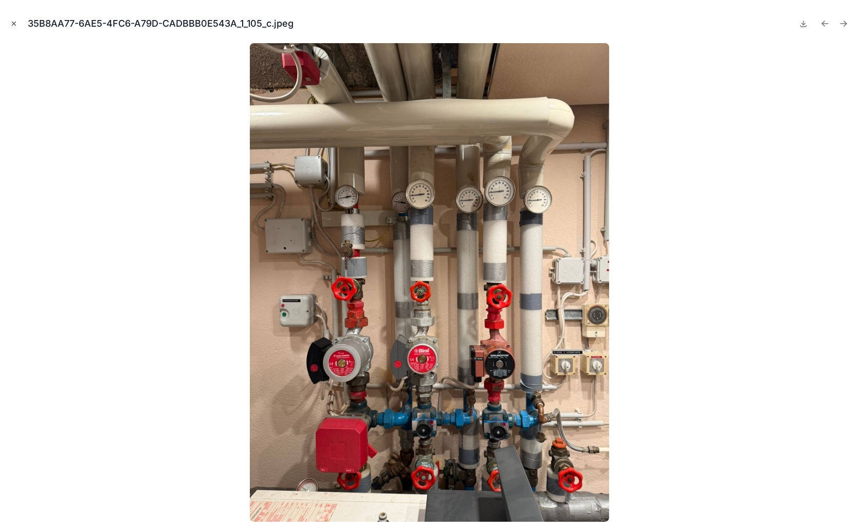
click at [16, 22] on icon "Close modal" at bounding box center [13, 23] width 7 height 7
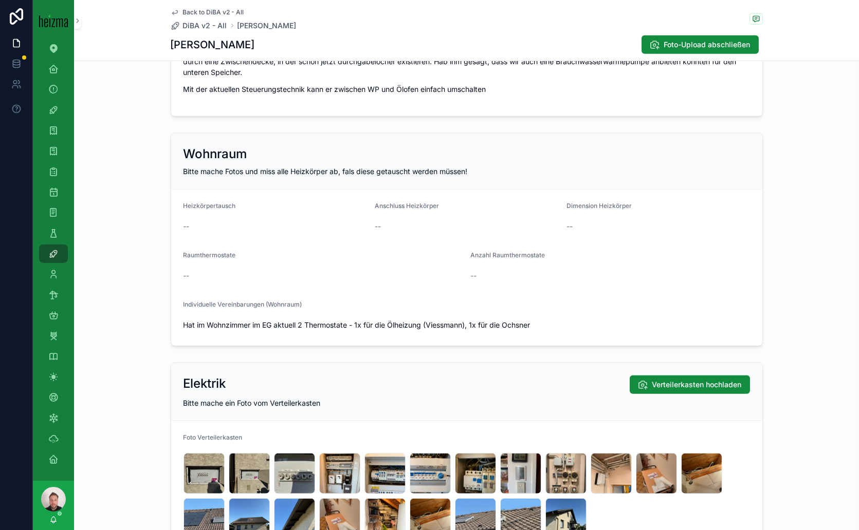
scroll to position [2056, 0]
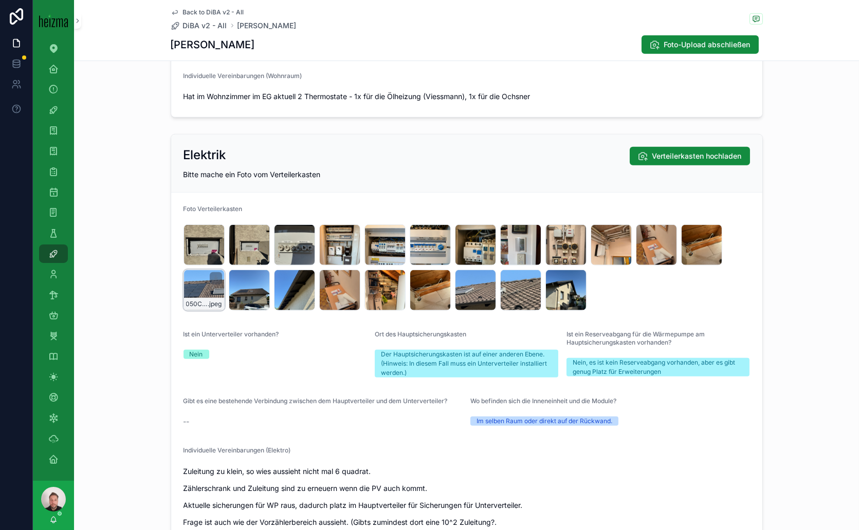
click at [191, 286] on div "050C754F-5DDF-4389-A830-0E27B7152D72_1_102_o .jpeg" at bounding box center [203, 290] width 41 height 41
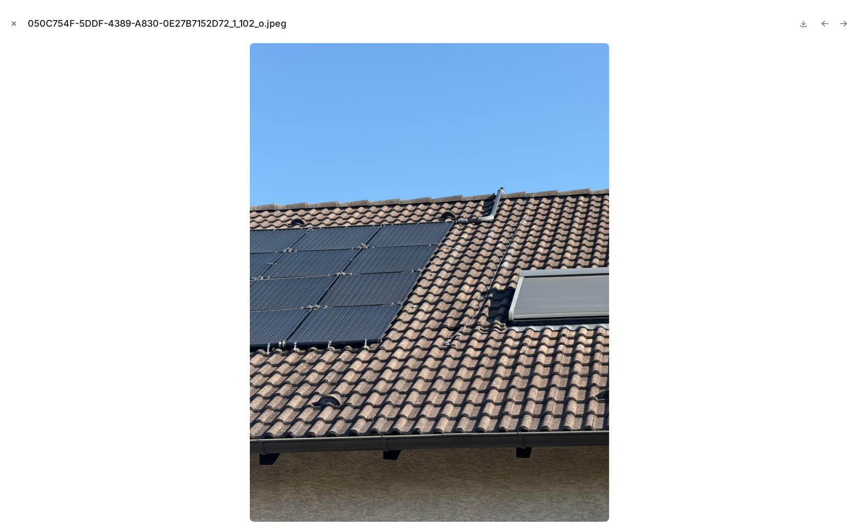
click at [11, 23] on icon "Close modal" at bounding box center [13, 23] width 7 height 7
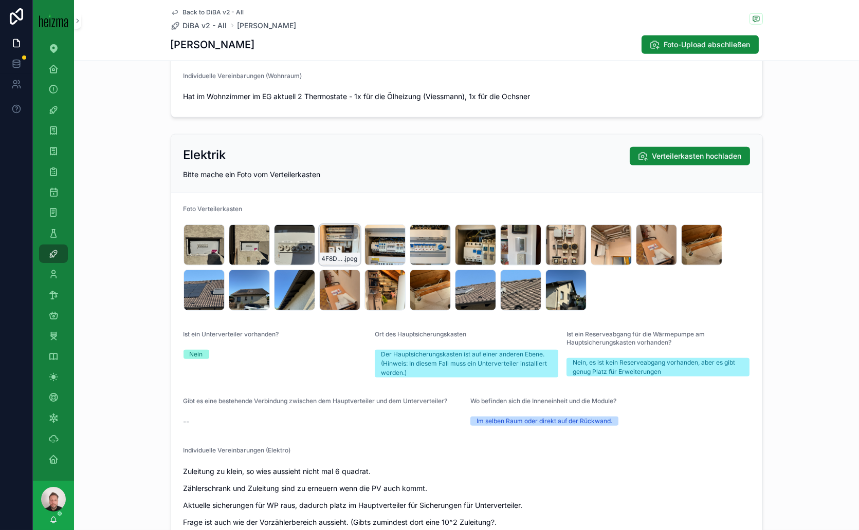
click at [332, 237] on div "4F8DCE68-F1CF-4F7C-B4BC-9ABFB3AC9FED_1_105_c .jpeg" at bounding box center [339, 245] width 41 height 41
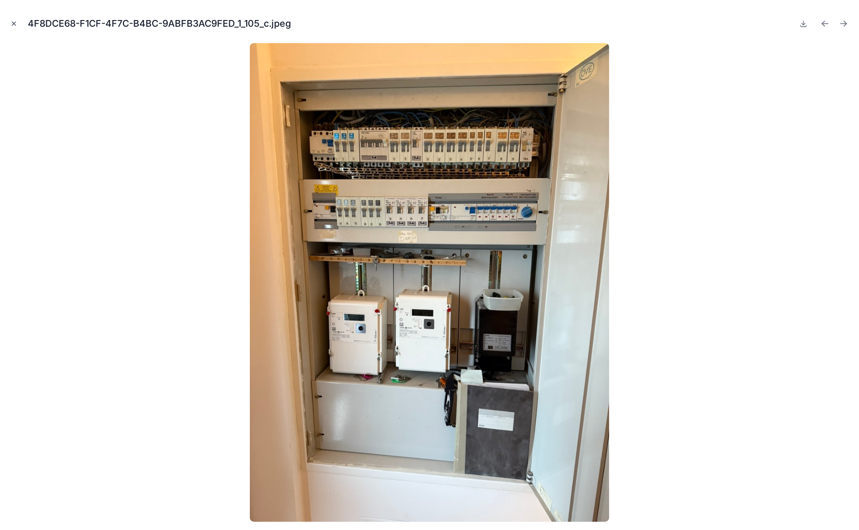
click at [15, 23] on icon "Close modal" at bounding box center [13, 23] width 7 height 7
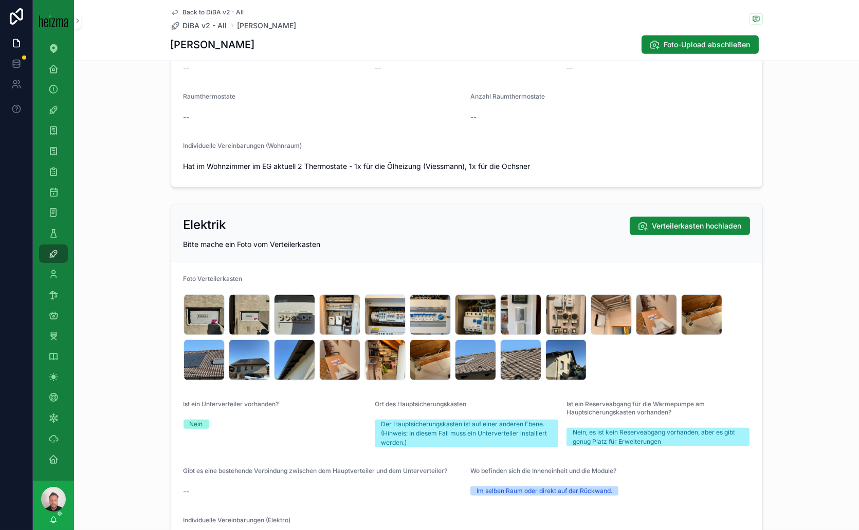
scroll to position [1998, 0]
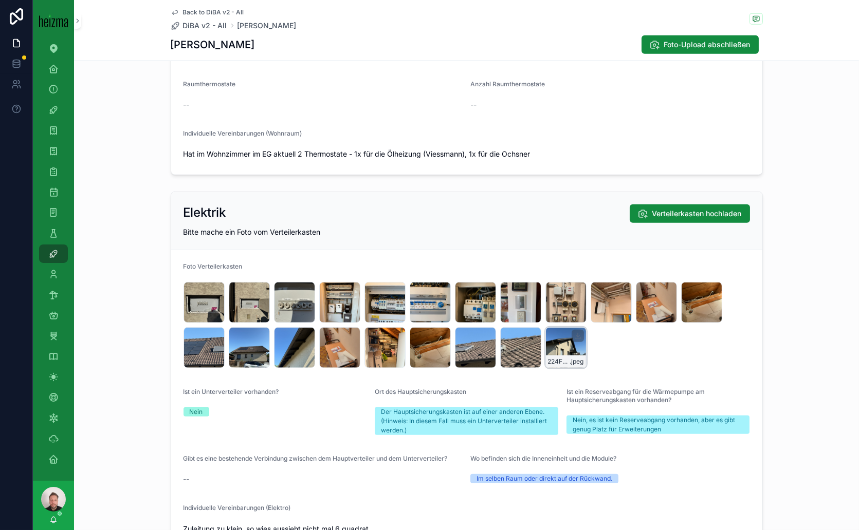
click at [561, 343] on div "224F0F6D-65B9-4CE6-A5A0-5AB2E3511210_4_5005_c .jpeg" at bounding box center [565, 347] width 41 height 41
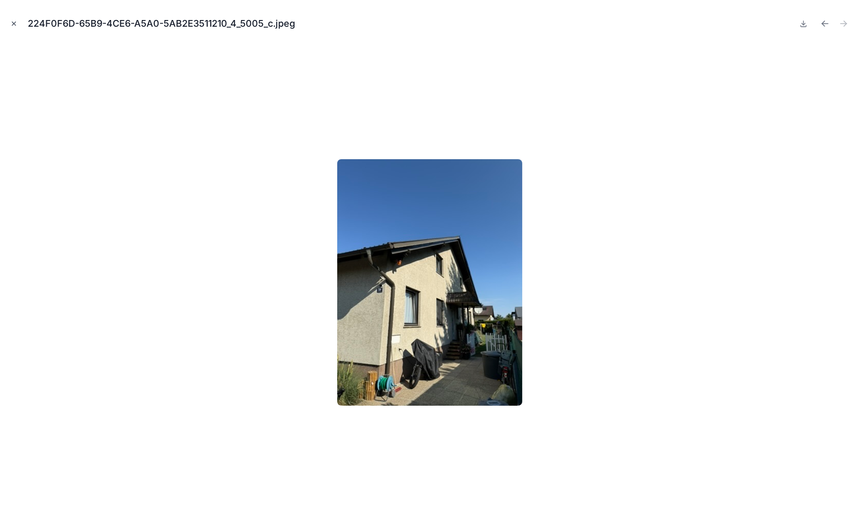
click at [11, 22] on icon "Close modal" at bounding box center [13, 23] width 7 height 7
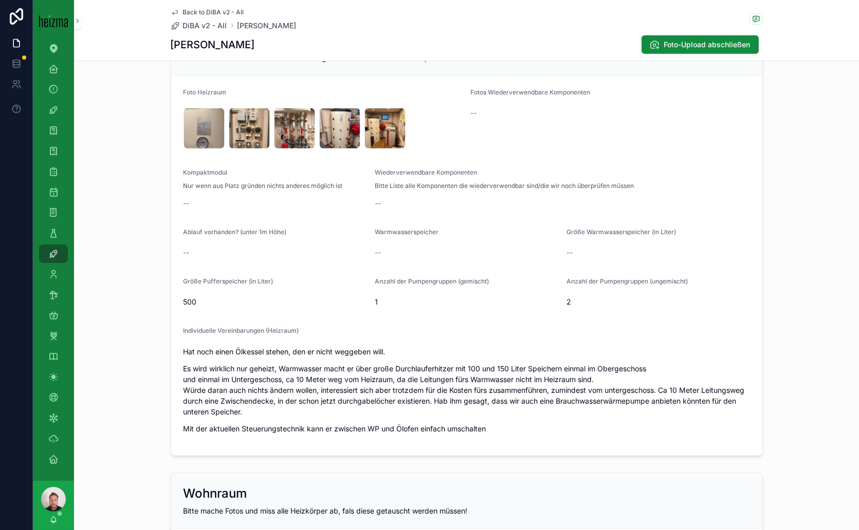
scroll to position [1427, 0]
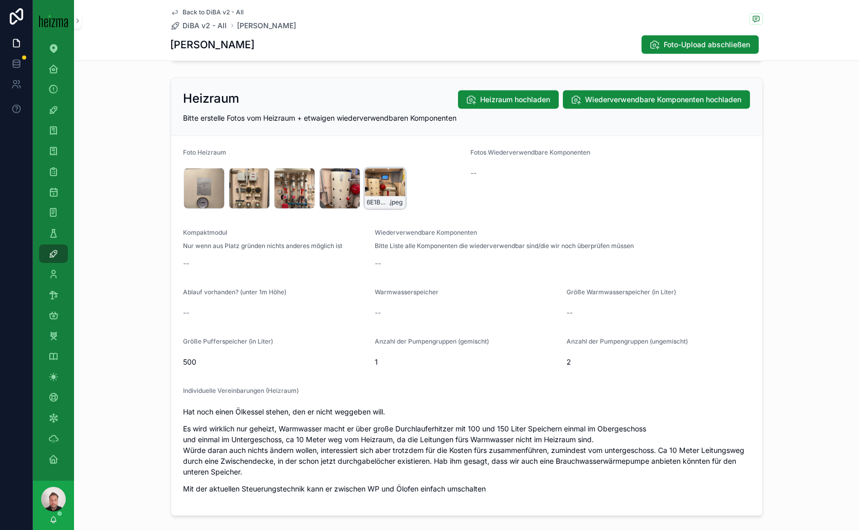
click at [374, 181] on div "6E1BDFFD-CA83-455A-B57A-F1330921E027_1_105_c .jpeg" at bounding box center [384, 188] width 41 height 41
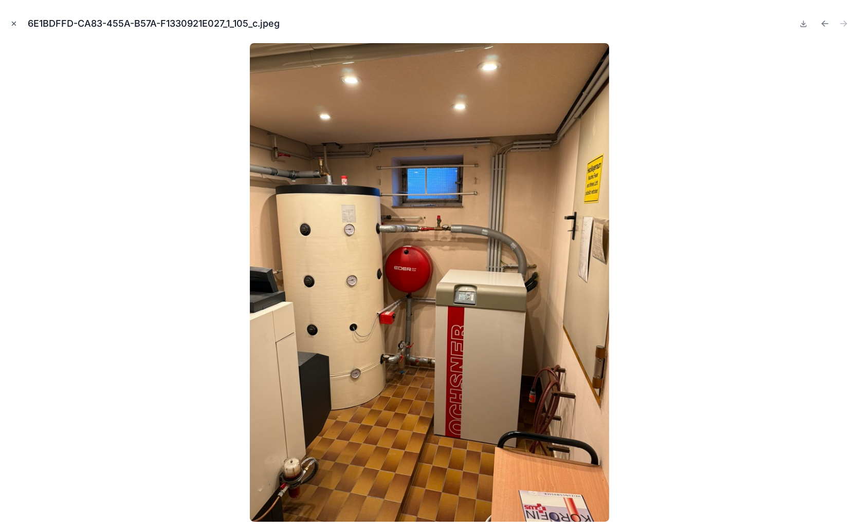
click at [14, 21] on icon "Close modal" at bounding box center [13, 23] width 7 height 7
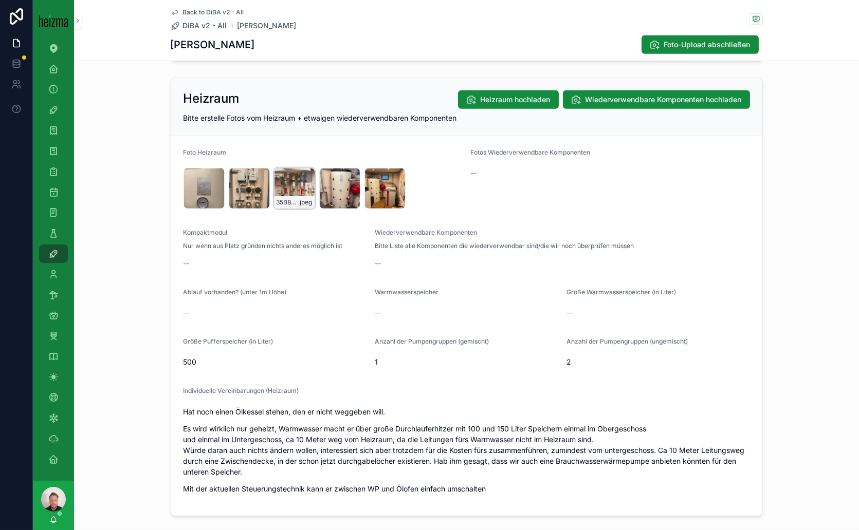
click at [277, 179] on div "35B8AA77-6AE5-4FC6-A79D-CADBBB0E543A_1_105_c .jpeg" at bounding box center [294, 188] width 41 height 41
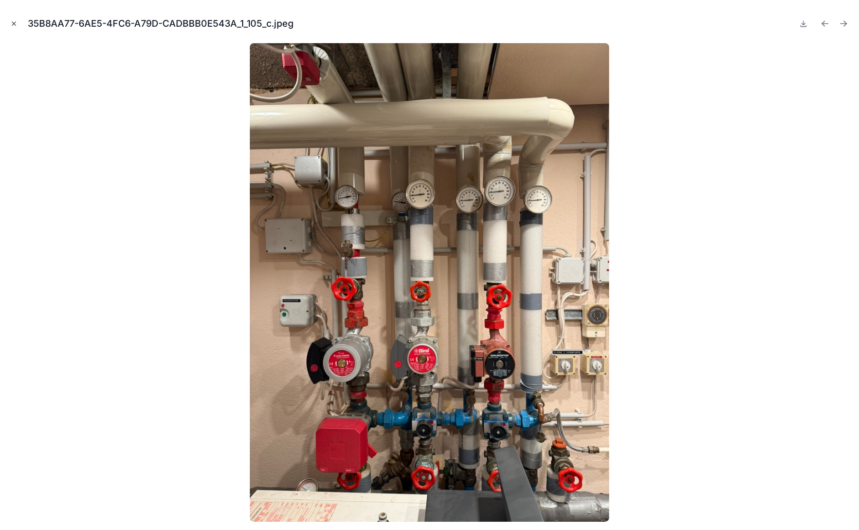
click at [16, 24] on icon "Close modal" at bounding box center [13, 23] width 7 height 7
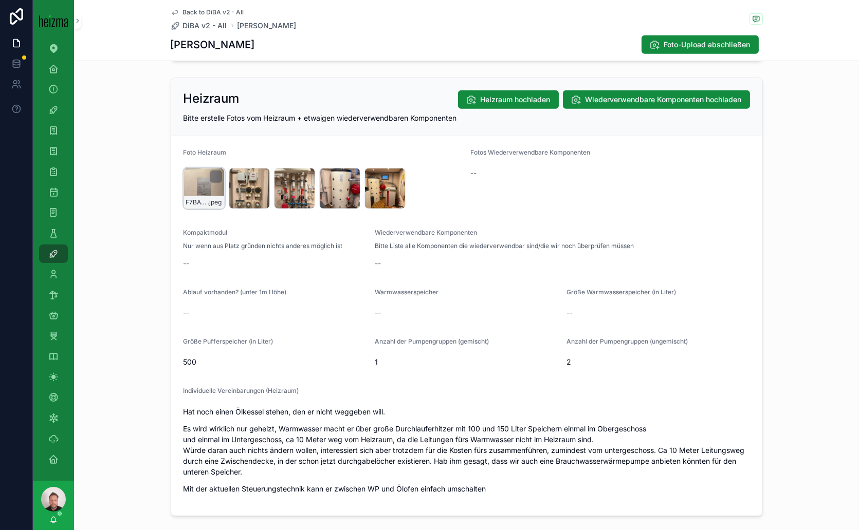
click at [188, 181] on div "F7BA0D0A-7671-4B26-B49B-3F3ADA087892_1_105_c .jpeg" at bounding box center [203, 188] width 41 height 41
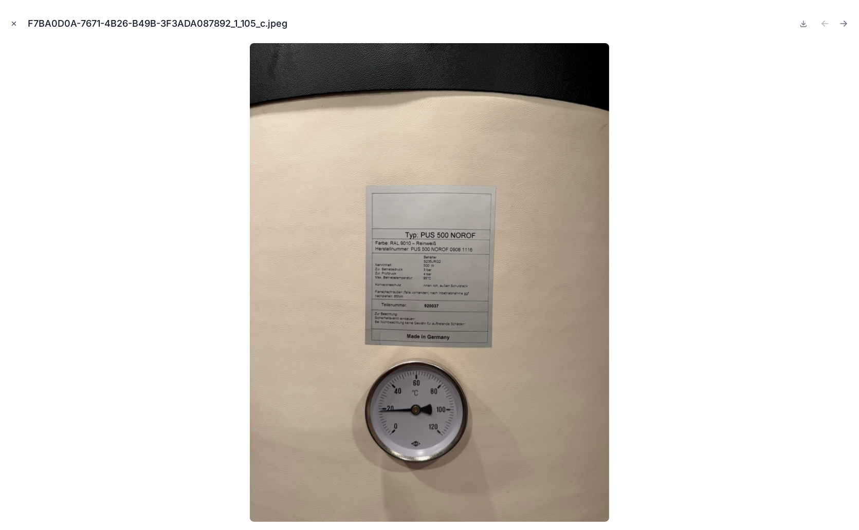
click at [9, 25] on button "Close modal" at bounding box center [13, 23] width 11 height 11
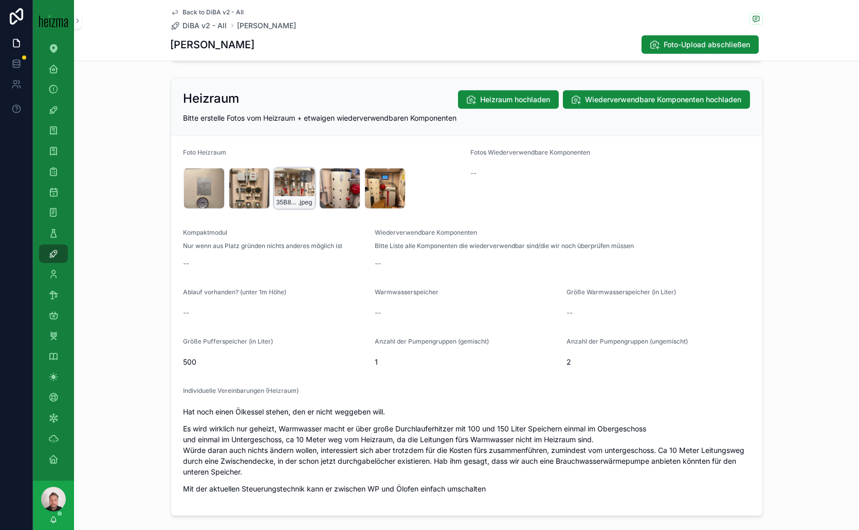
click at [287, 183] on div "35B8AA77-6AE5-4FC6-A79D-CADBBB0E543A_1_105_c .jpeg" at bounding box center [294, 188] width 41 height 41
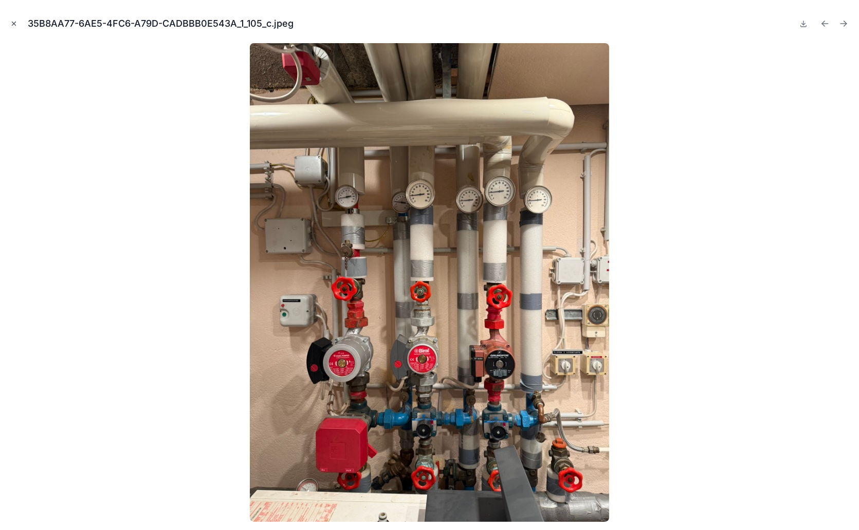
click at [17, 24] on button "Close modal" at bounding box center [13, 23] width 11 height 11
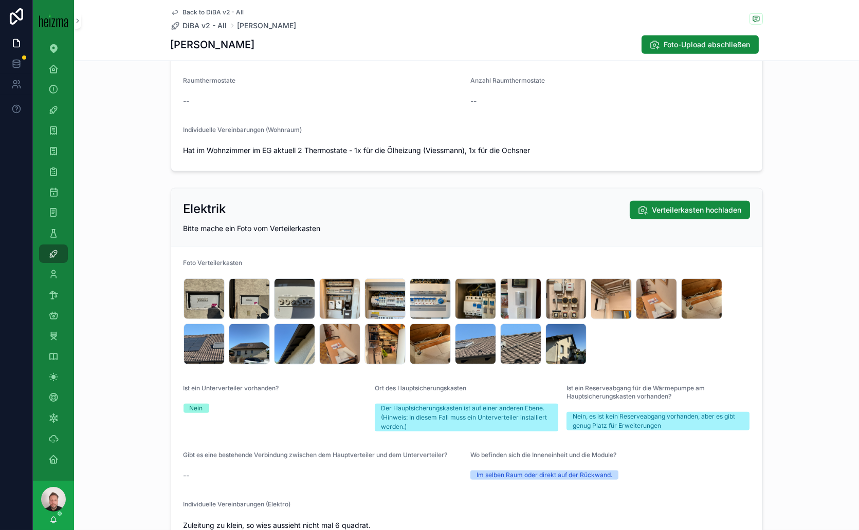
scroll to position [1998, 0]
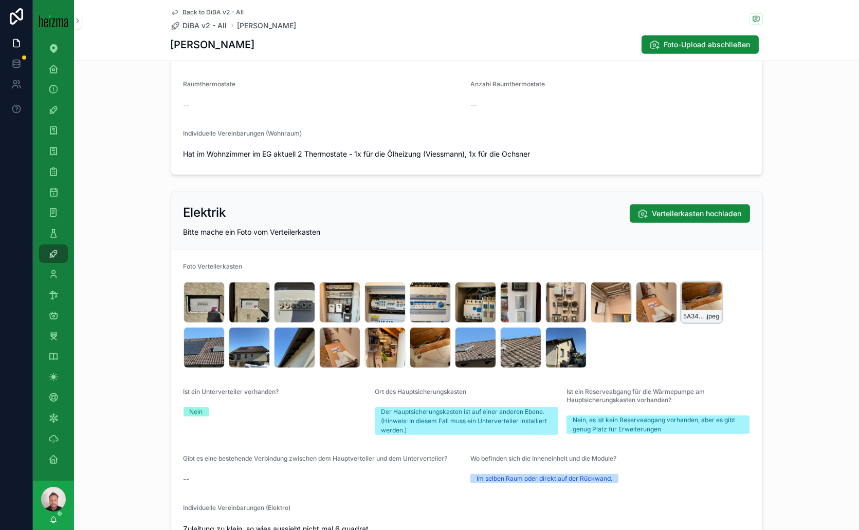
click at [698, 298] on div "5A341963-631F-41B7-AB87-34807718D22D_1_105_c .jpeg" at bounding box center [701, 302] width 41 height 41
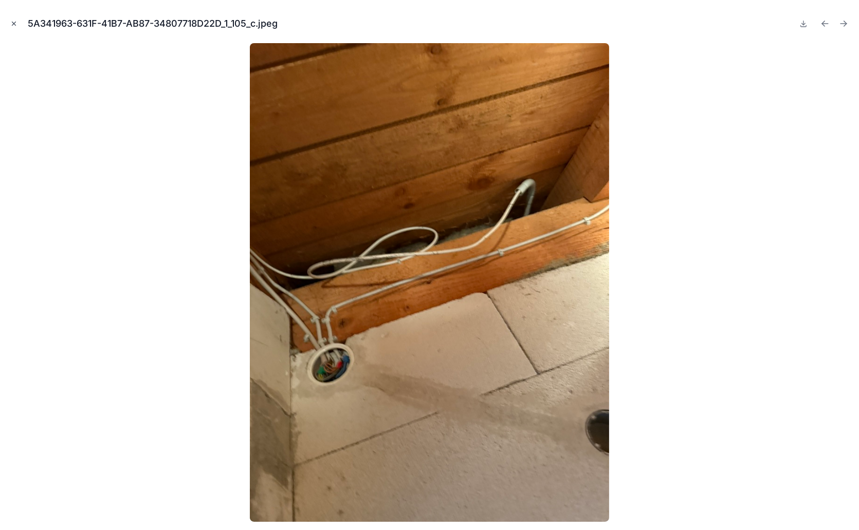
click at [16, 25] on icon "Close modal" at bounding box center [13, 23] width 7 height 7
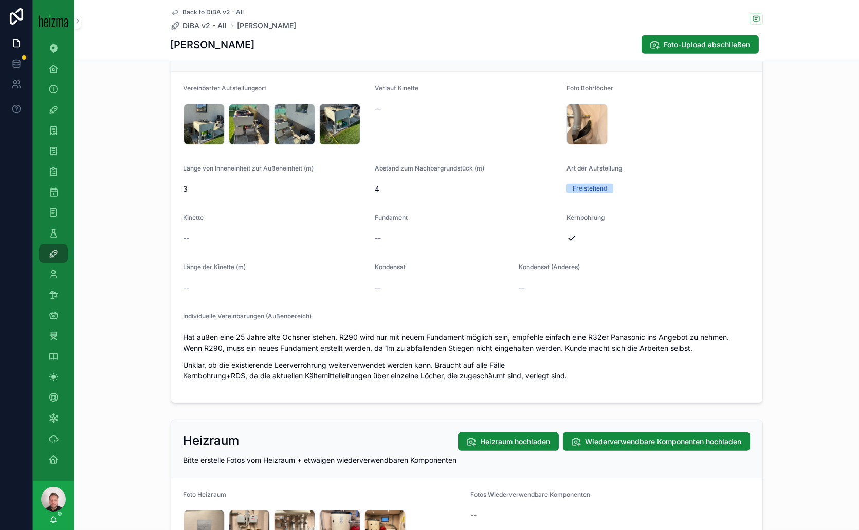
scroll to position [1256, 0]
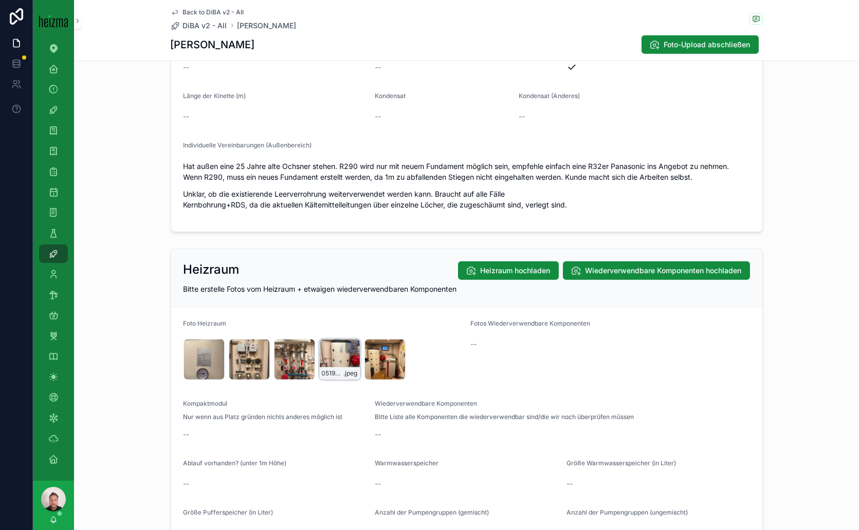
click at [325, 359] on div "0519FB13-F108-426B-B922-61046E0F66BB_1_105_c .jpeg" at bounding box center [339, 359] width 41 height 41
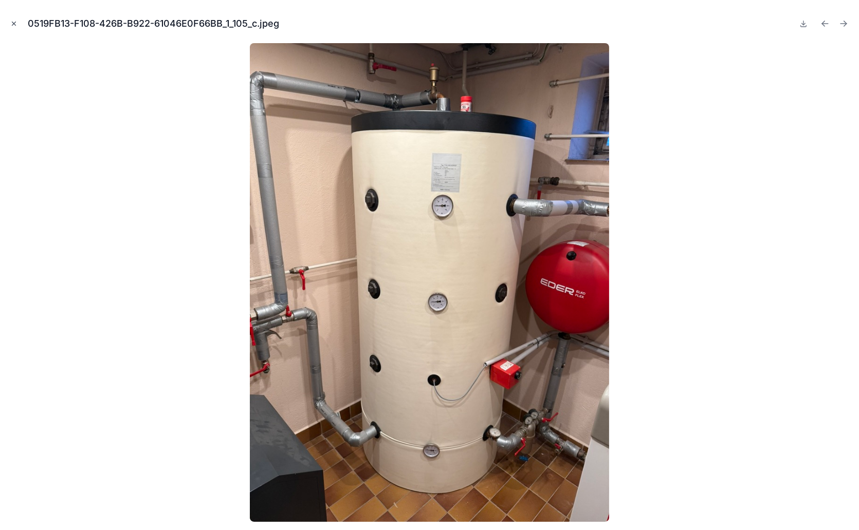
click at [14, 25] on icon "Close modal" at bounding box center [14, 24] width 4 height 4
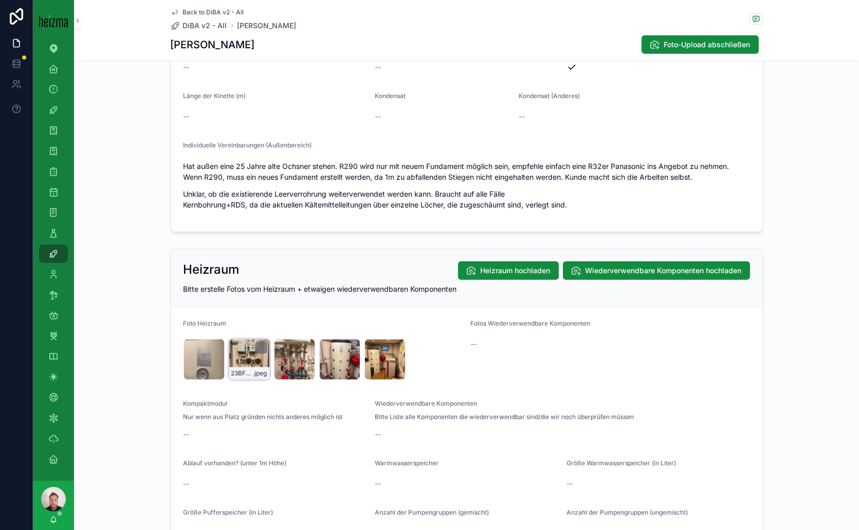
click at [248, 351] on div "23BF1C06-3F48-4495-8643-881F7F6696D0_1_105_c .jpeg" at bounding box center [249, 359] width 41 height 41
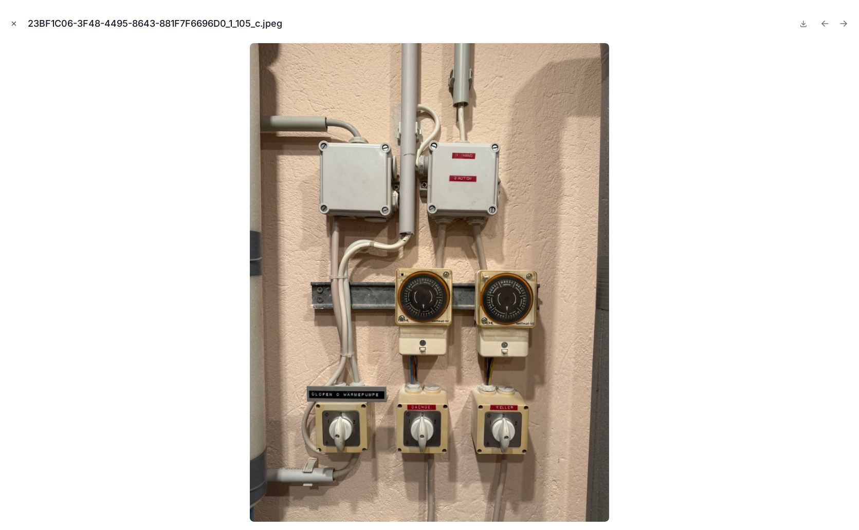
click at [9, 22] on button "Close modal" at bounding box center [13, 23] width 11 height 11
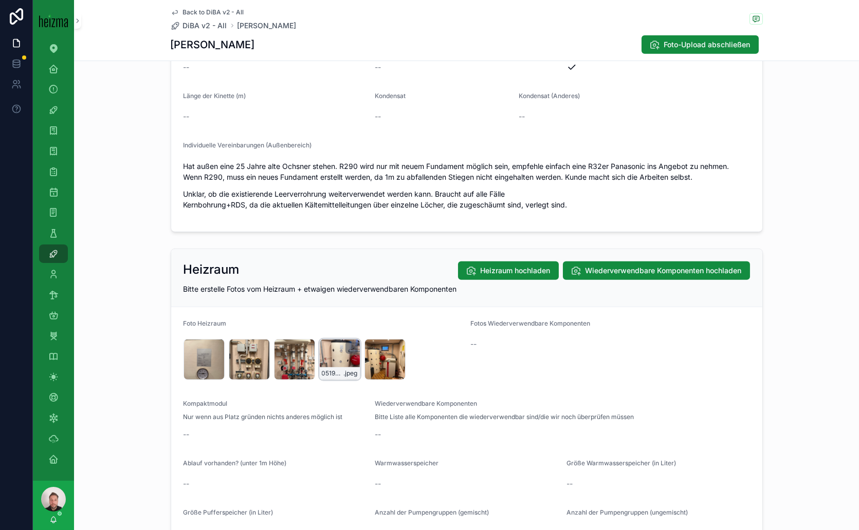
click at [332, 354] on div "0519FB13-F108-426B-B922-61046E0F66BB_1_105_c .jpeg" at bounding box center [339, 359] width 41 height 41
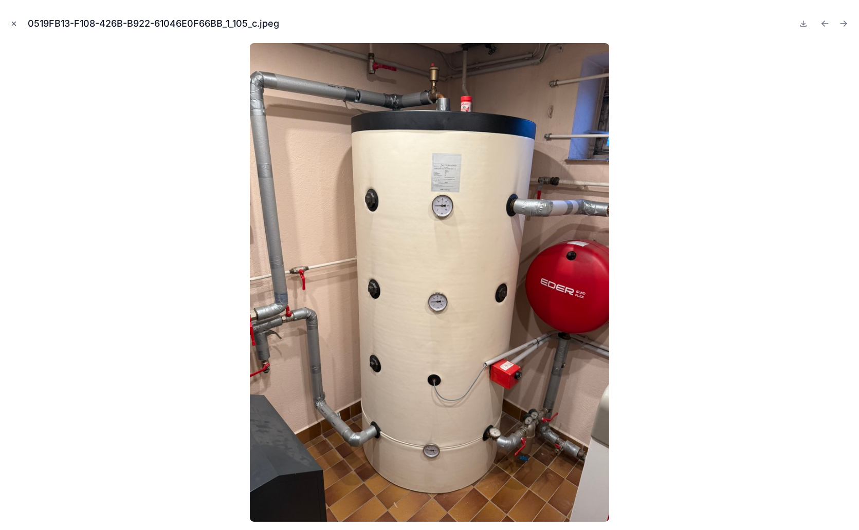
click at [10, 23] on icon "Close modal" at bounding box center [13, 23] width 7 height 7
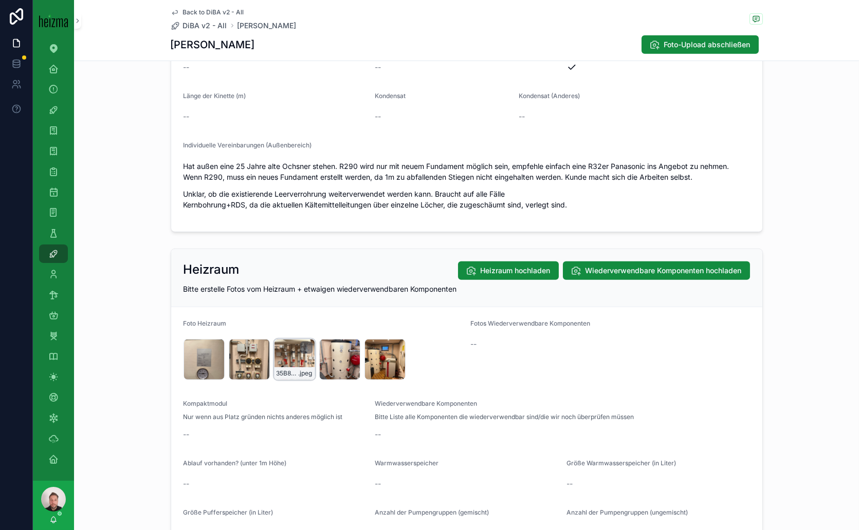
click at [293, 355] on div "35B8AA77-6AE5-4FC6-A79D-CADBBB0E543A_1_105_c .jpeg" at bounding box center [294, 359] width 41 height 41
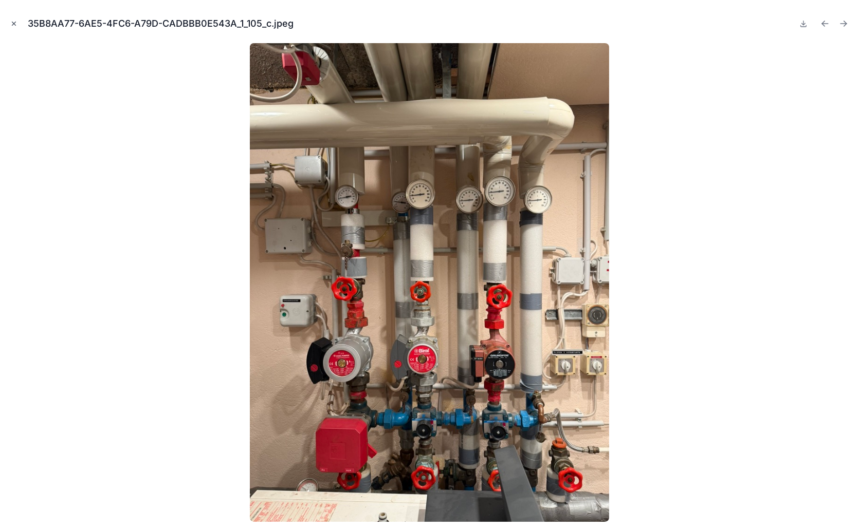
click at [16, 25] on icon "Close modal" at bounding box center [13, 23] width 7 height 7
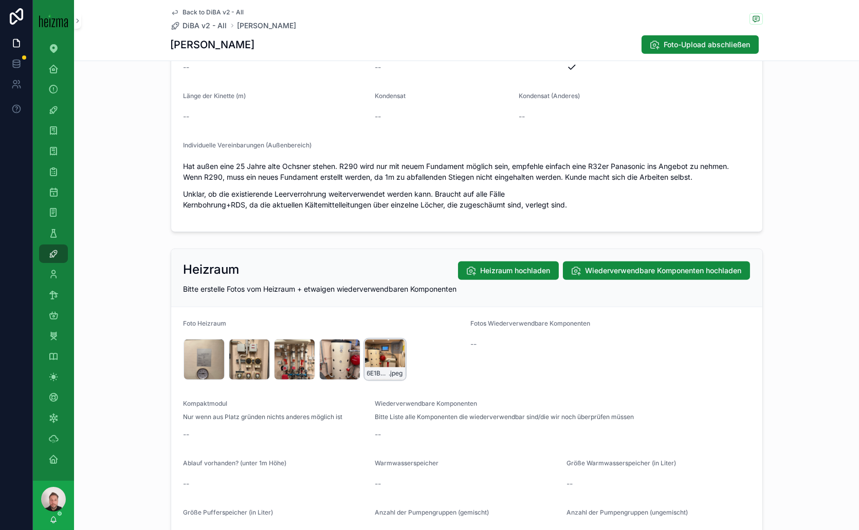
click at [375, 349] on div "6E1BDFFD-CA83-455A-B57A-F1330921E027_1_105_c .jpeg" at bounding box center [384, 359] width 41 height 41
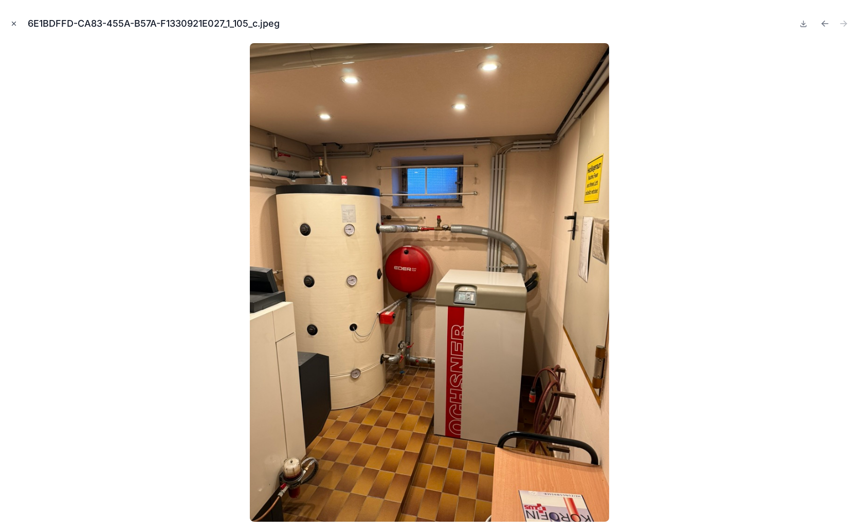
click at [16, 25] on icon "Close modal" at bounding box center [13, 23] width 7 height 7
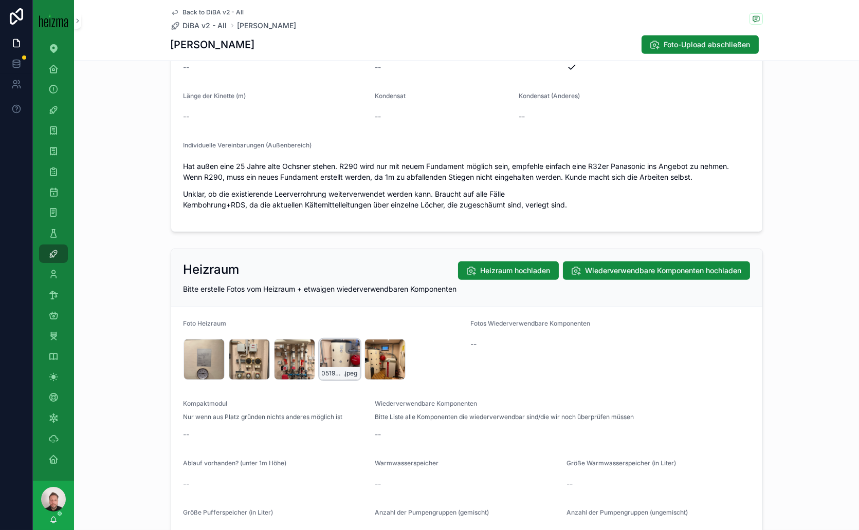
click at [325, 347] on div "0519FB13-F108-426B-B922-61046E0F66BB_1_105_c .jpeg" at bounding box center [339, 359] width 41 height 41
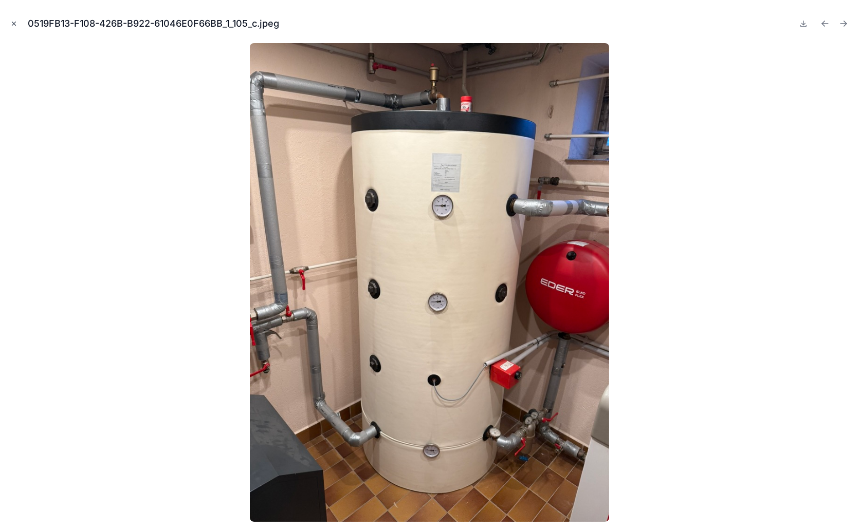
click at [15, 22] on icon "Close modal" at bounding box center [14, 24] width 4 height 4
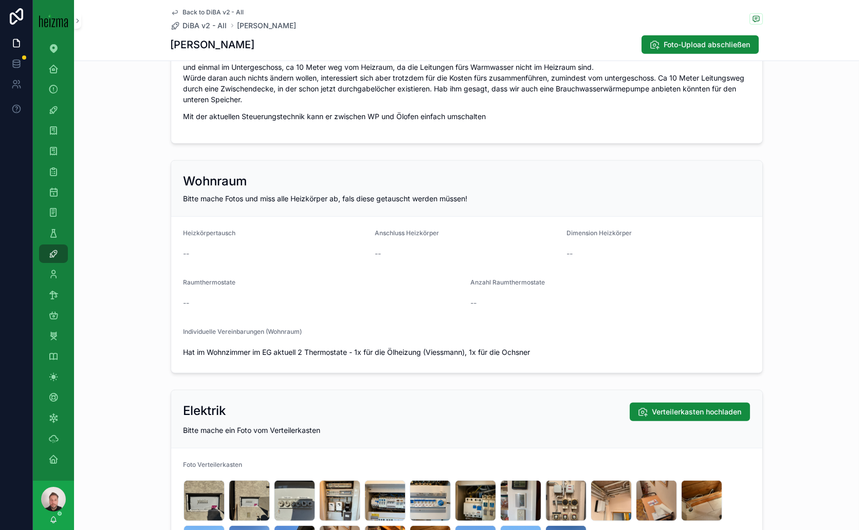
scroll to position [1998, 0]
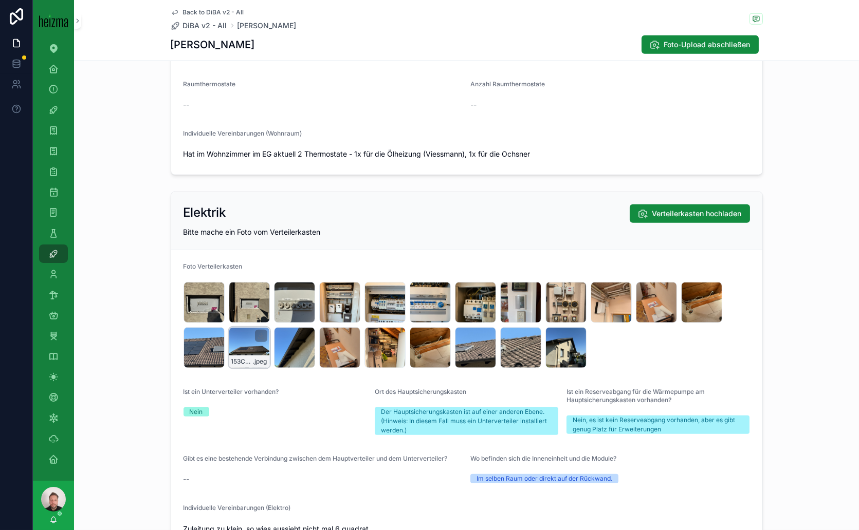
click at [246, 345] on div "153C56B5-5A54-4ED7-A7E8-8EF915B59566_1_102_o .jpeg" at bounding box center [249, 347] width 41 height 41
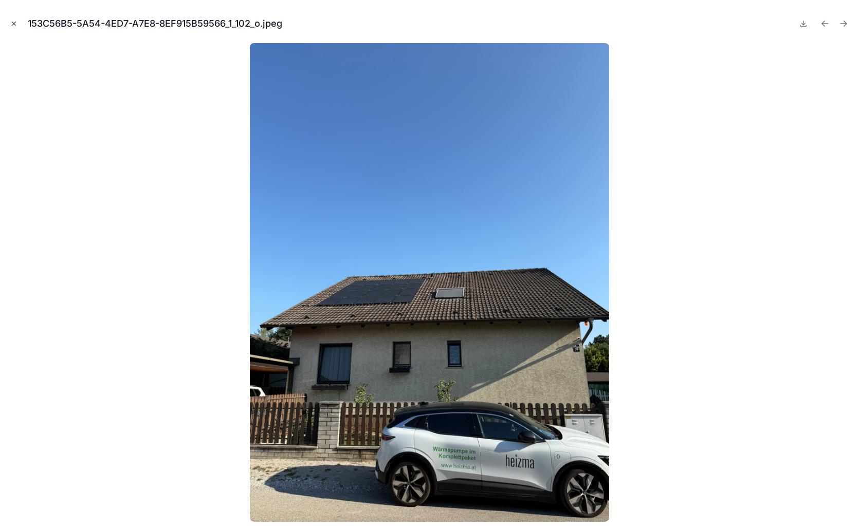
click at [14, 22] on icon "Close modal" at bounding box center [14, 24] width 4 height 4
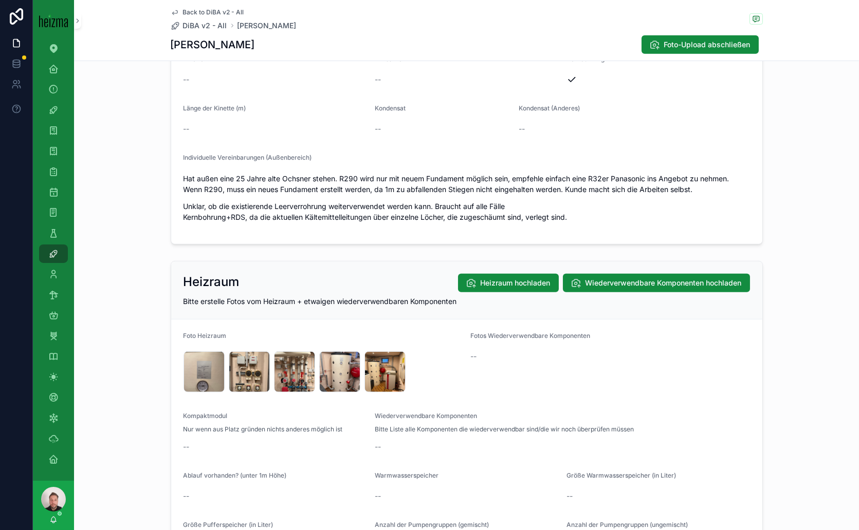
scroll to position [1256, 0]
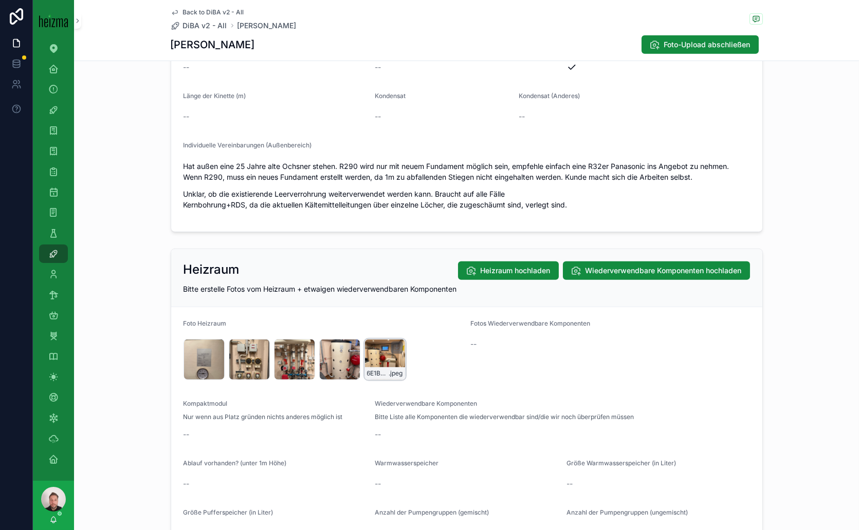
click at [365, 352] on div "6E1BDFFD-CA83-455A-B57A-F1330921E027_1_105_c .jpeg" at bounding box center [384, 359] width 41 height 41
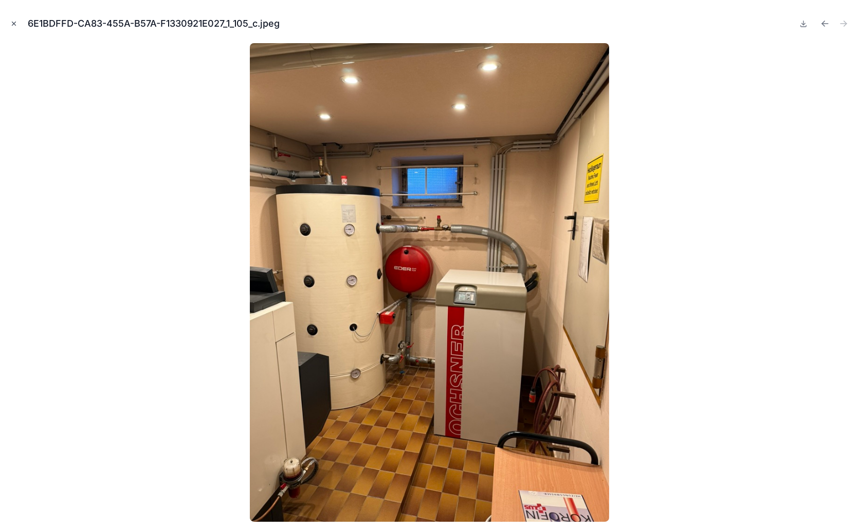
click at [14, 23] on icon "Close modal" at bounding box center [13, 23] width 7 height 7
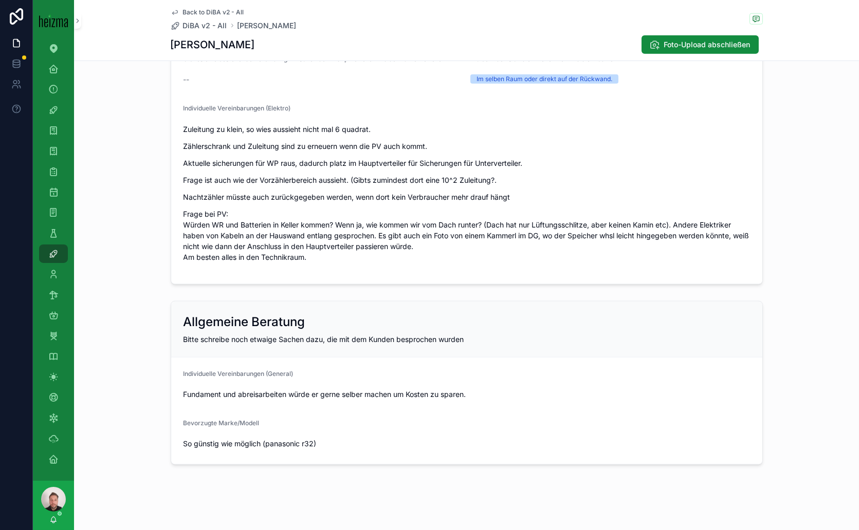
scroll to position [1941, 0]
